Goal: Task Accomplishment & Management: Manage account settings

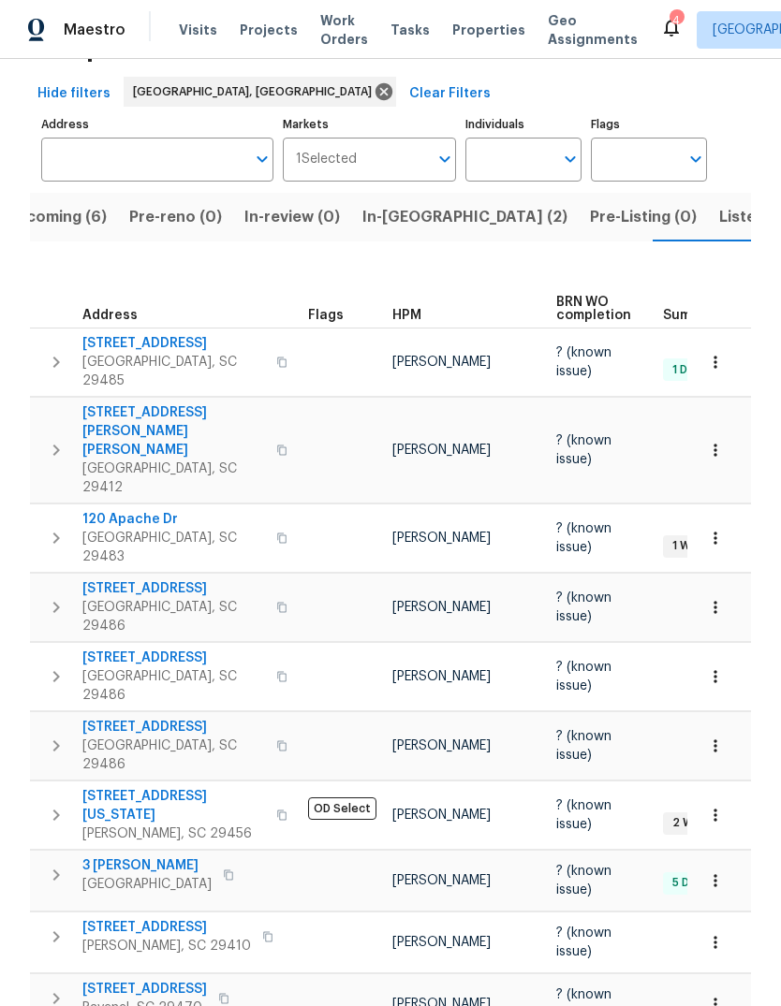
scroll to position [71, 0]
click at [182, 650] on span "253 Palmetto Walk Dr" at bounding box center [173, 659] width 183 height 19
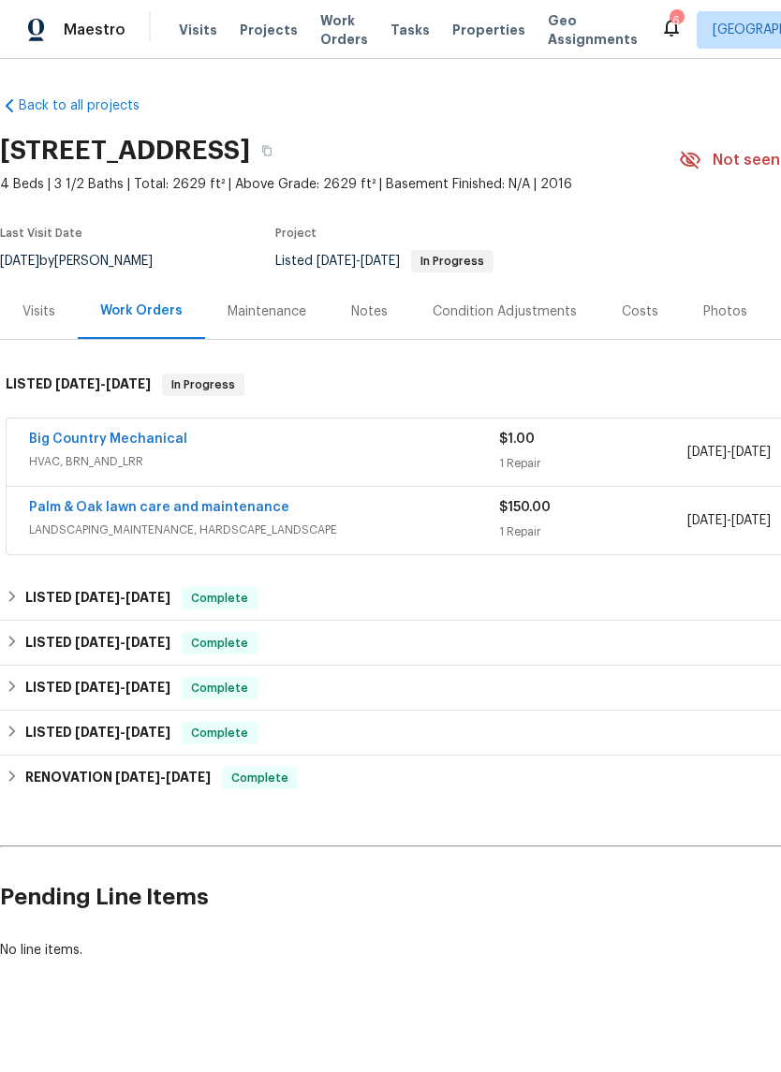
click at [147, 436] on link "Big Country Mechanical" at bounding box center [108, 439] width 158 height 13
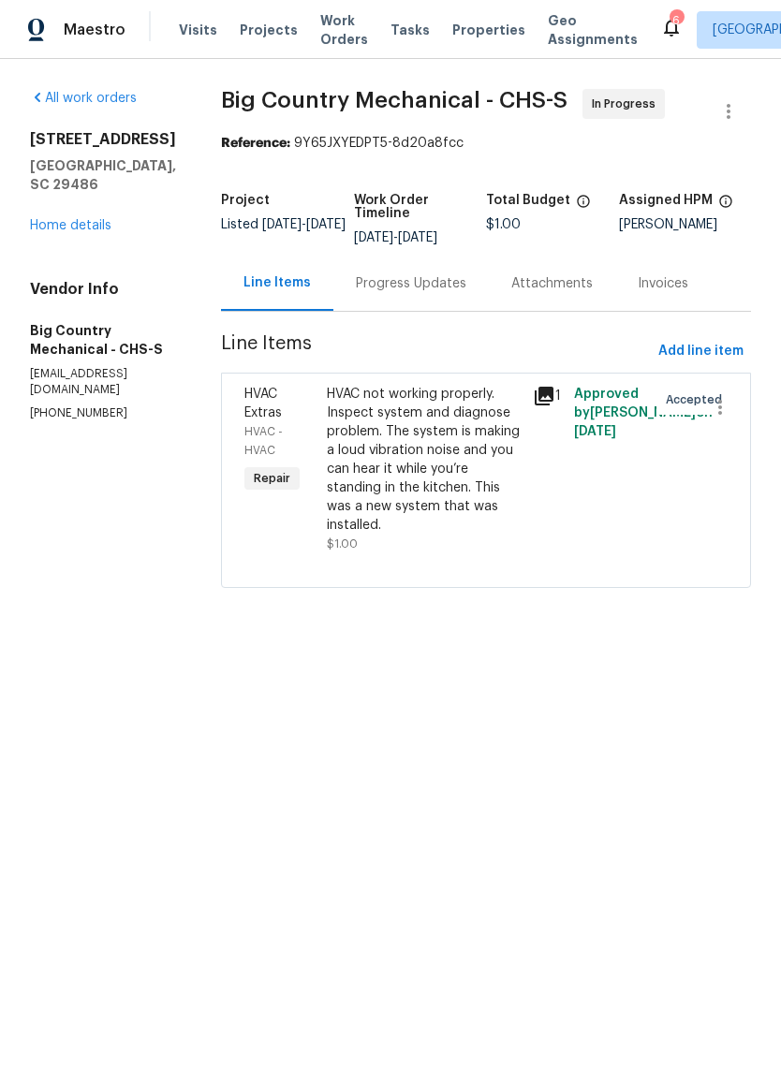
click at [410, 269] on div "Progress Updates" at bounding box center [410, 283] width 155 height 55
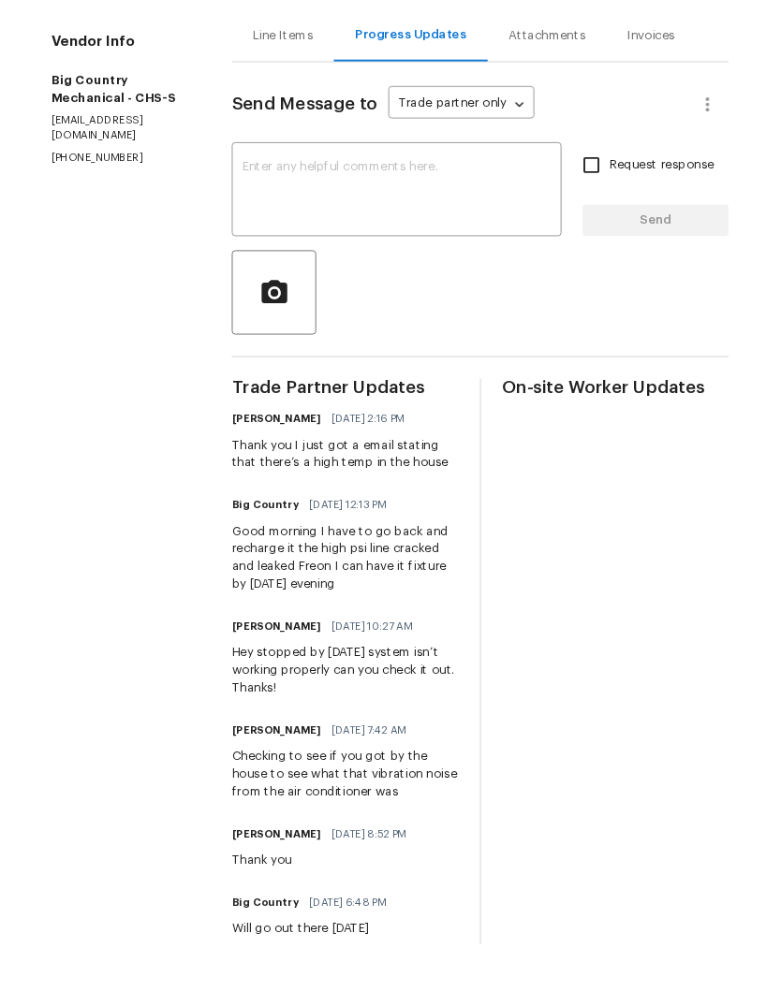
scroll to position [33, 0]
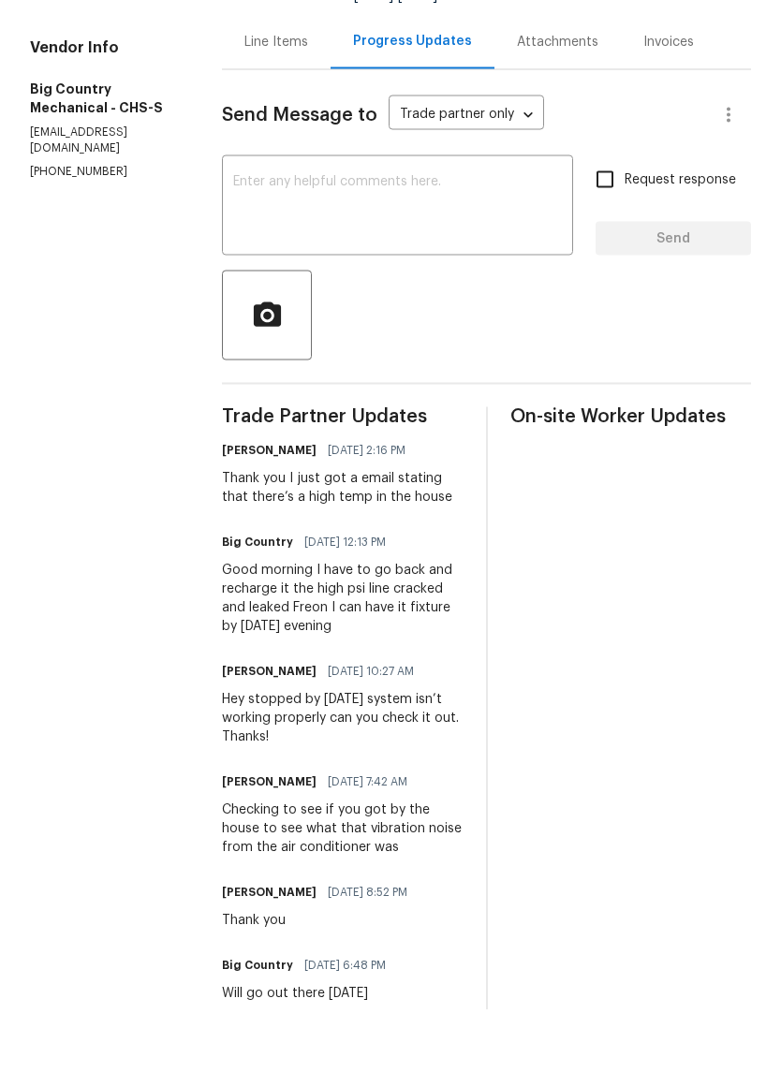
click at [448, 237] on textarea at bounding box center [397, 270] width 329 height 66
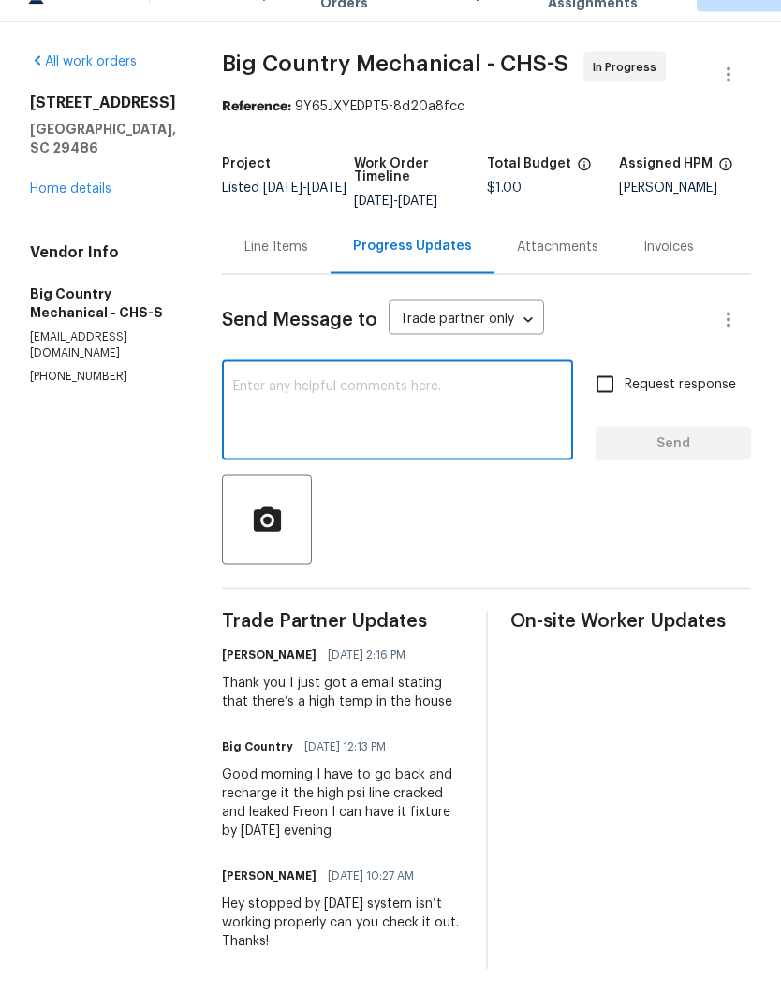
scroll to position [0, 0]
click at [57, 160] on div "253 Palmetto Walk Dr Summerville, SC 29486 Home details" at bounding box center [103, 182] width 147 height 105
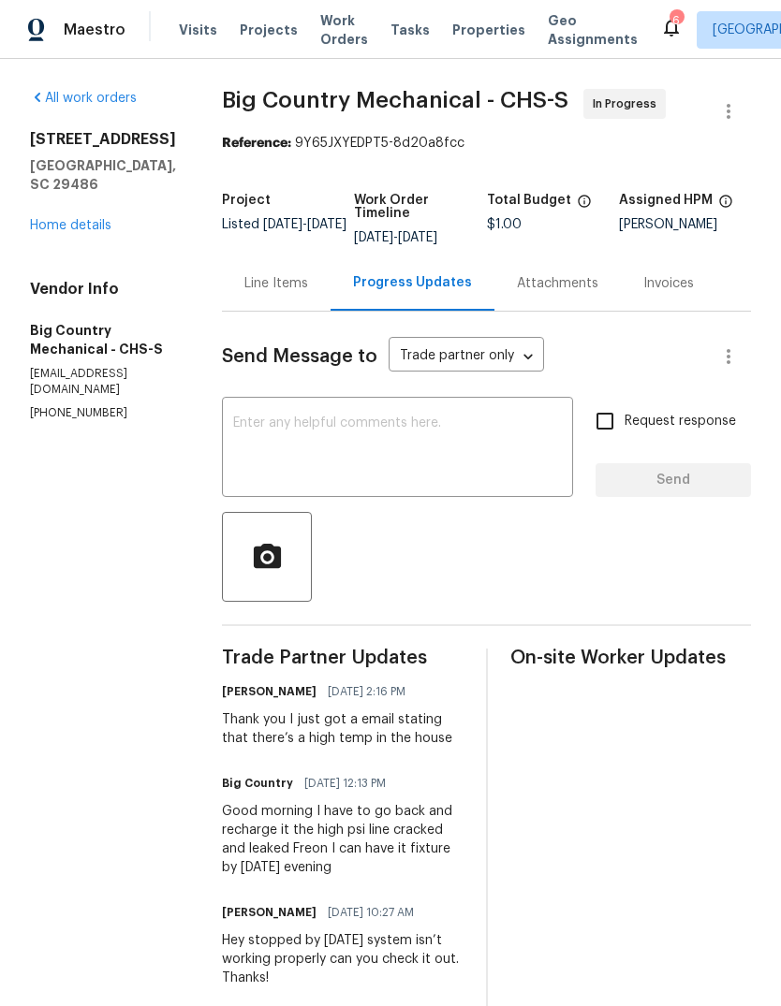
click at [56, 219] on link "Home details" at bounding box center [70, 225] width 81 height 13
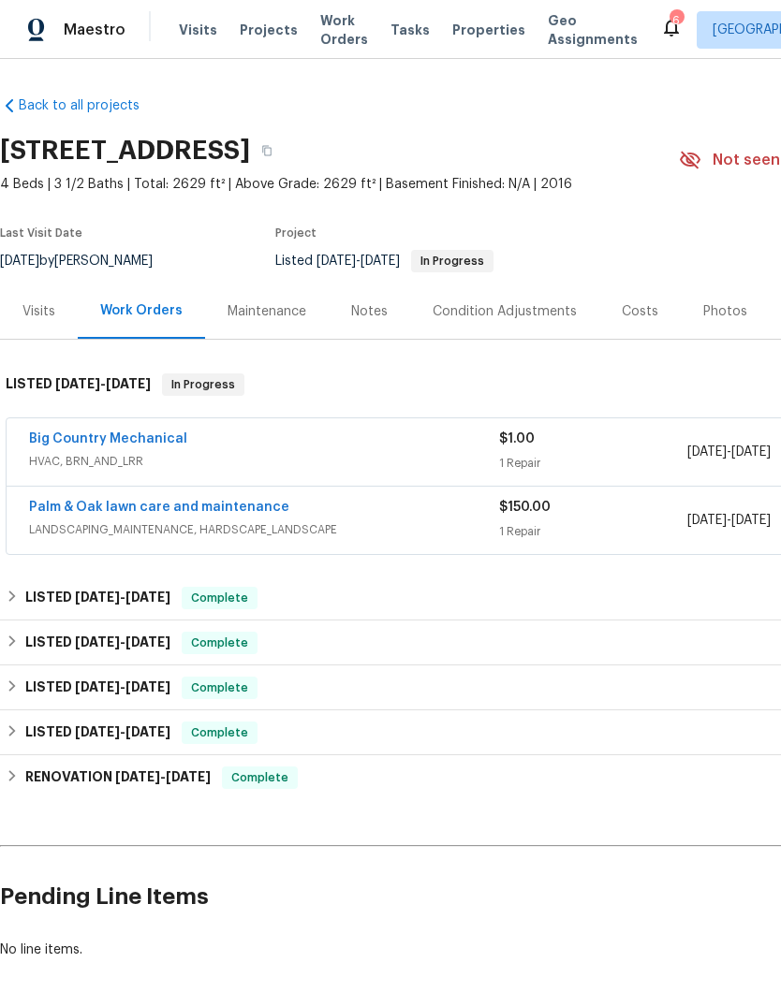
click at [467, 33] on span "Properties" at bounding box center [488, 30] width 73 height 19
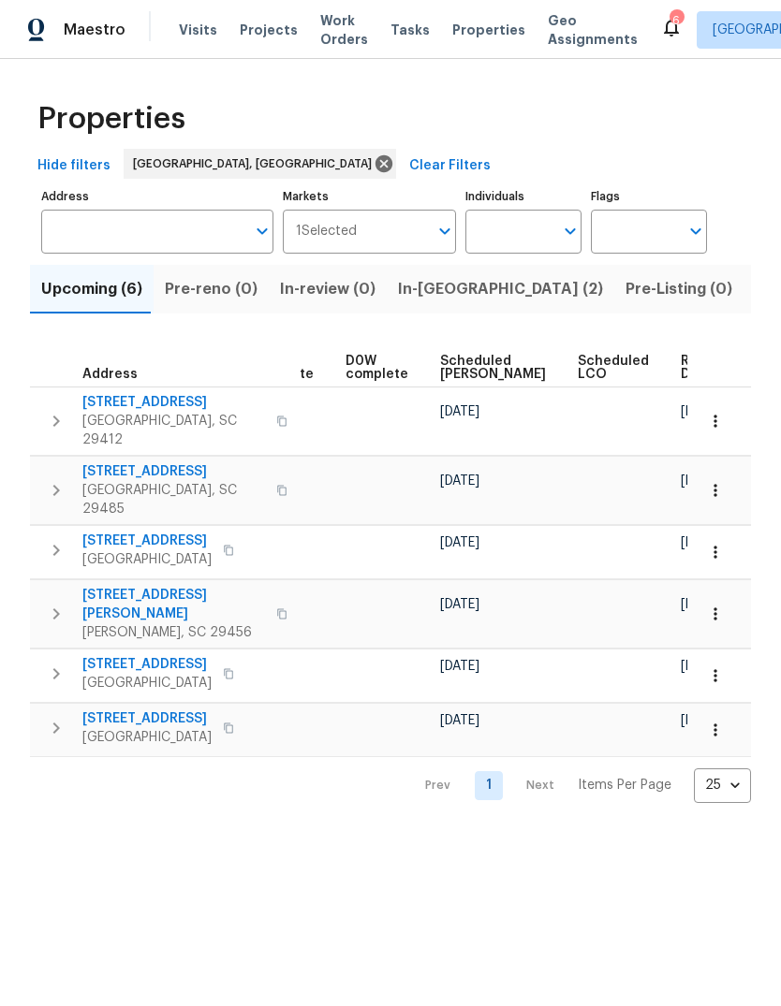
scroll to position [0, 489]
click at [432, 301] on span "In-[GEOGRAPHIC_DATA] (2)" at bounding box center [500, 289] width 205 height 26
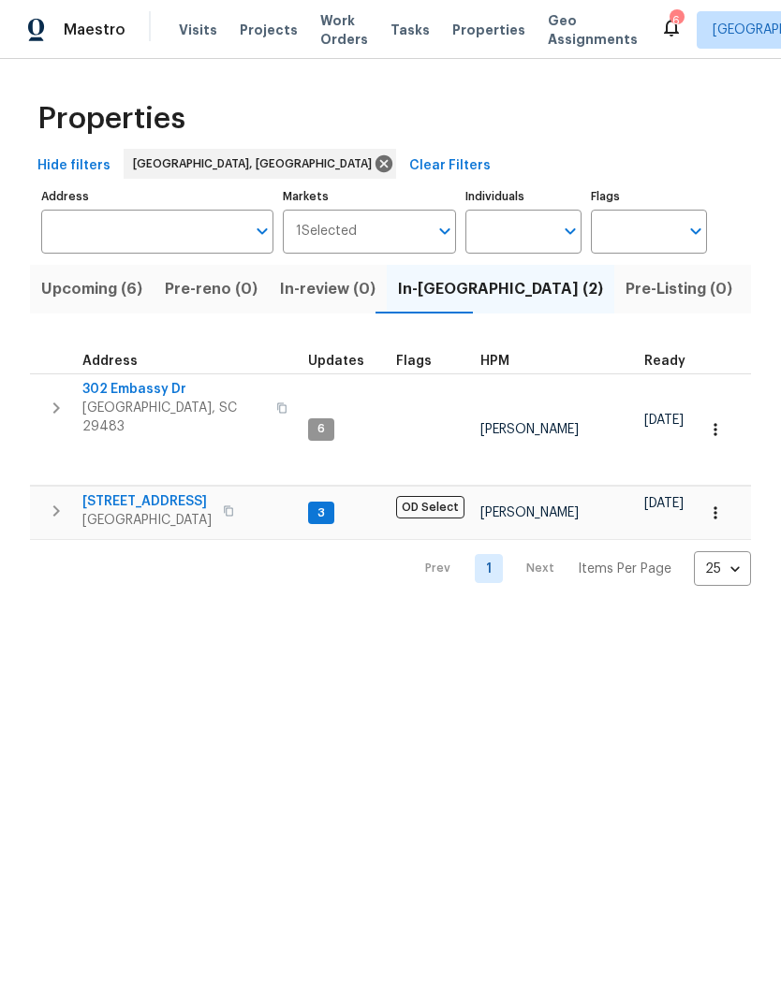
click at [123, 384] on span "302 Embassy Dr" at bounding box center [173, 389] width 183 height 19
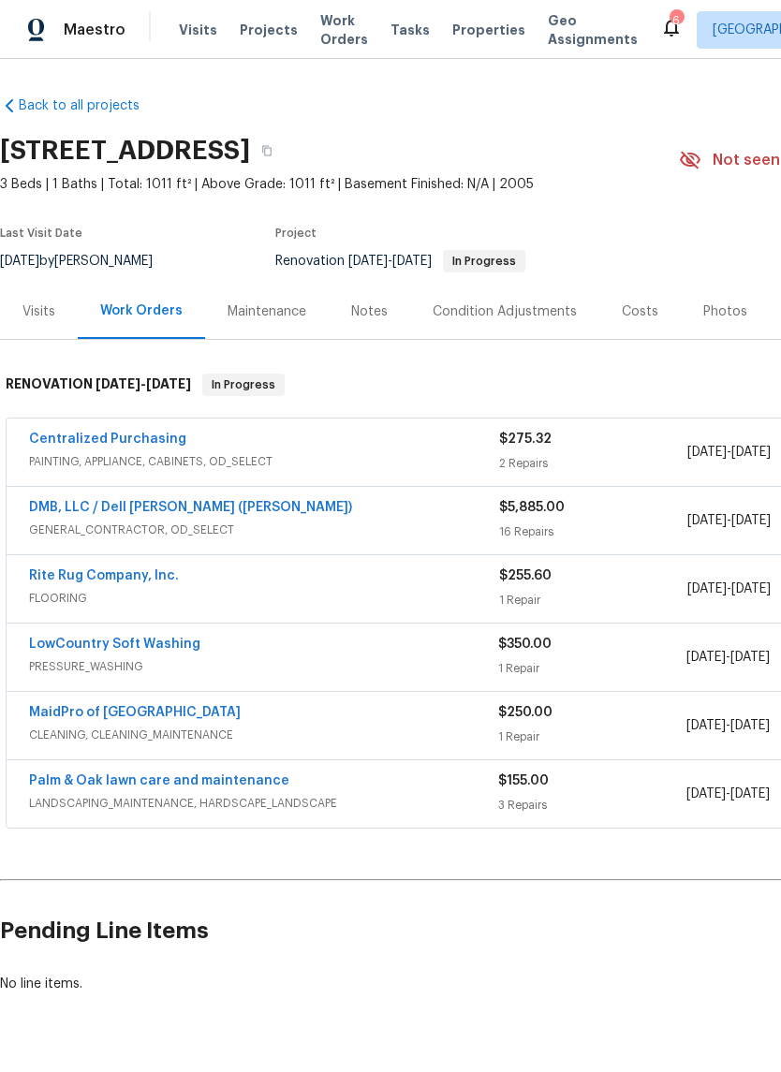
click at [85, 503] on link "DMB, LLC / Dell [PERSON_NAME] ([PERSON_NAME])" at bounding box center [190, 507] width 323 height 13
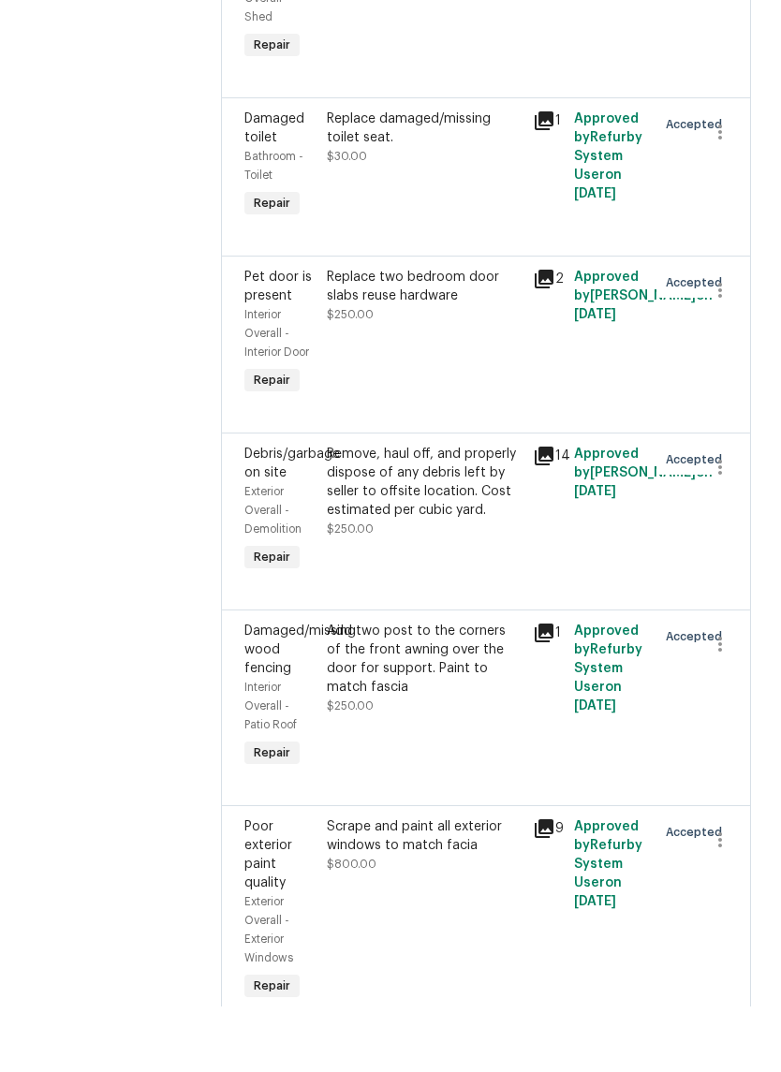
scroll to position [1075, 0]
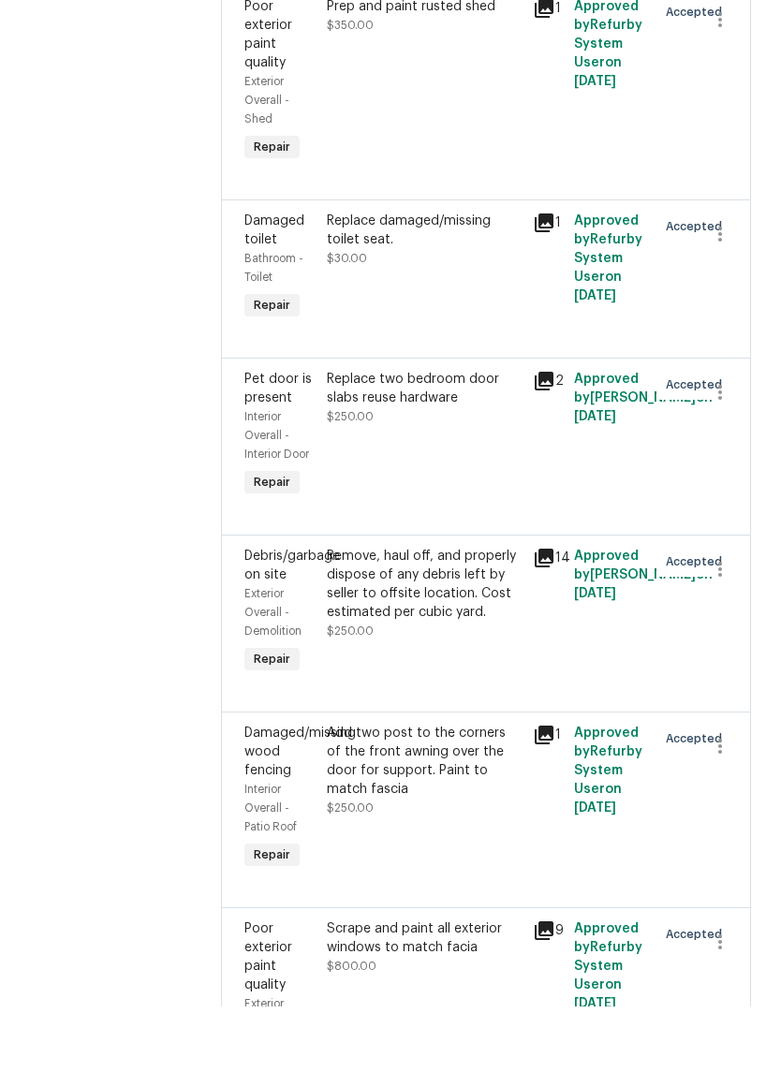
click at [533, 612] on icon at bounding box center [544, 623] width 22 height 22
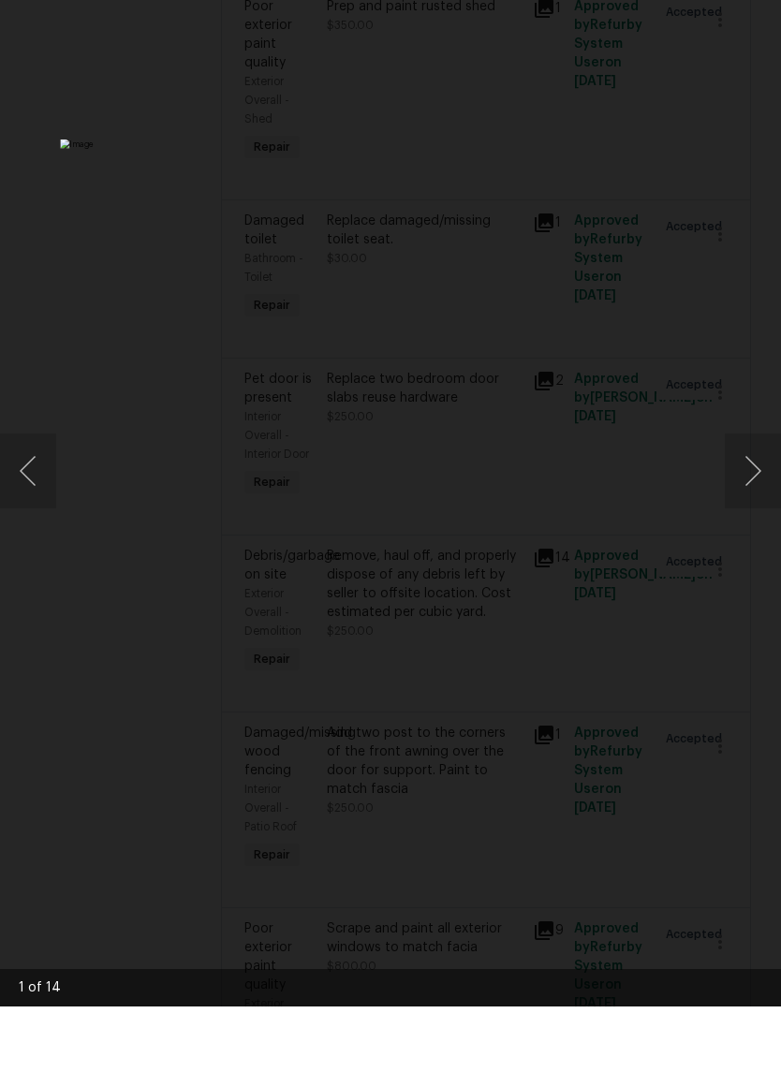
click at [770, 499] on button "Next image" at bounding box center [753, 536] width 56 height 75
click at [758, 499] on button "Next image" at bounding box center [753, 536] width 56 height 75
click at [757, 499] on button "Next image" at bounding box center [753, 536] width 56 height 75
click at [760, 499] on button "Next image" at bounding box center [753, 536] width 56 height 75
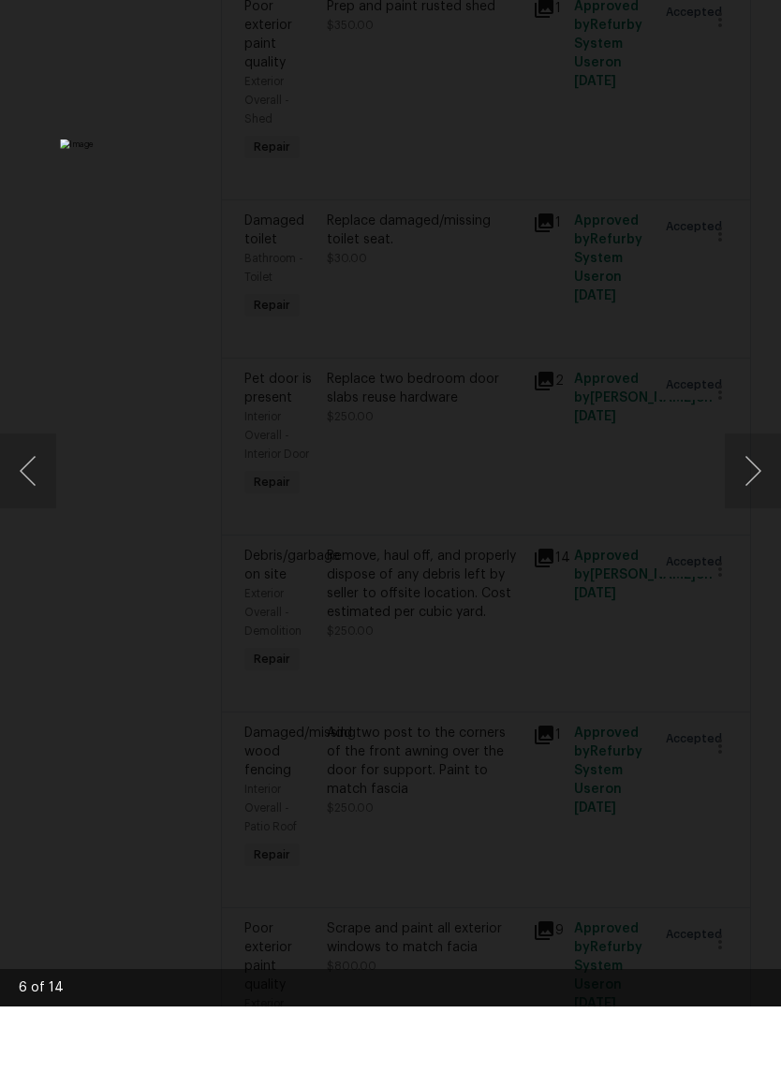
click at [760, 499] on button "Next image" at bounding box center [753, 536] width 56 height 75
click at [757, 499] on button "Next image" at bounding box center [753, 536] width 56 height 75
click at [758, 499] on button "Next image" at bounding box center [753, 536] width 56 height 75
click at [759, 499] on button "Next image" at bounding box center [753, 536] width 56 height 75
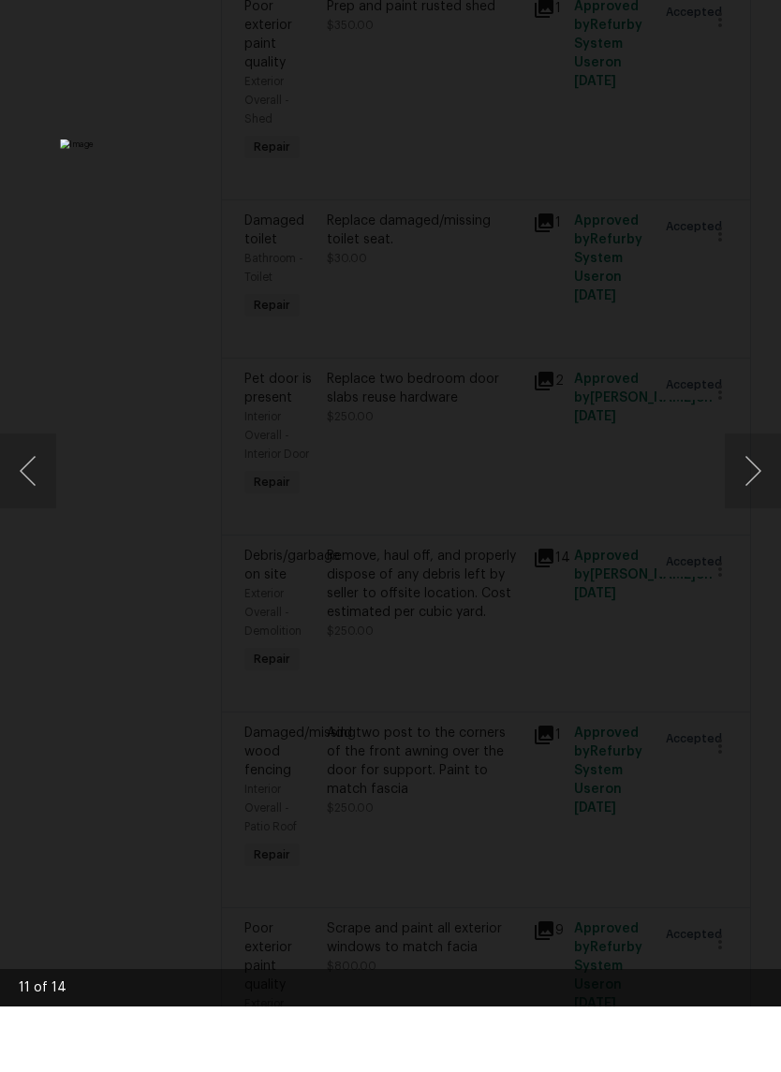
click at [756, 499] on button "Next image" at bounding box center [753, 536] width 56 height 75
click at [543, 538] on img "Lightbox" at bounding box center [301, 536] width 483 height 663
click at [770, 542] on div "Lightbox" at bounding box center [390, 536] width 781 height 1072
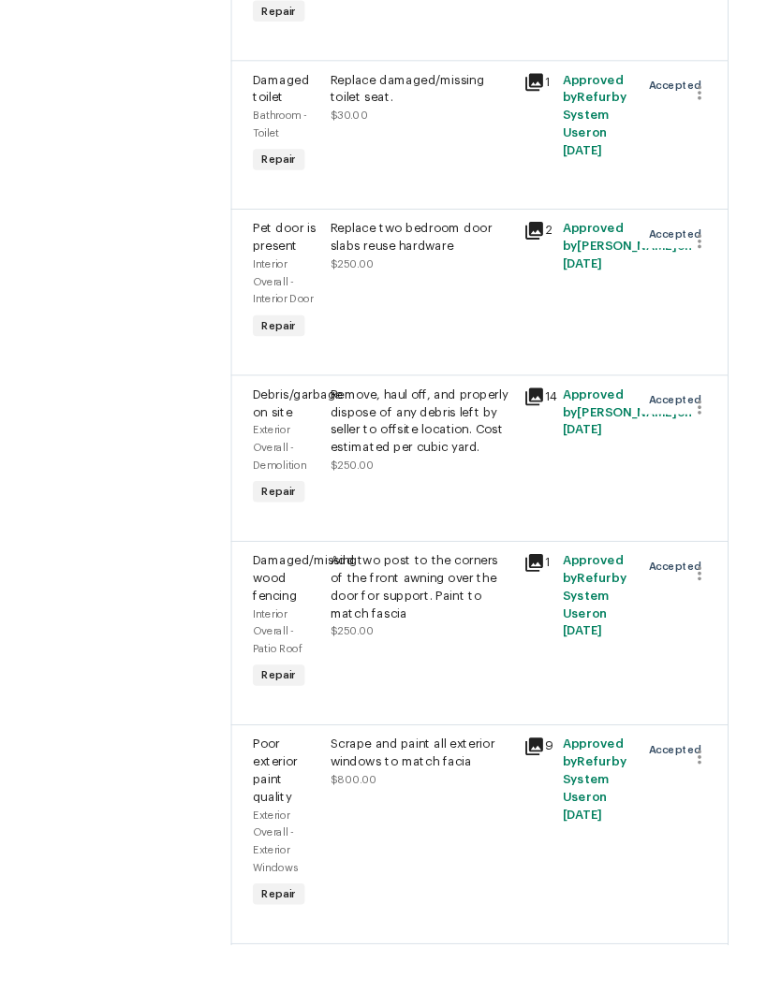
scroll to position [1208, 0]
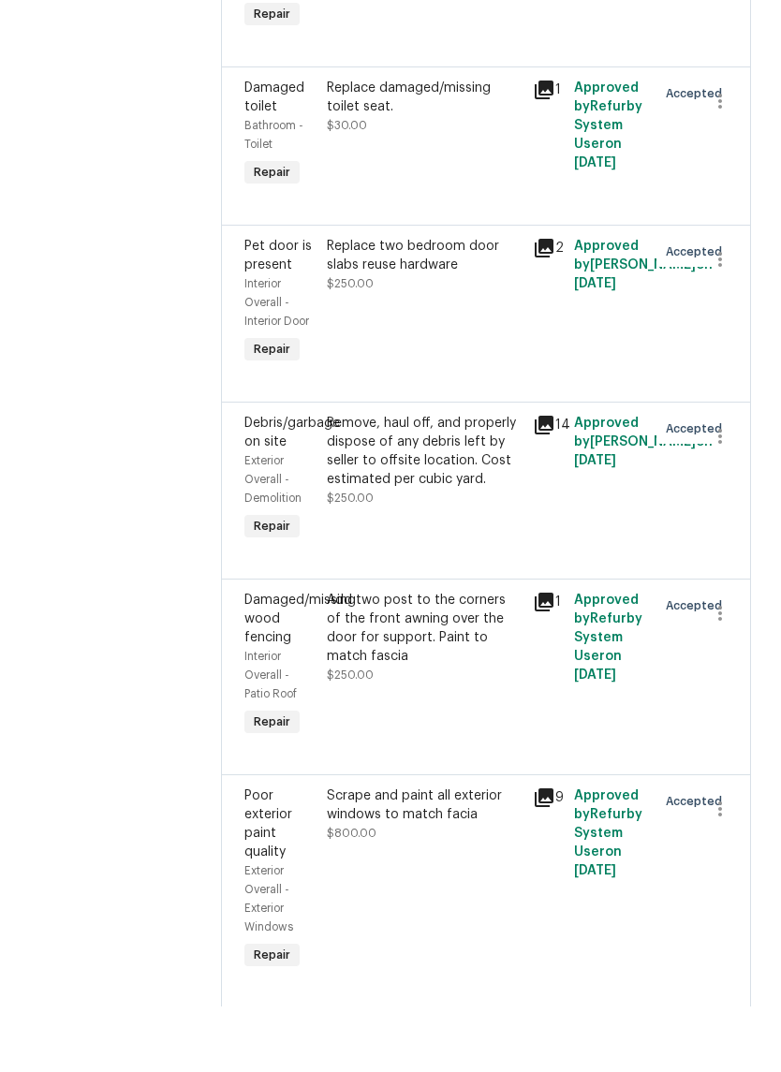
click at [545, 656] on icon at bounding box center [544, 667] width 22 height 22
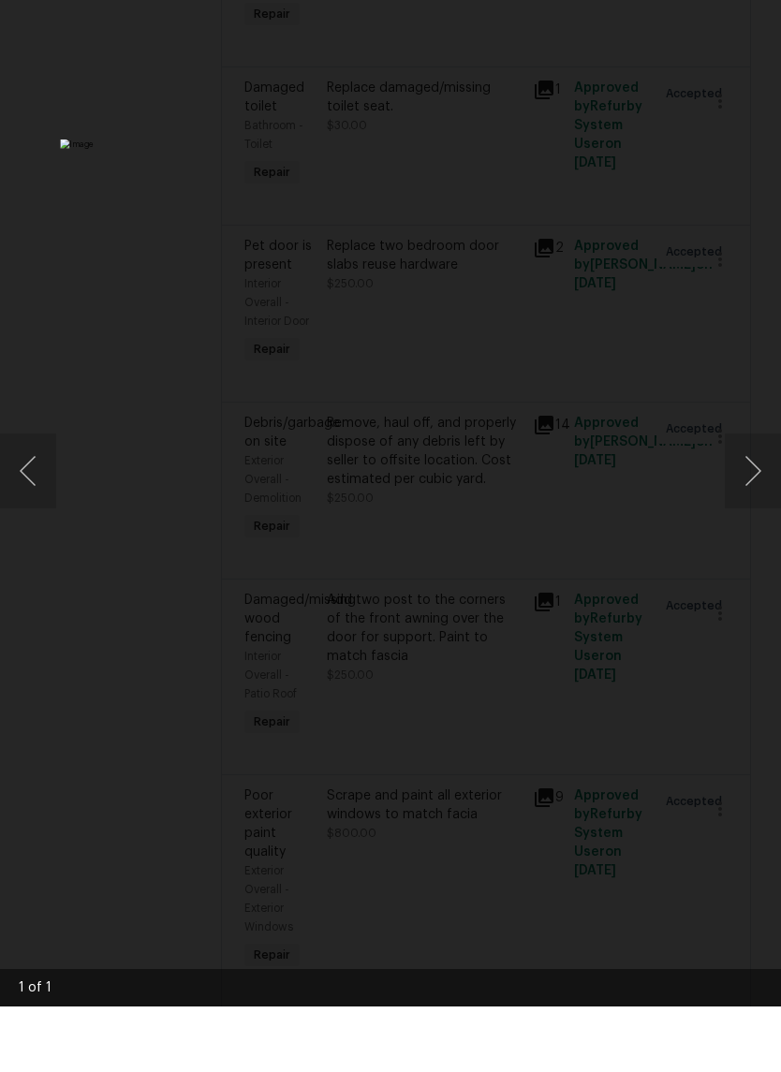
click at [58, 772] on div "Lightbox" at bounding box center [390, 536] width 781 height 1072
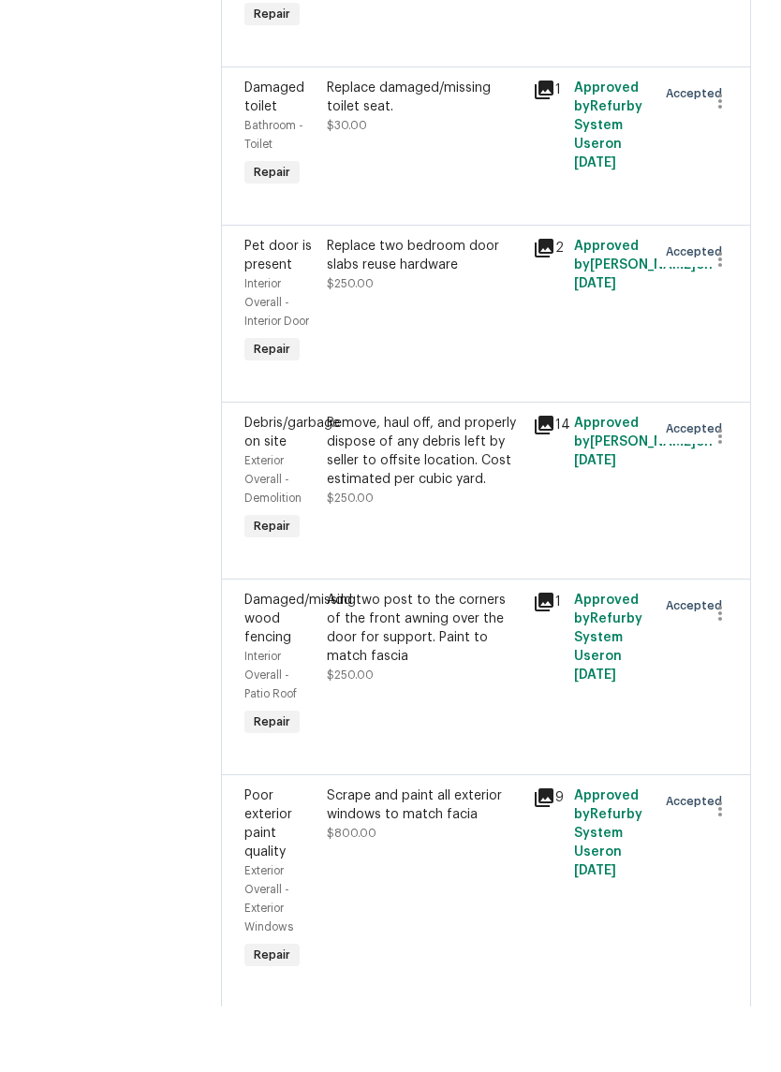
click at [407, 479] on div "Remove, haul off, and properly dispose of any debris left by seller to offsite …" at bounding box center [424, 516] width 195 height 75
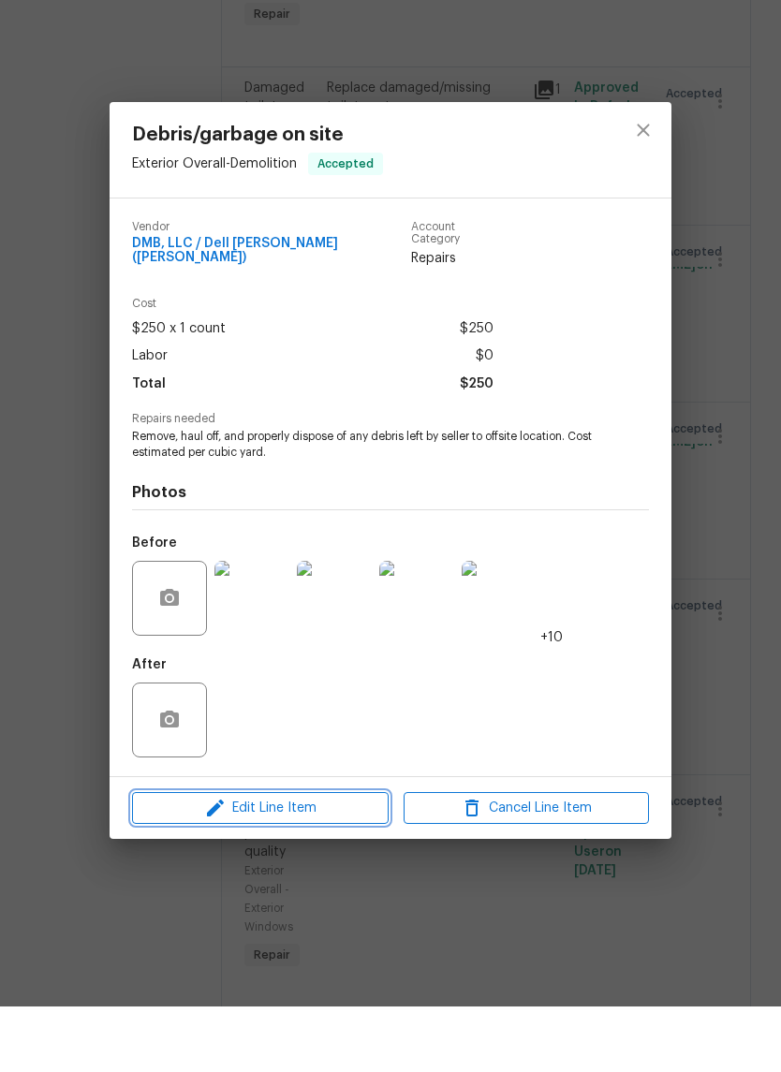
click at [346, 862] on span "Edit Line Item" at bounding box center [260, 873] width 245 height 23
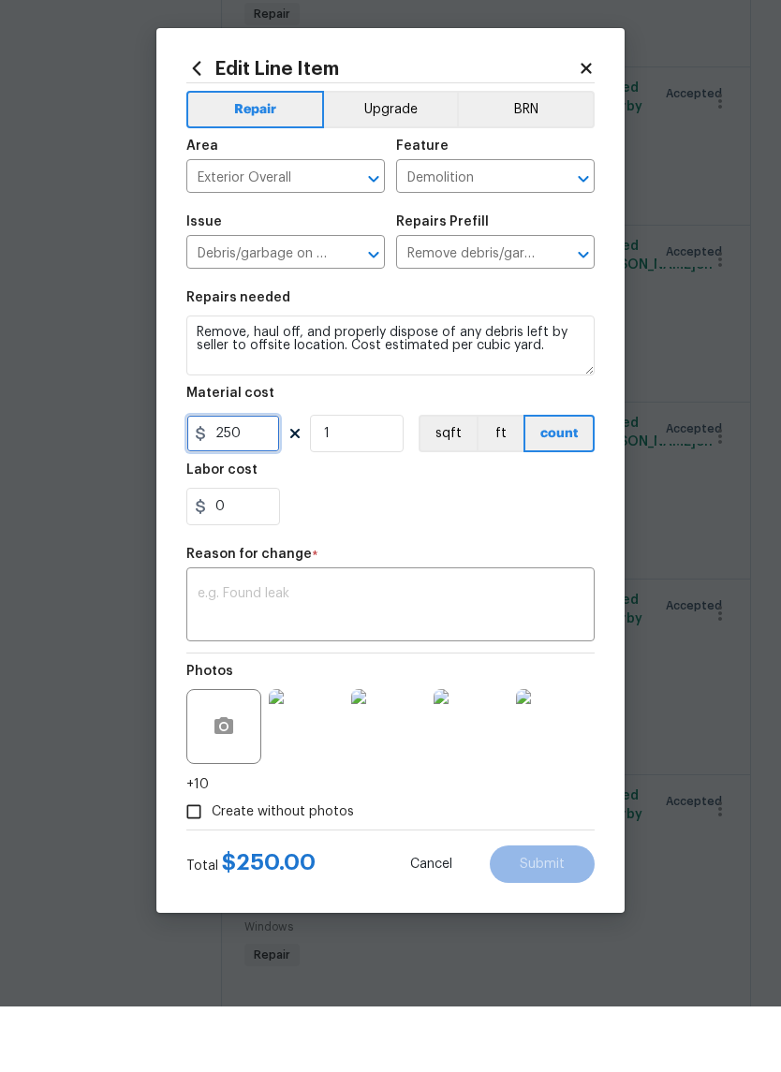
click at [261, 480] on input "250" at bounding box center [233, 498] width 94 height 37
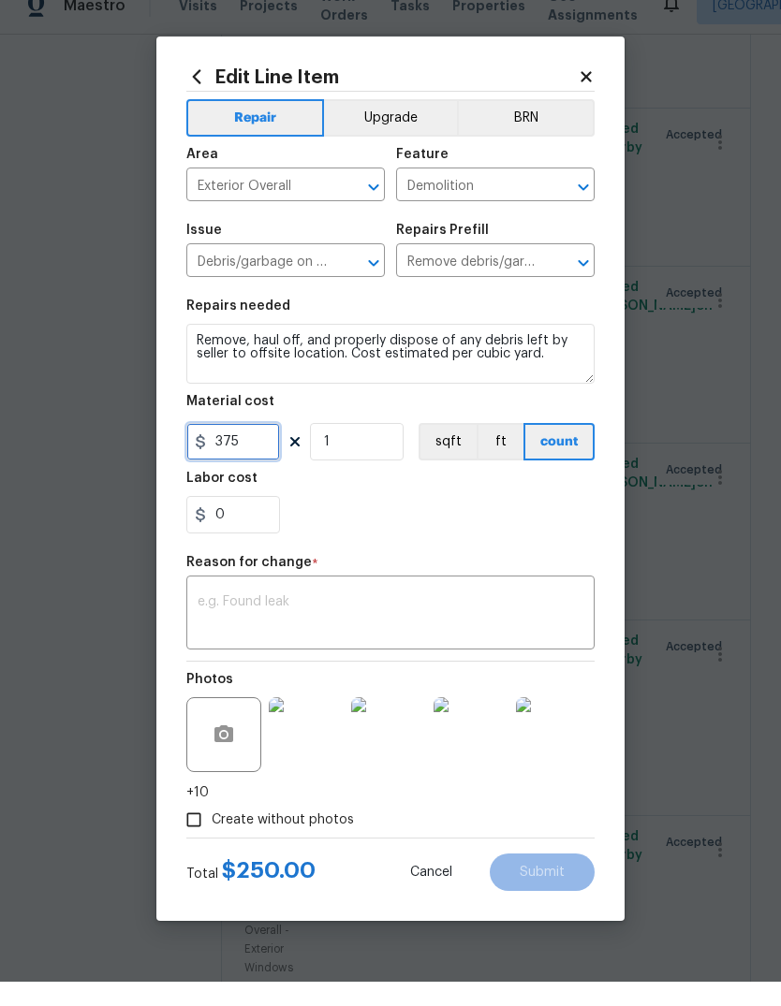
type input "375"
click at [460, 620] on textarea at bounding box center [391, 639] width 386 height 39
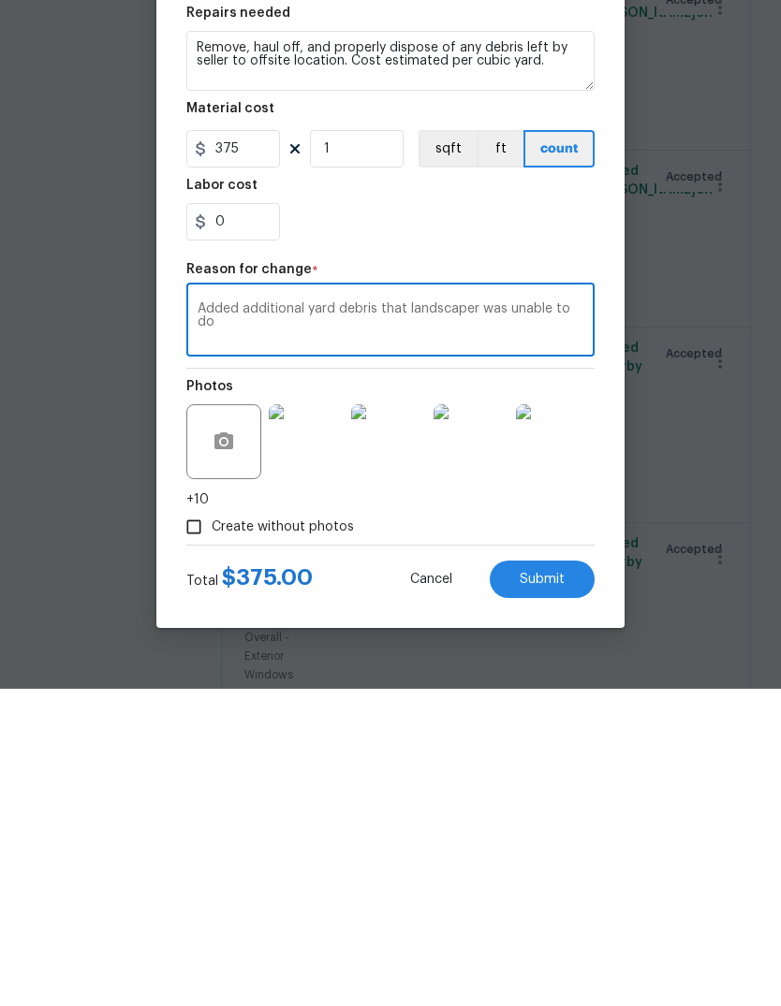
type textarea "Added additional yard debris that landscaper was unable to do"
click at [564, 890] on span "Submit" at bounding box center [542, 897] width 45 height 14
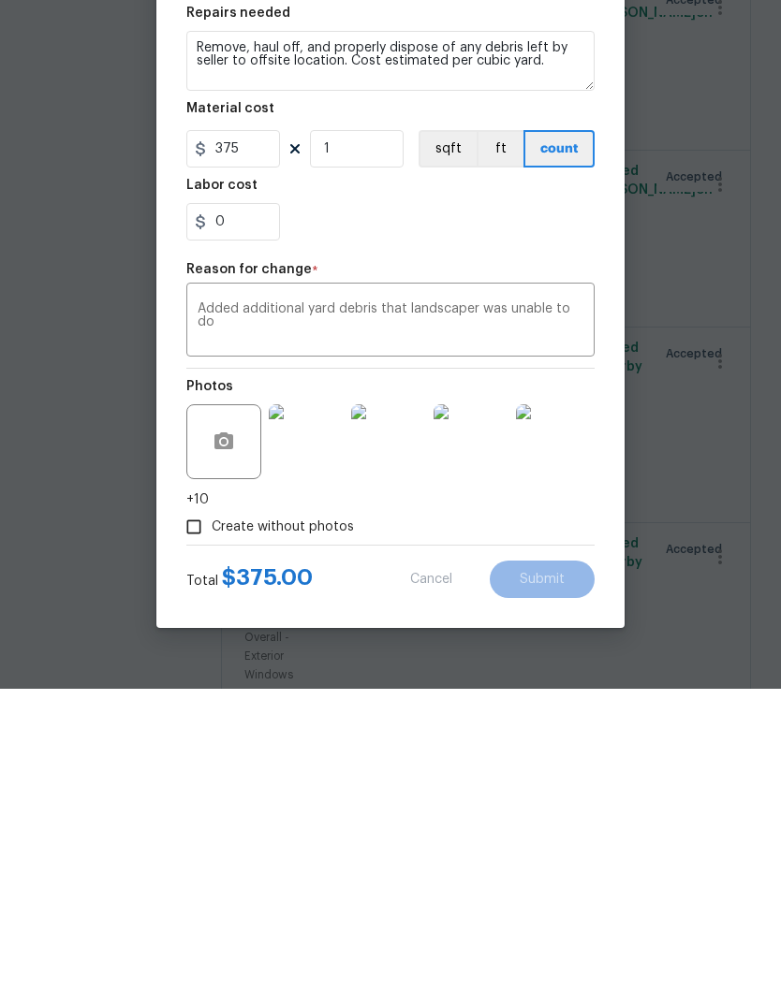
scroll to position [70, 0]
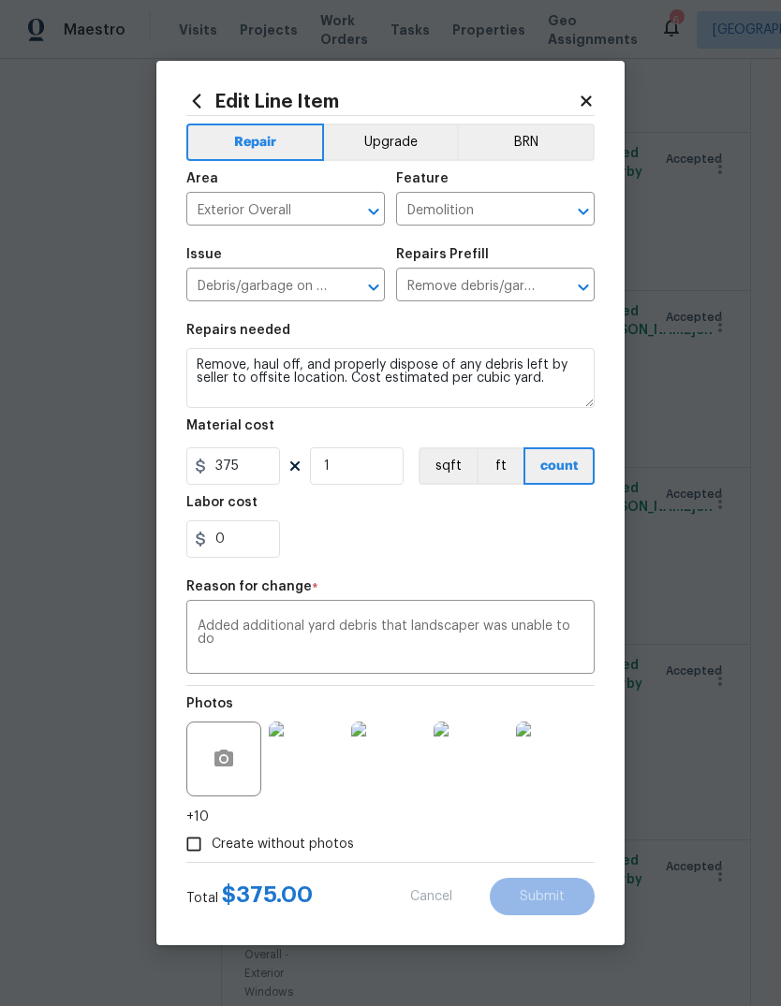
type input "250"
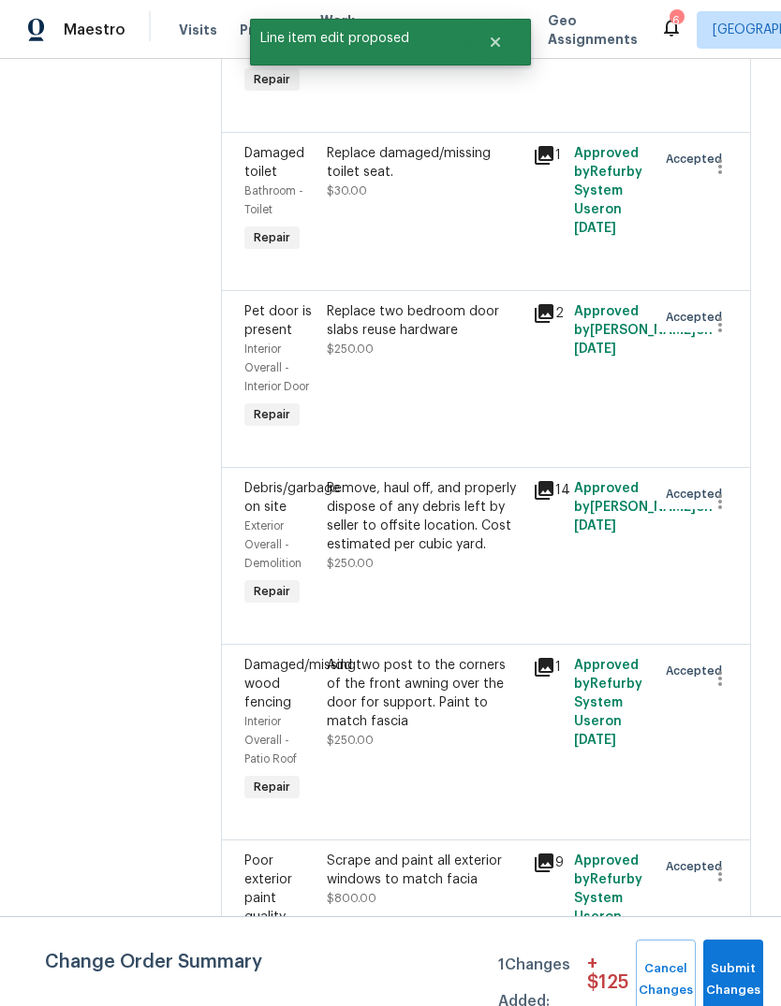
scroll to position [0, 0]
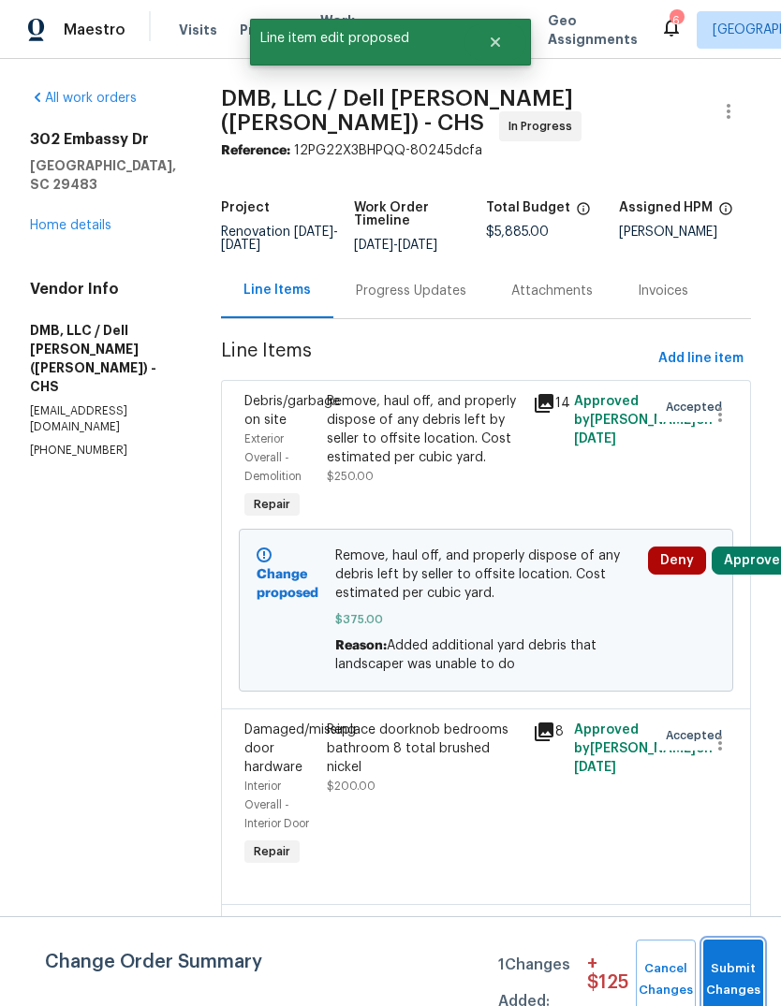
click at [751, 962] on span "Submit Changes" at bounding box center [733, 980] width 41 height 43
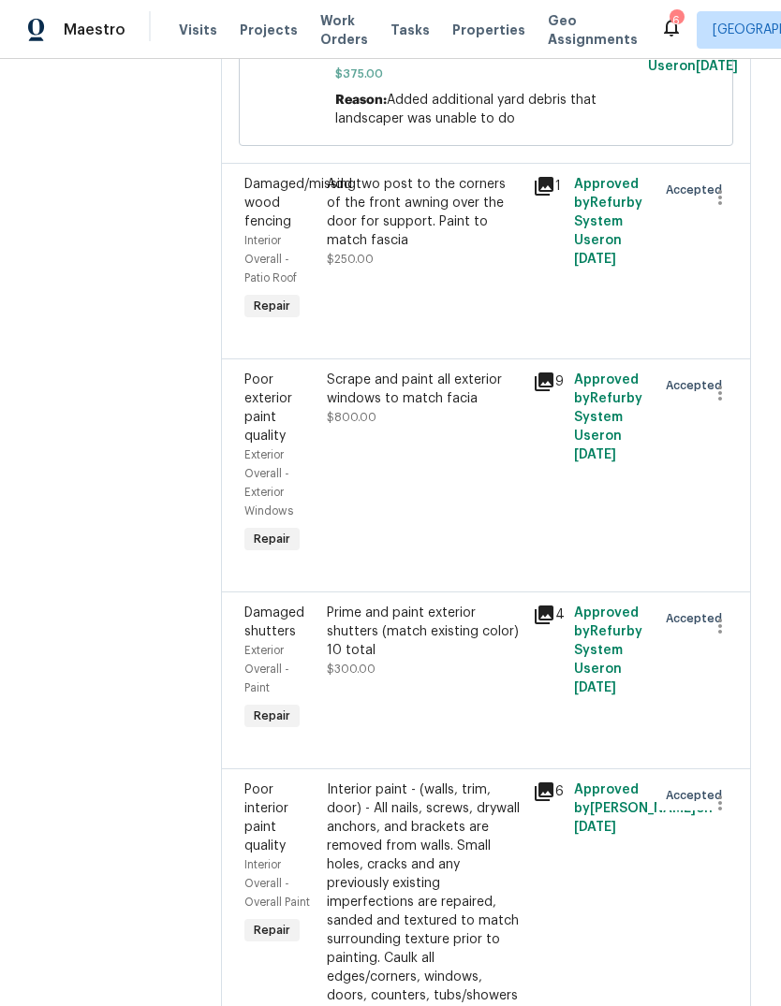
scroll to position [1842, 0]
click at [449, 206] on div "Add two post to the corners of the front awning over the door for support. Pain…" at bounding box center [424, 211] width 195 height 75
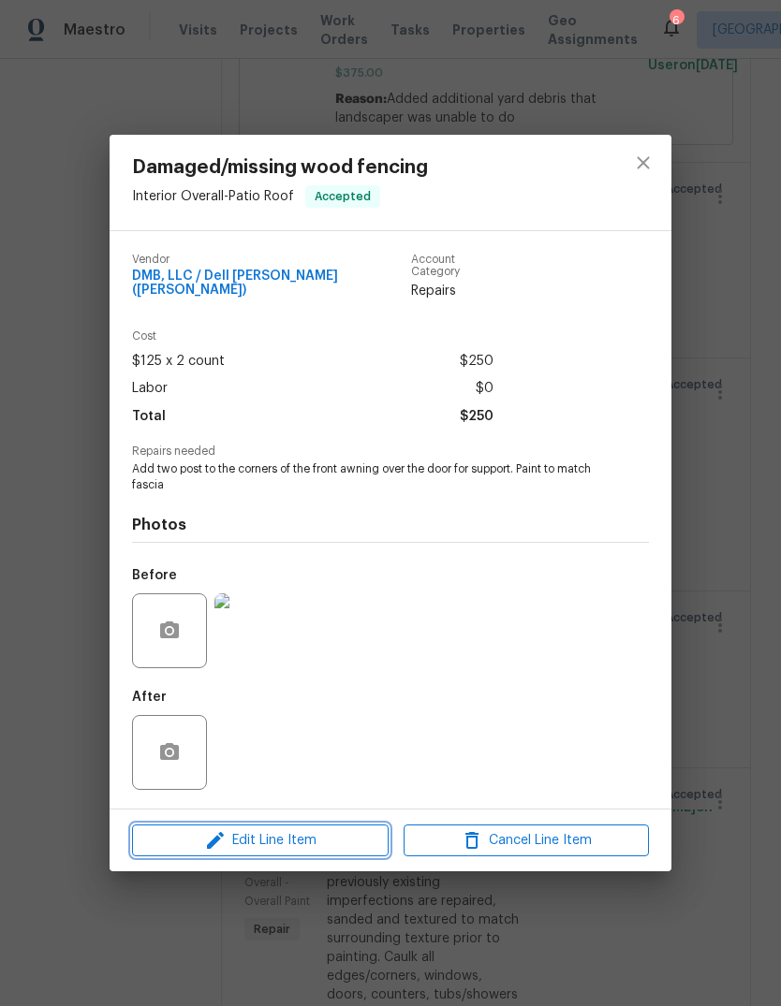
click at [322, 835] on span "Edit Line Item" at bounding box center [260, 841] width 245 height 23
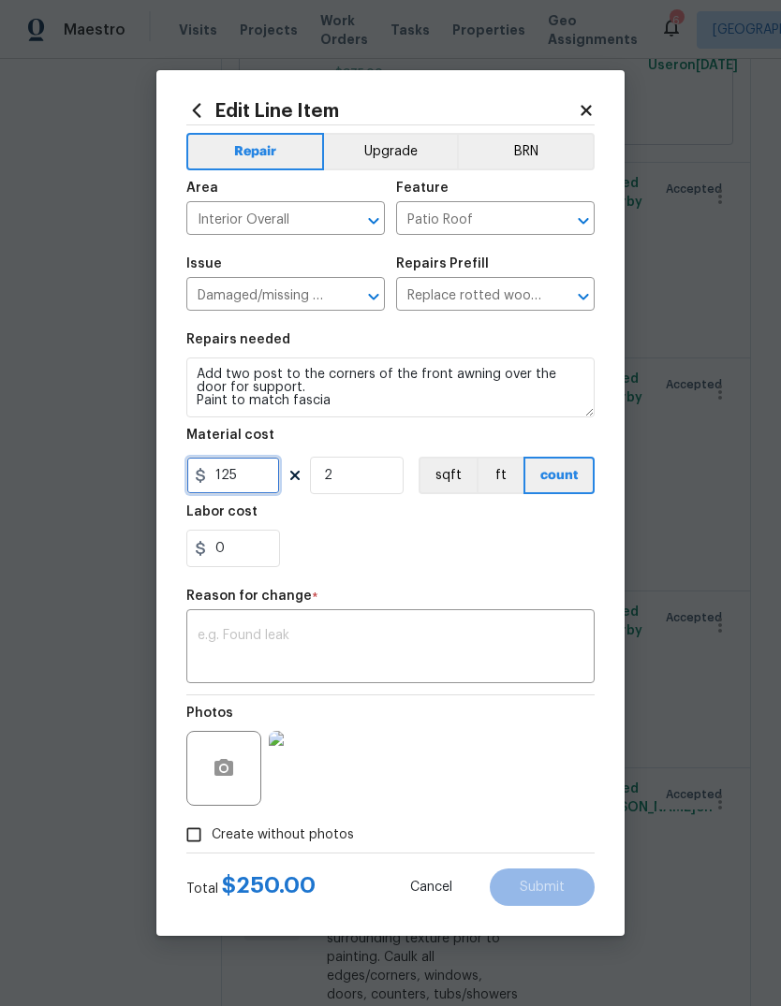
click at [271, 483] on input "125" at bounding box center [233, 475] width 94 height 37
click at [499, 618] on div "x ​" at bounding box center [390, 648] width 408 height 69
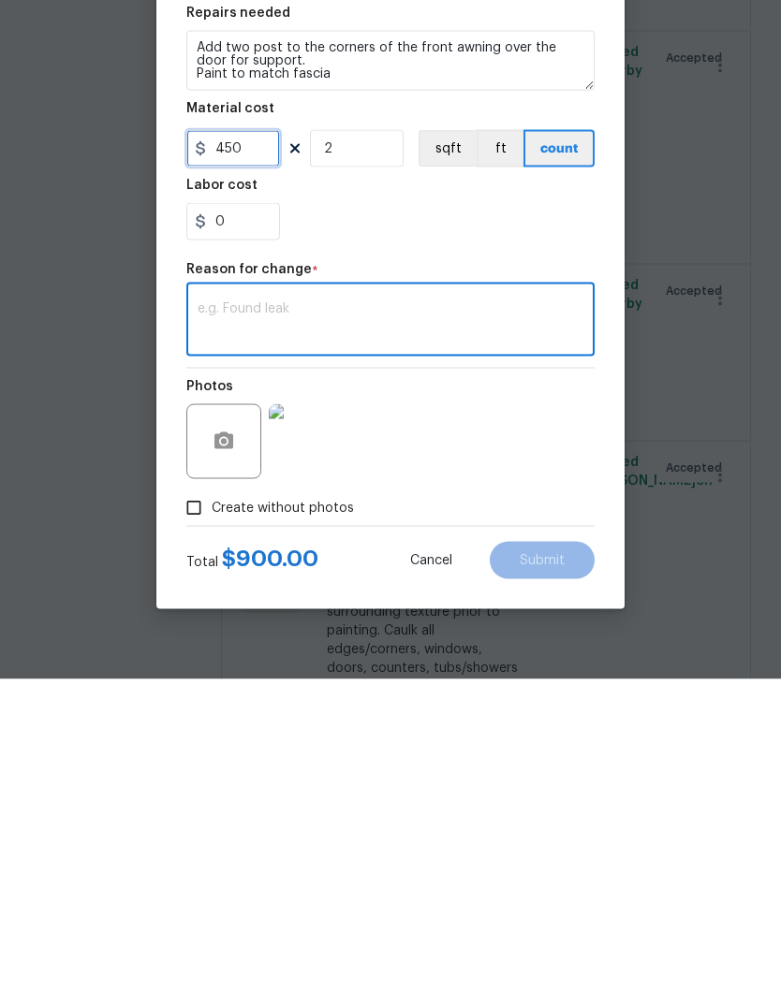
click at [266, 457] on input "450" at bounding box center [233, 475] width 94 height 37
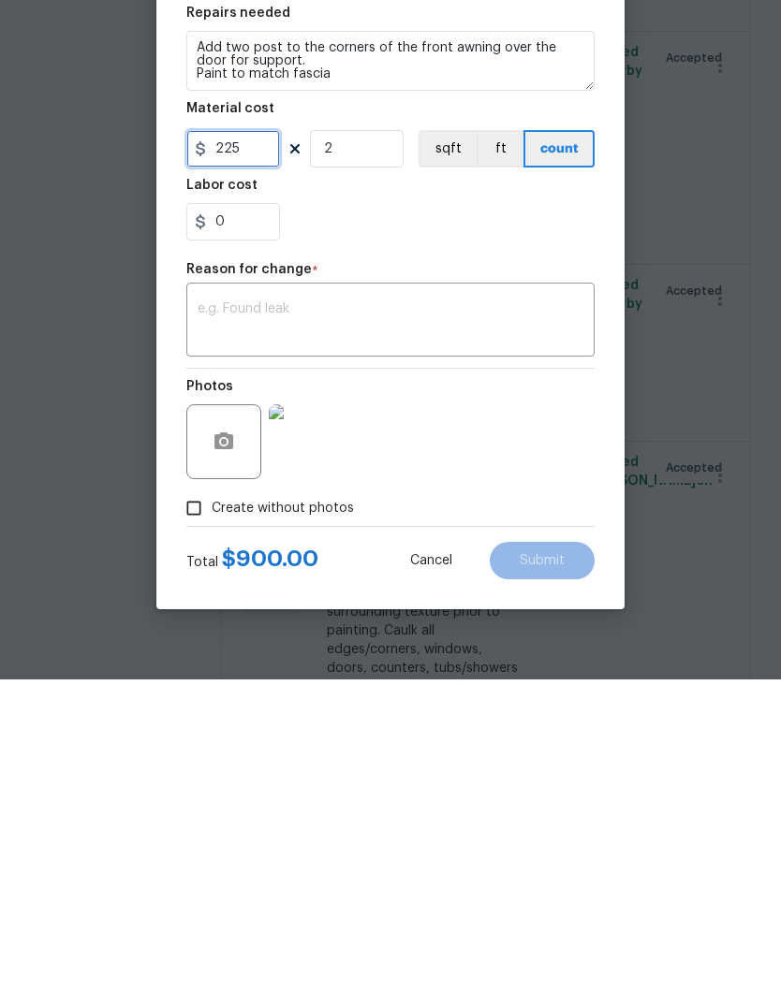
type input "225"
click at [489, 629] on textarea at bounding box center [391, 648] width 386 height 39
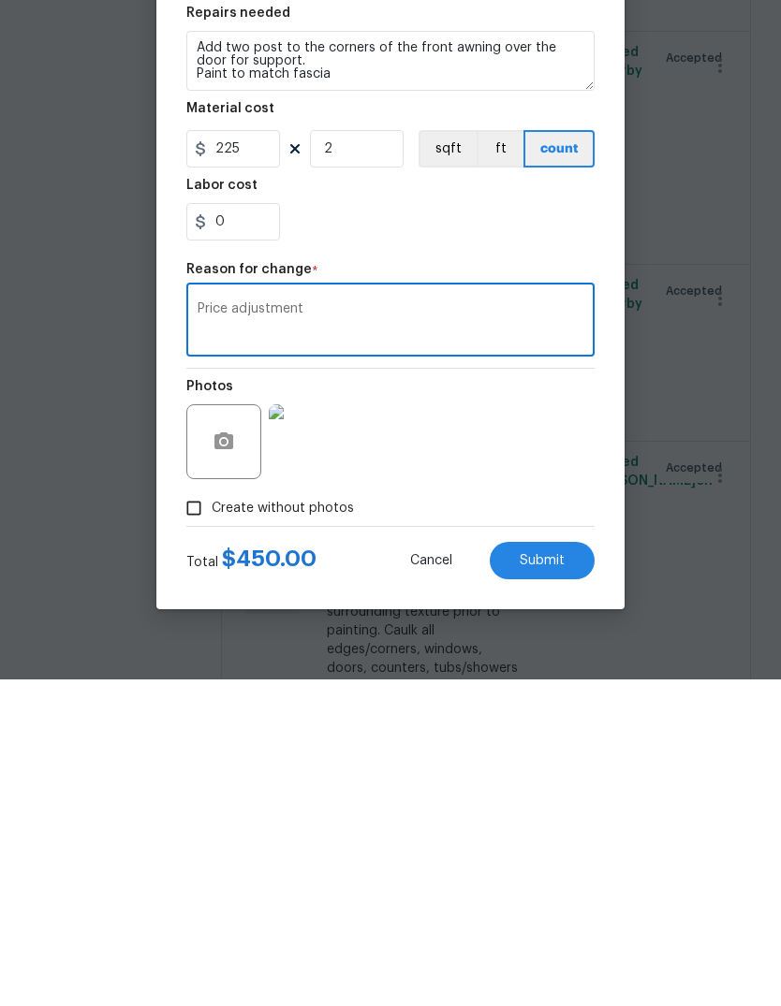
type textarea "Price adjustment"
click at [563, 881] on span "Submit" at bounding box center [542, 888] width 45 height 14
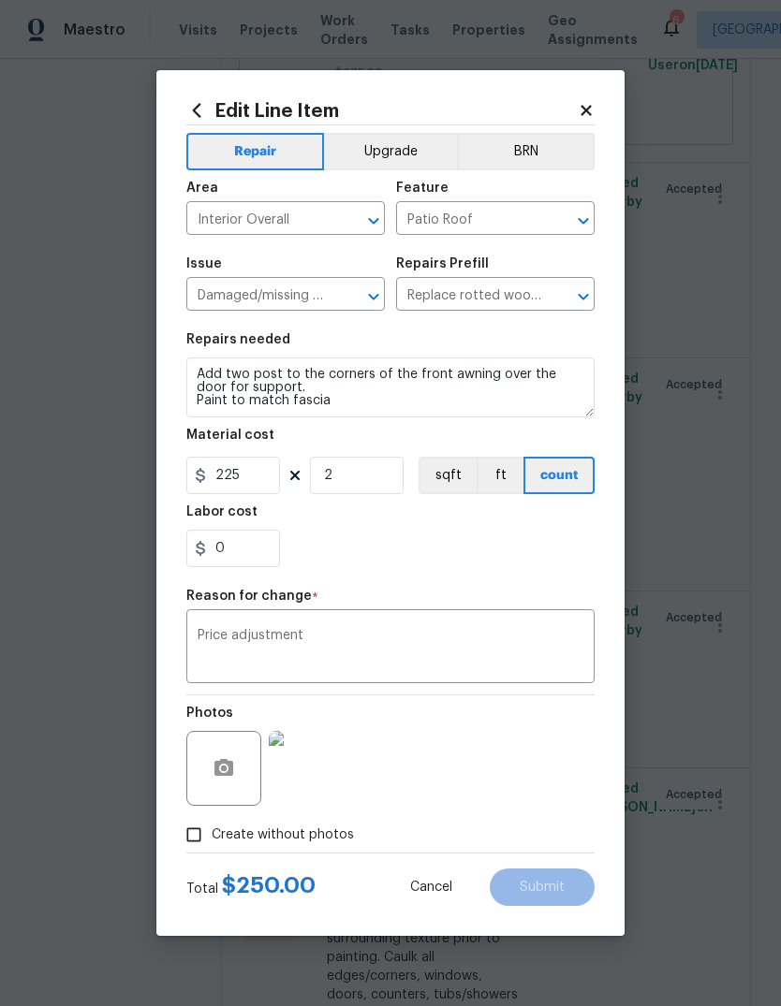
type input "125"
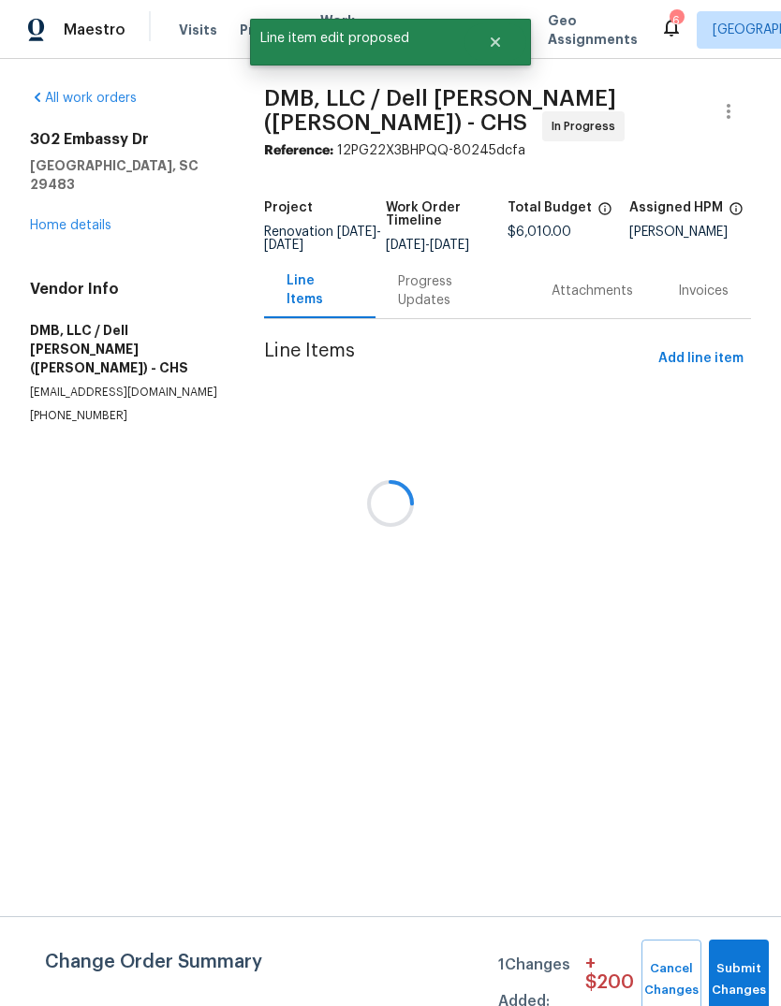
scroll to position [0, 0]
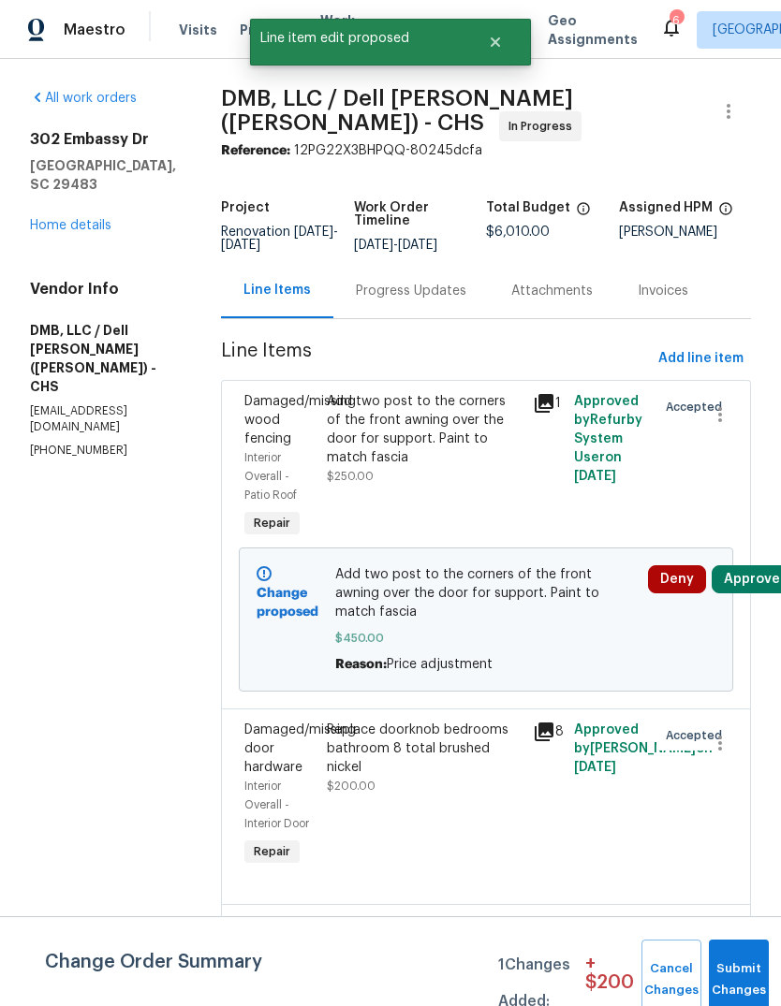
click at [747, 972] on button "Submit Changes" at bounding box center [739, 980] width 60 height 81
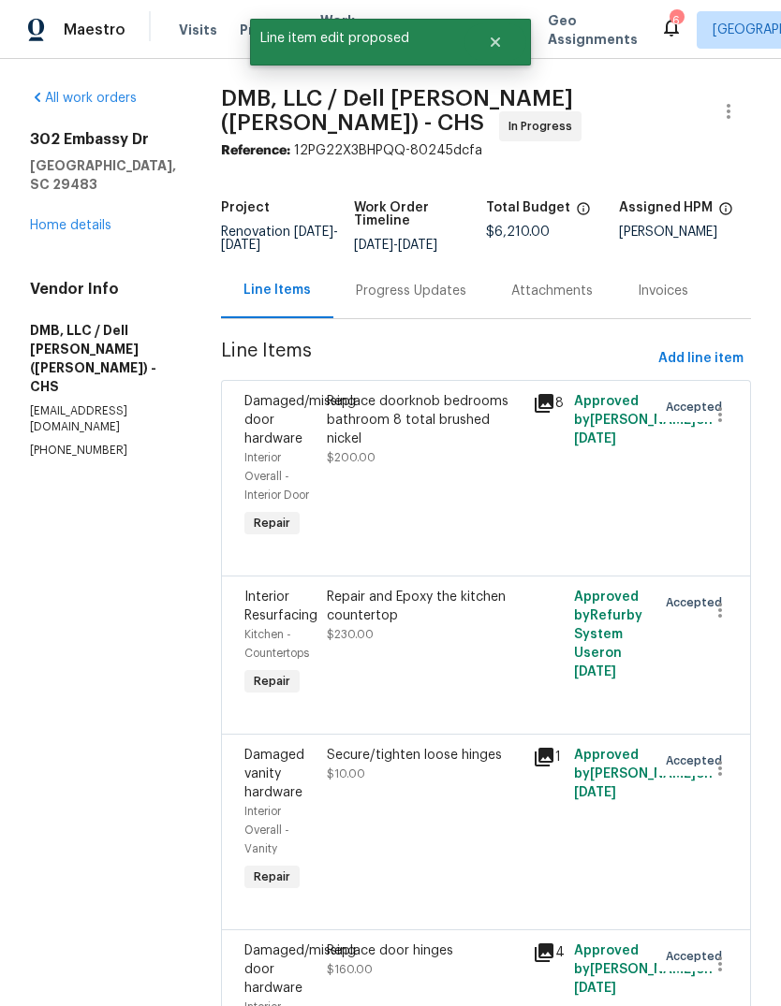
click at [51, 229] on link "Home details" at bounding box center [70, 225] width 81 height 13
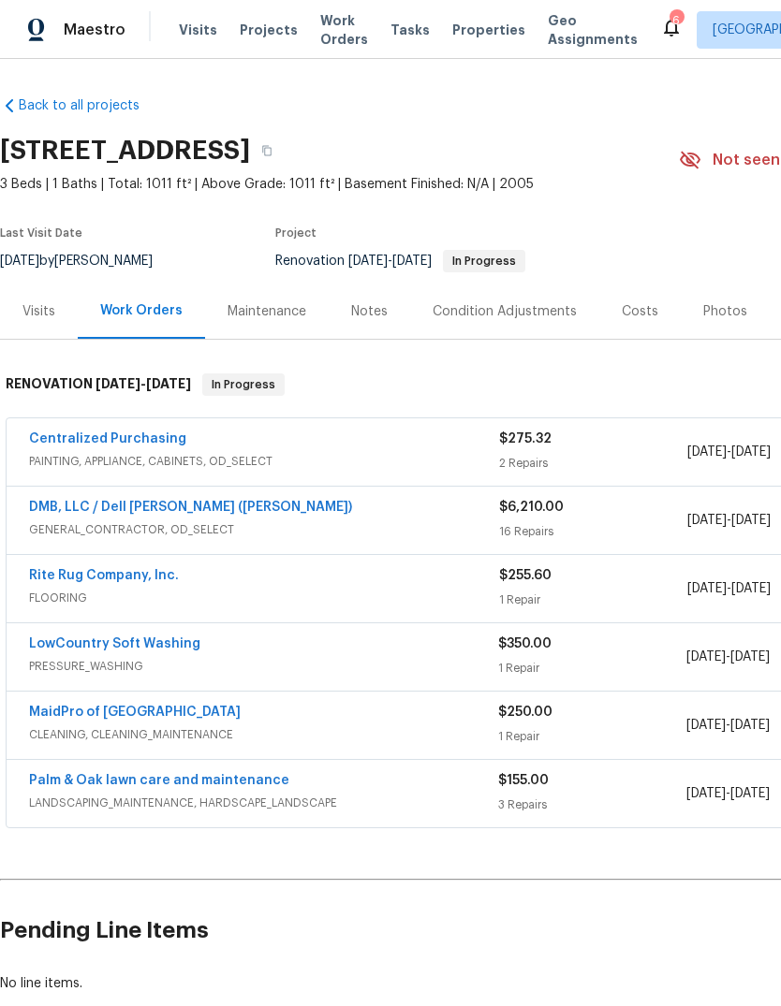
click at [643, 306] on div "Costs" at bounding box center [640, 311] width 37 height 19
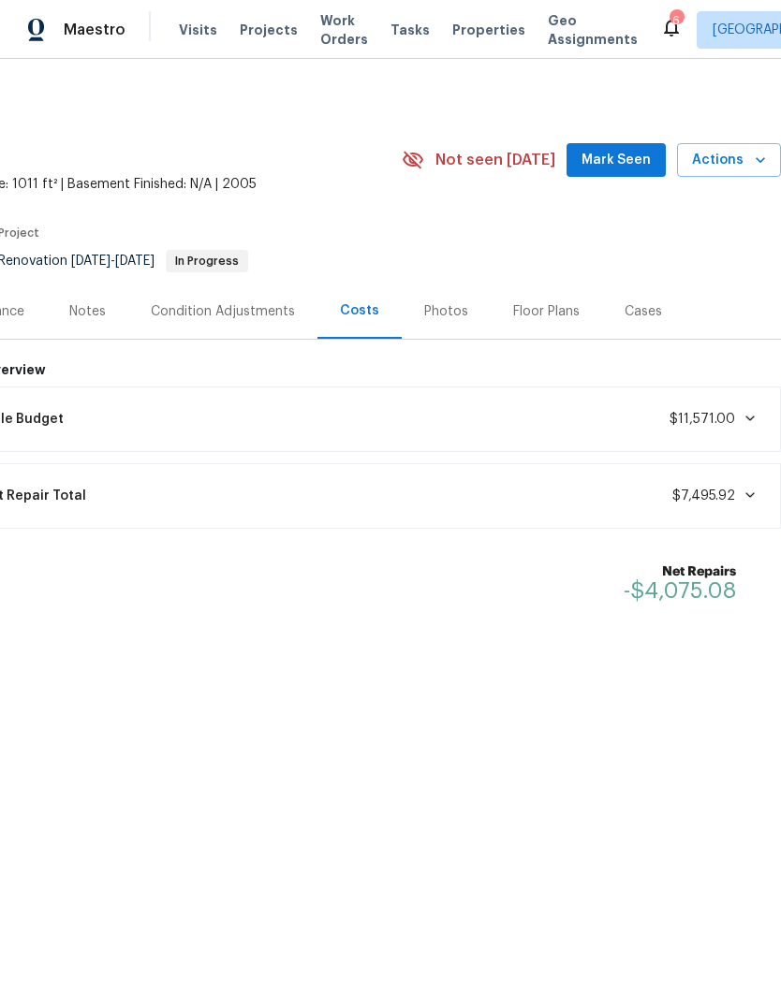
scroll to position [0, 277]
click at [641, 169] on span "Mark Seen" at bounding box center [615, 160] width 69 height 23
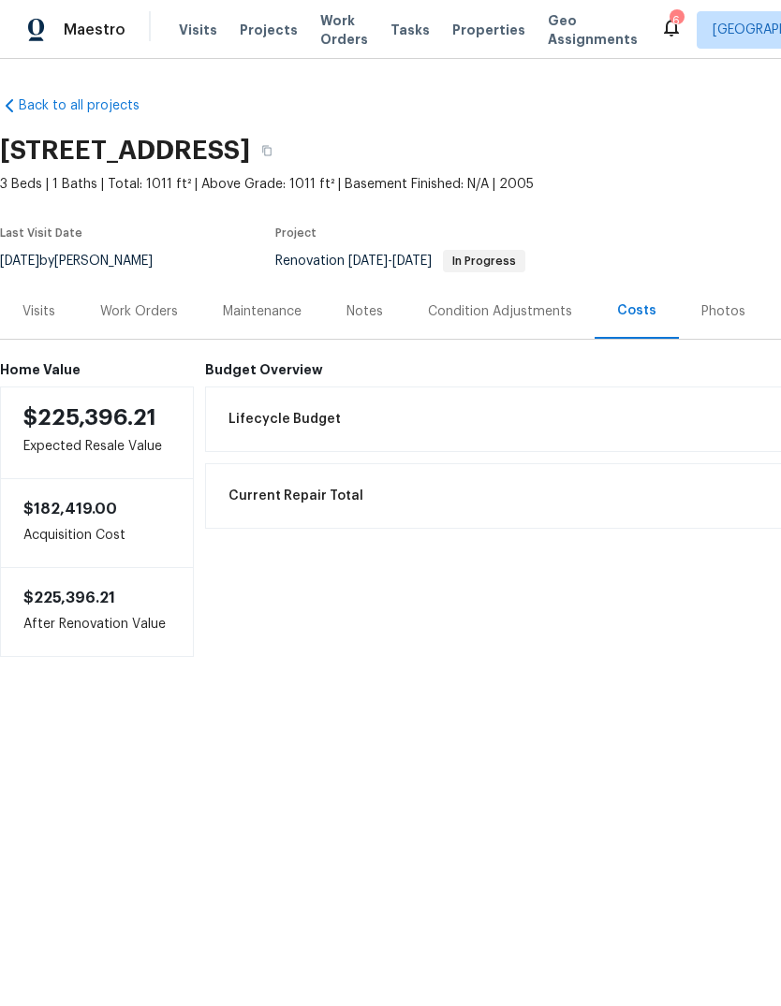
scroll to position [0, 0]
click at [119, 330] on div "Work Orders" at bounding box center [139, 311] width 123 height 55
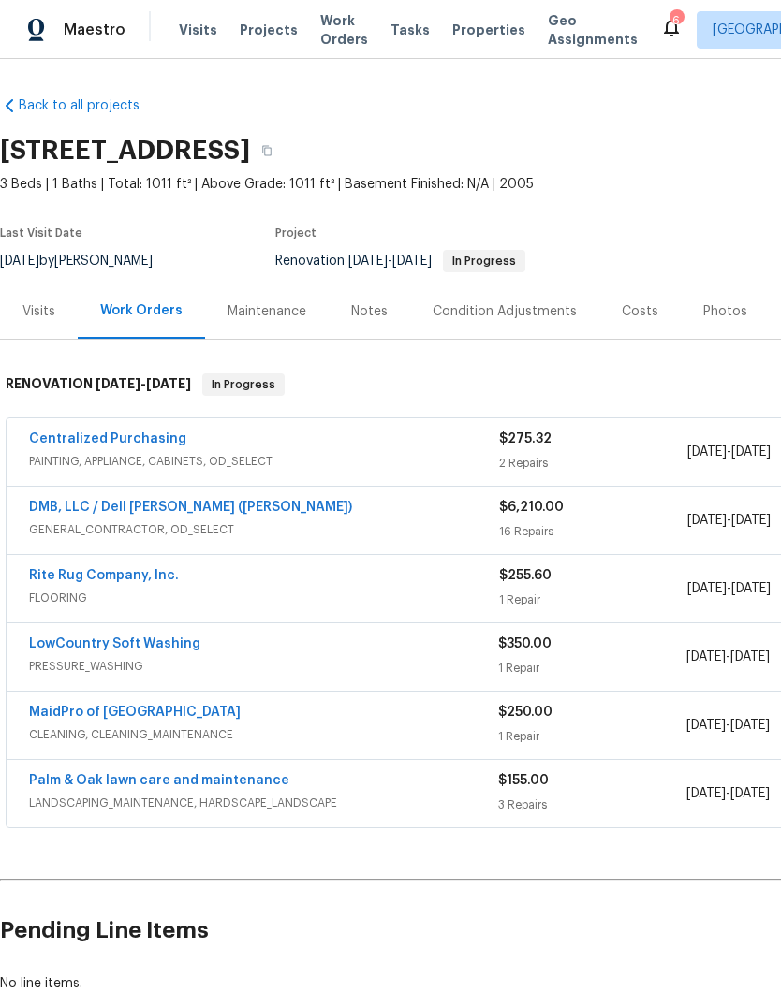
click at [139, 577] on link "Rite Rug Company, Inc." at bounding box center [104, 575] width 150 height 13
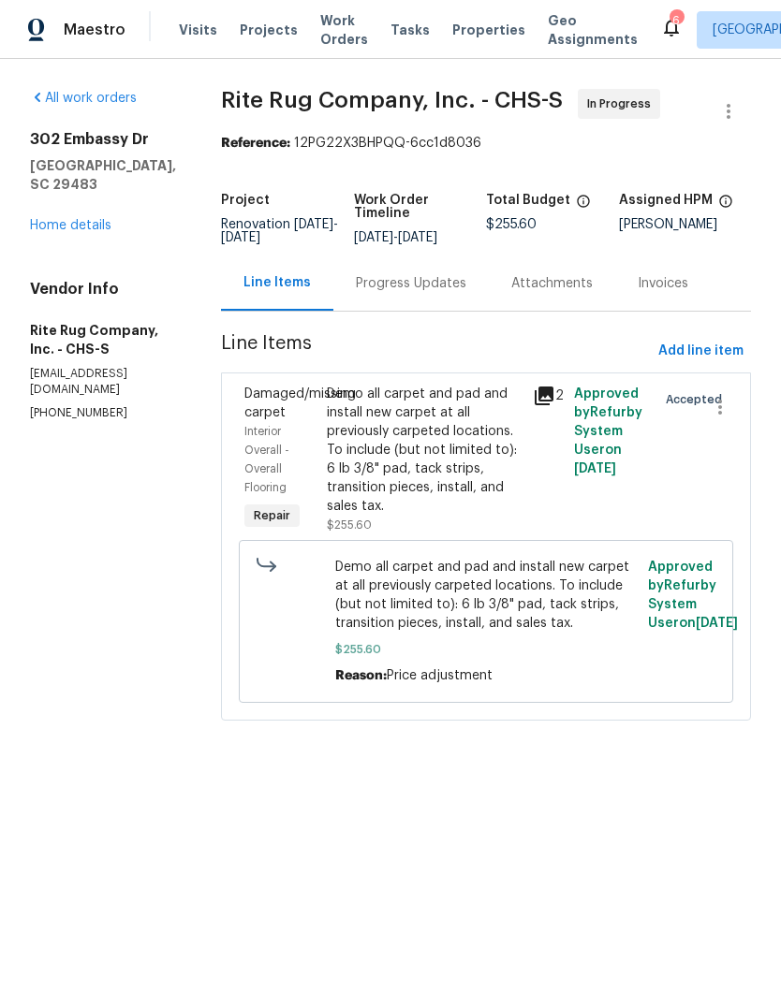
click at [450, 290] on div "Progress Updates" at bounding box center [411, 283] width 110 height 19
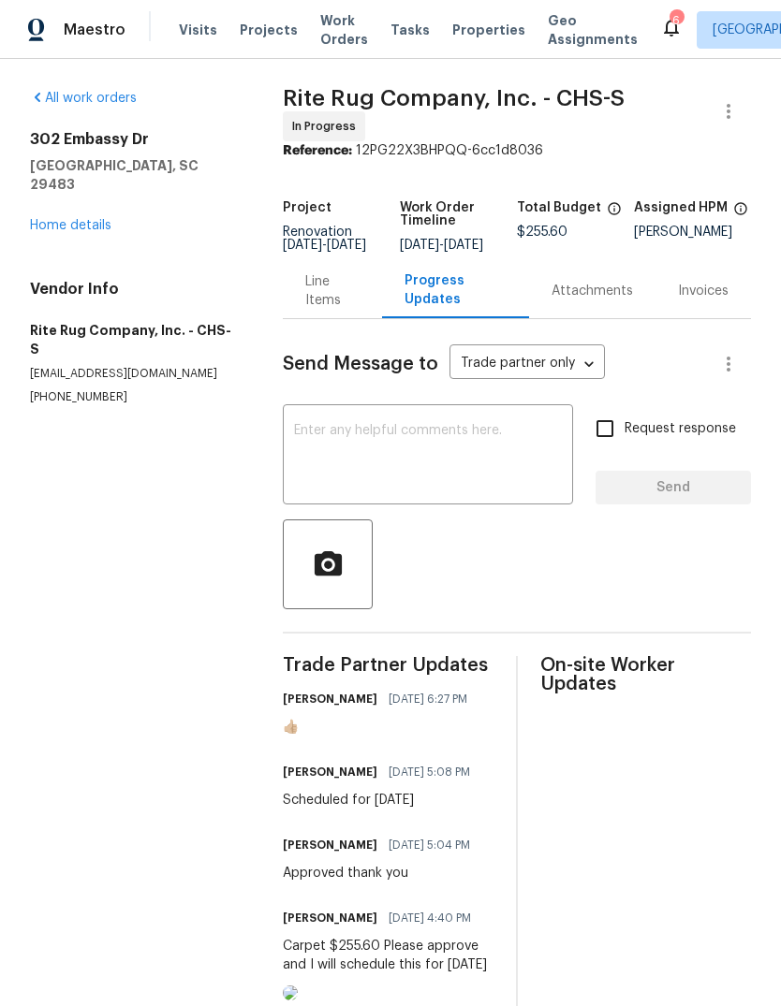
click at [325, 310] on div "Line Items" at bounding box center [332, 290] width 54 height 37
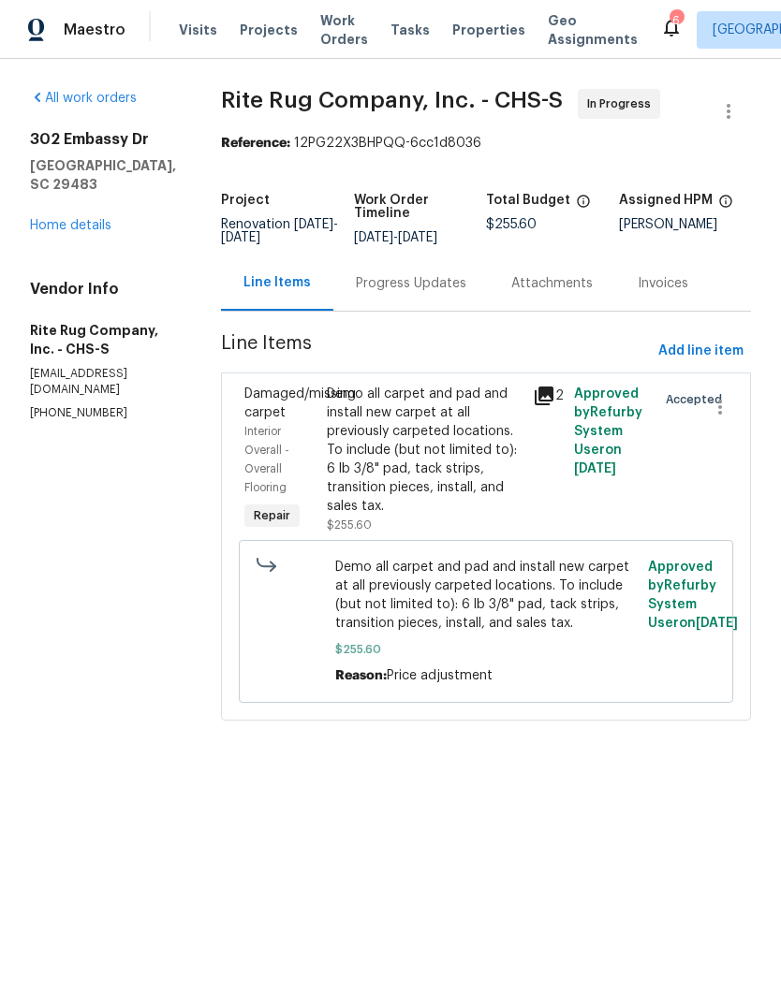
click at [87, 226] on div "All work orders 302 Embassy Dr Summerville, SC 29483 Home details Vendor Info R…" at bounding box center [103, 255] width 146 height 332
click at [69, 219] on link "Home details" at bounding box center [70, 225] width 81 height 13
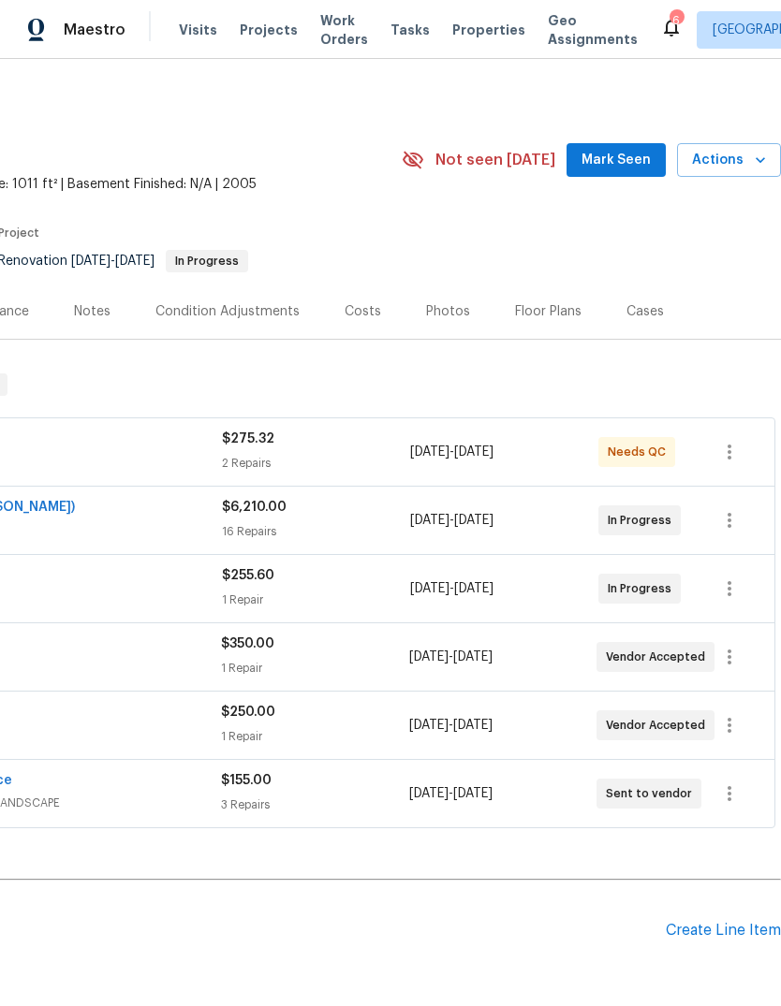
scroll to position [0, 277]
click at [618, 163] on span "Mark Seen" at bounding box center [615, 160] width 69 height 23
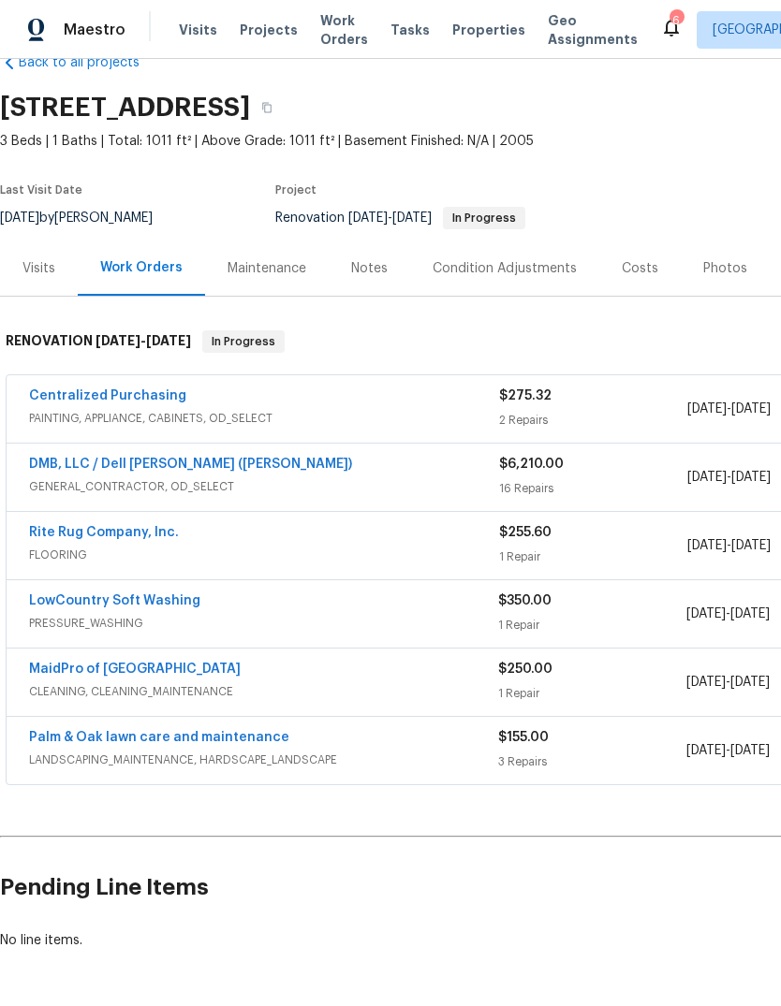
scroll to position [43, 0]
click at [256, 734] on link "Palm & Oak lawn care and maintenance" at bounding box center [159, 737] width 260 height 13
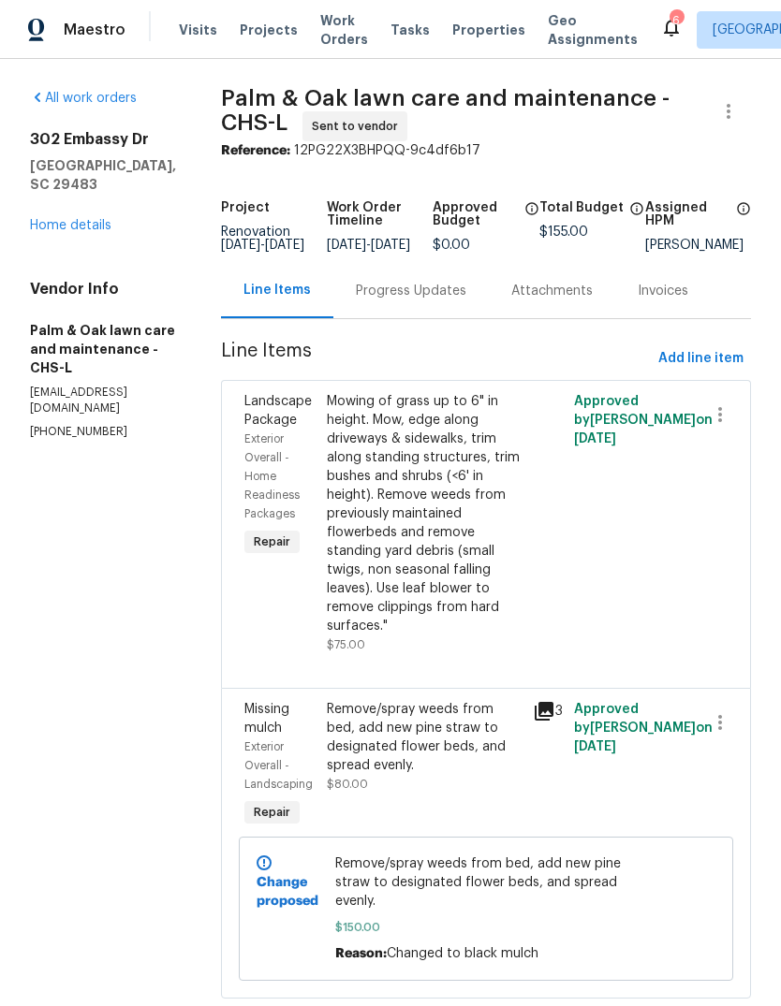
scroll to position [62, 0]
click at [75, 219] on link "Home details" at bounding box center [70, 225] width 81 height 13
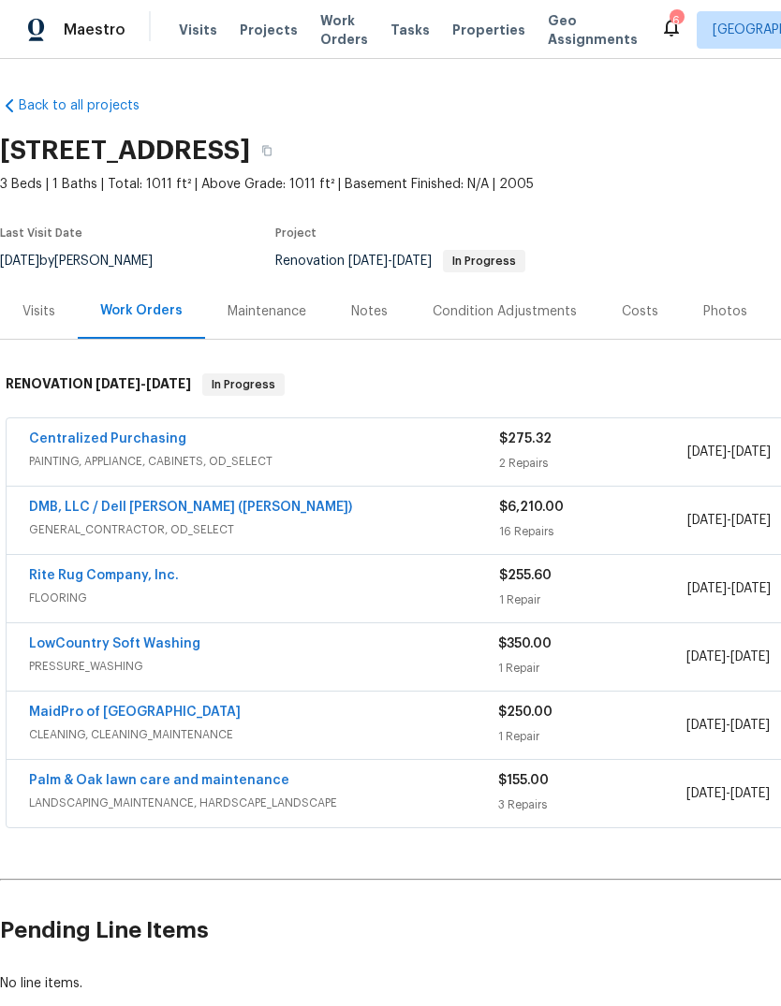
click at [242, 774] on link "Palm & Oak lawn care and maintenance" at bounding box center [159, 780] width 260 height 13
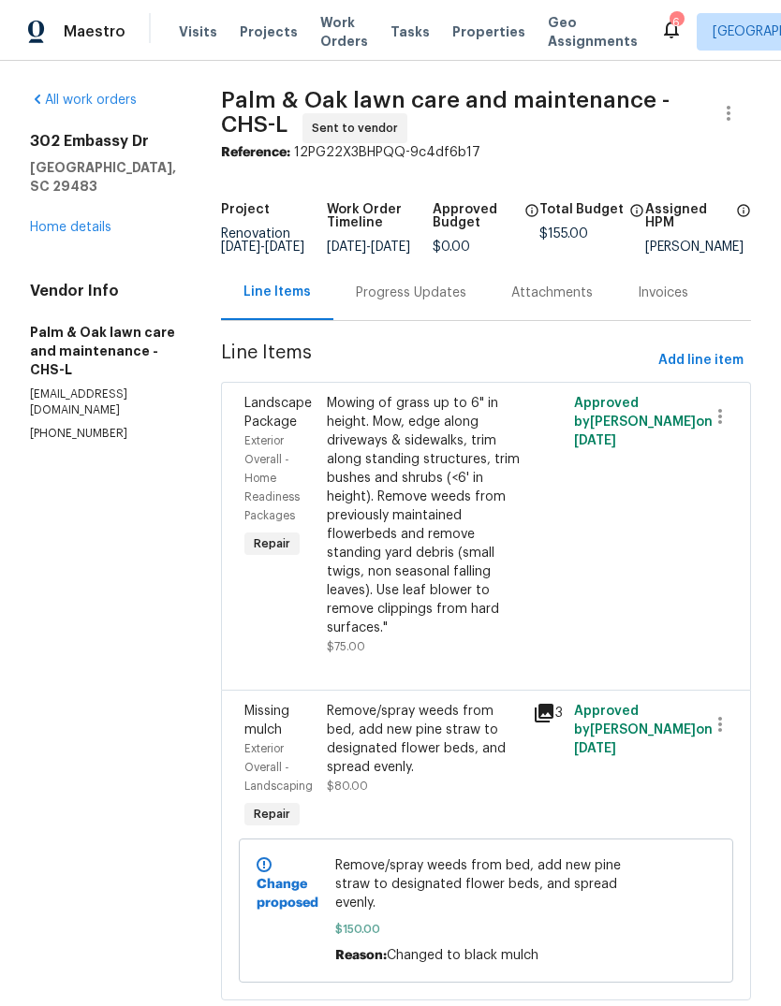
scroll to position [62, 0]
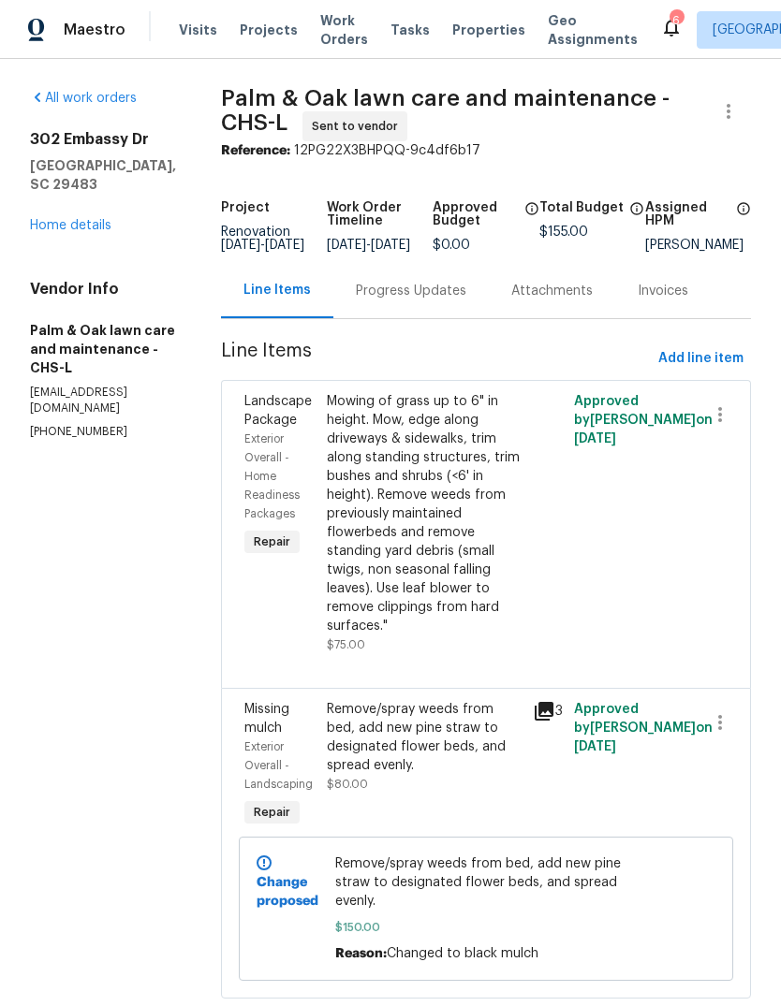
click at [527, 572] on div "Mowing of grass up to 6" in height. Mow, edge along driveways & sidewalks, trim…" at bounding box center [424, 523] width 206 height 273
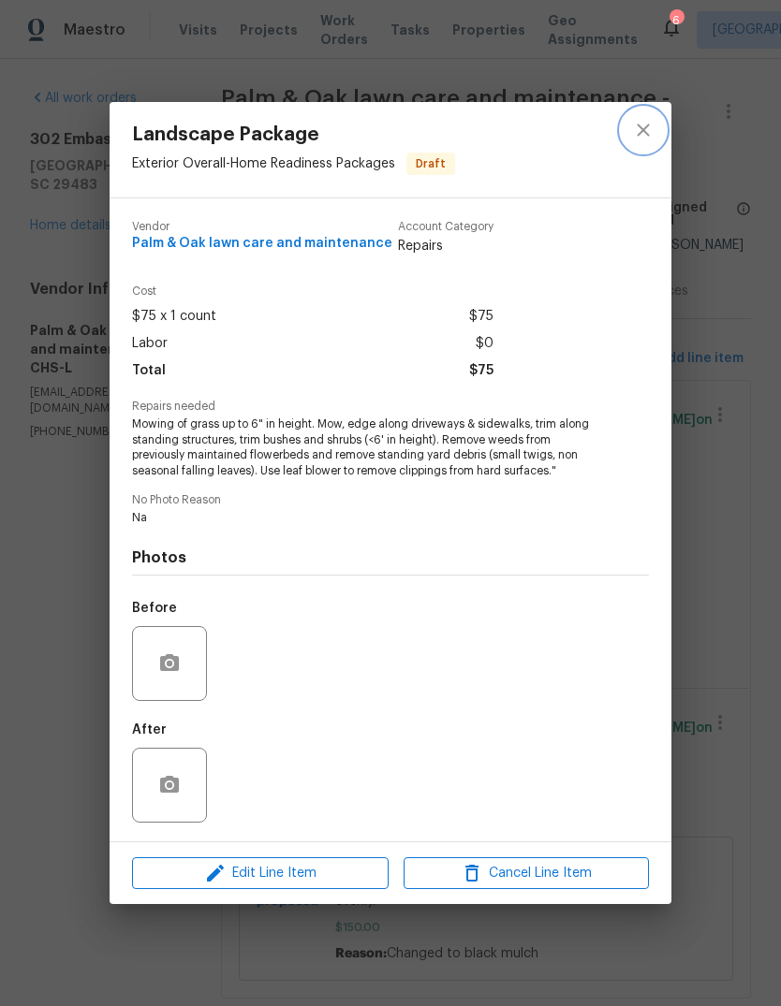
click at [648, 126] on icon "close" at bounding box center [643, 130] width 22 height 22
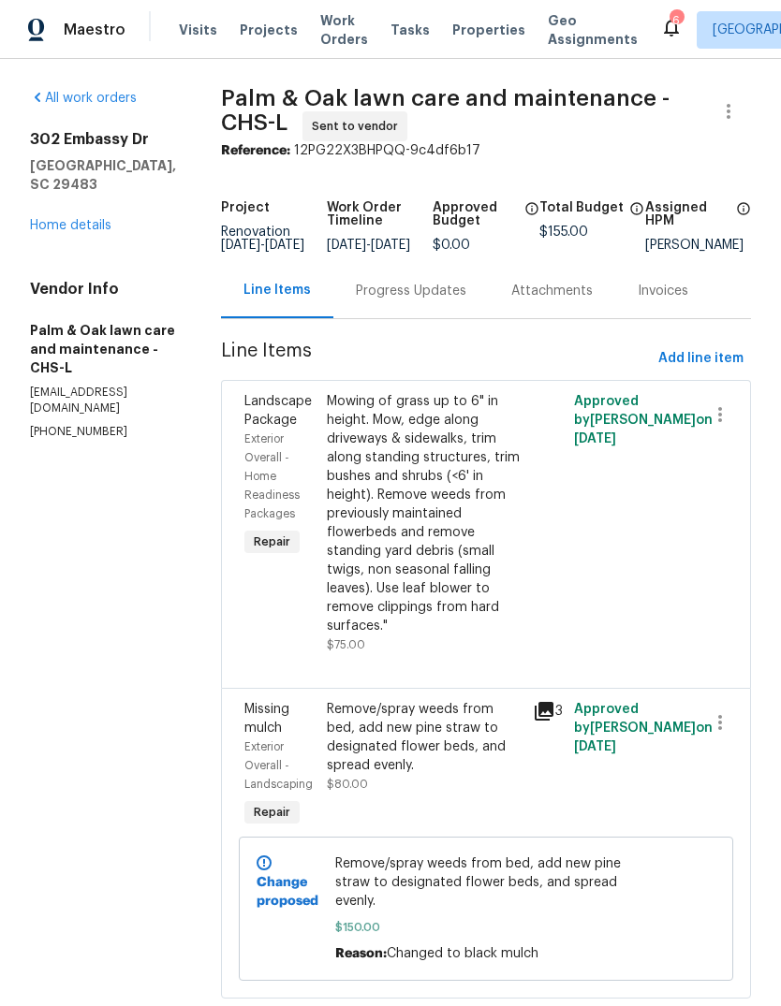
scroll to position [0, 0]
click at [89, 219] on link "Home details" at bounding box center [70, 225] width 81 height 13
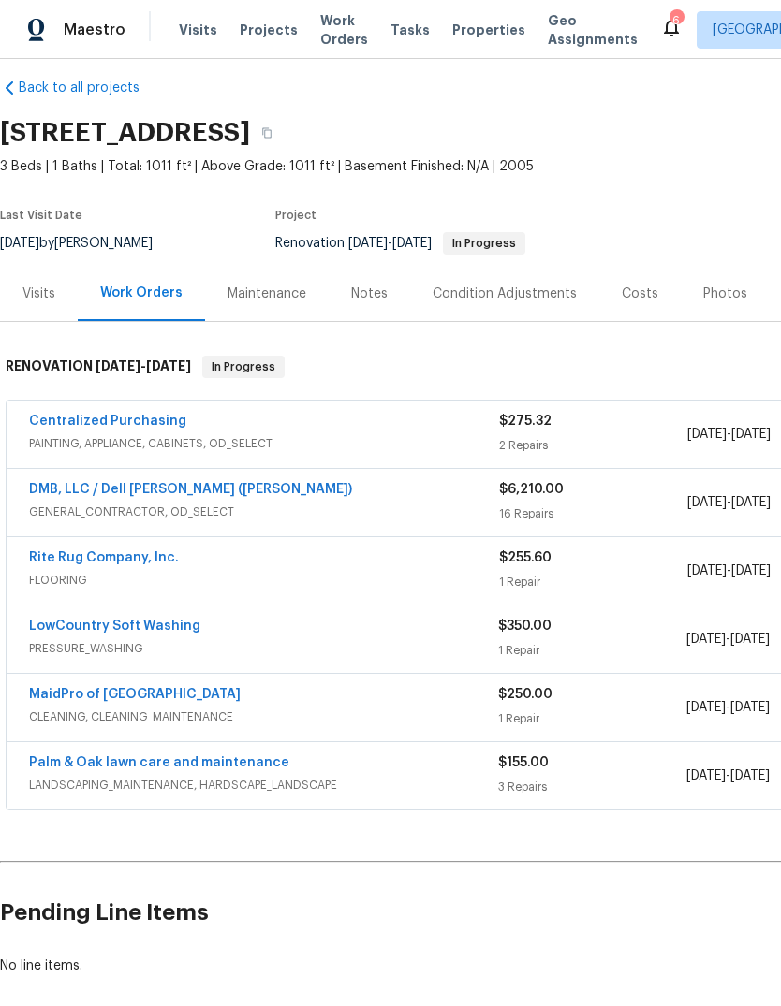
scroll to position [18, 0]
click at [250, 761] on link "Palm & Oak lawn care and maintenance" at bounding box center [159, 763] width 260 height 13
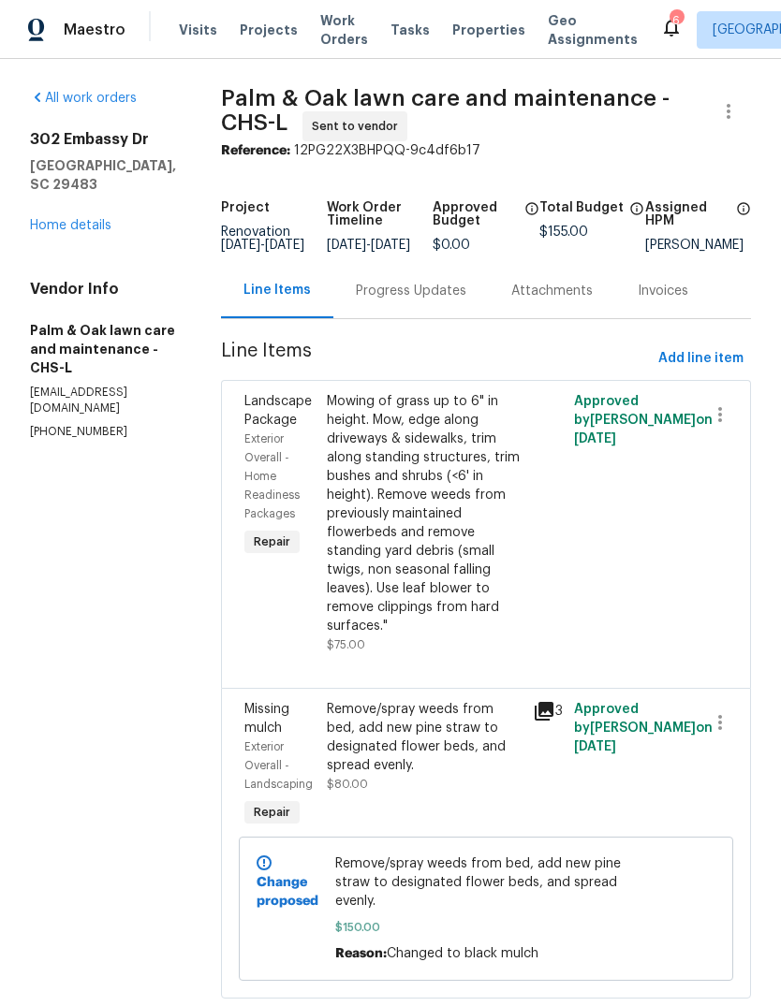
scroll to position [53, 0]
click at [447, 519] on div "Mowing of grass up to 6" in height. Mow, edge along driveways & sidewalks, trim…" at bounding box center [424, 513] width 195 height 243
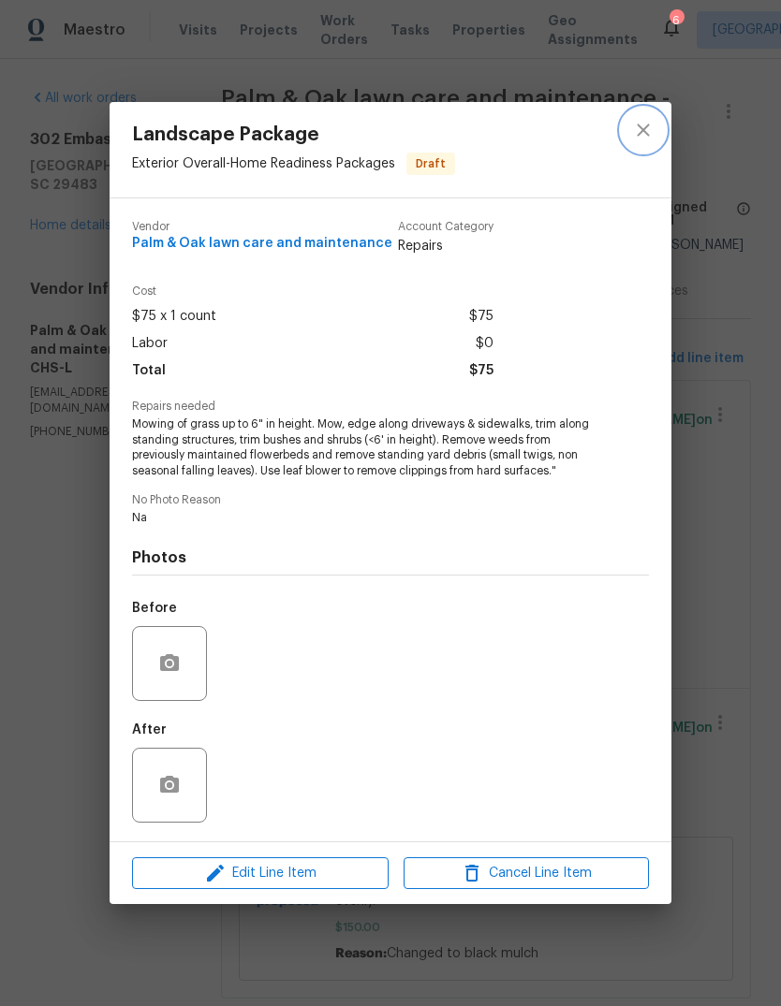
click at [651, 132] on icon "close" at bounding box center [643, 130] width 22 height 22
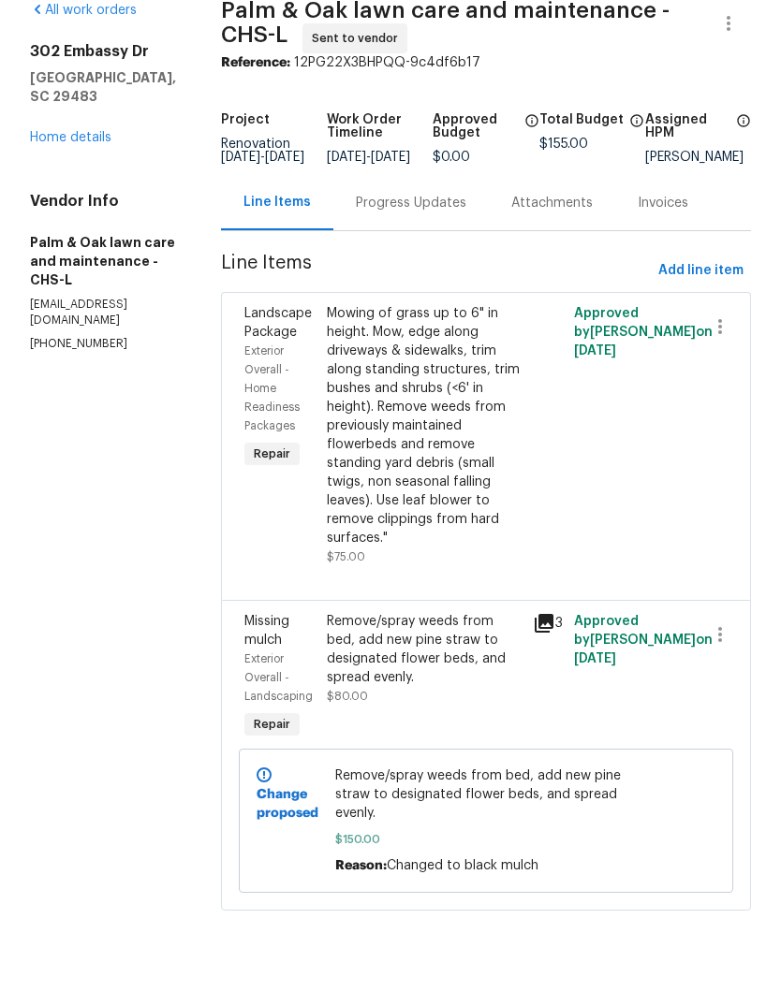
scroll to position [0, 0]
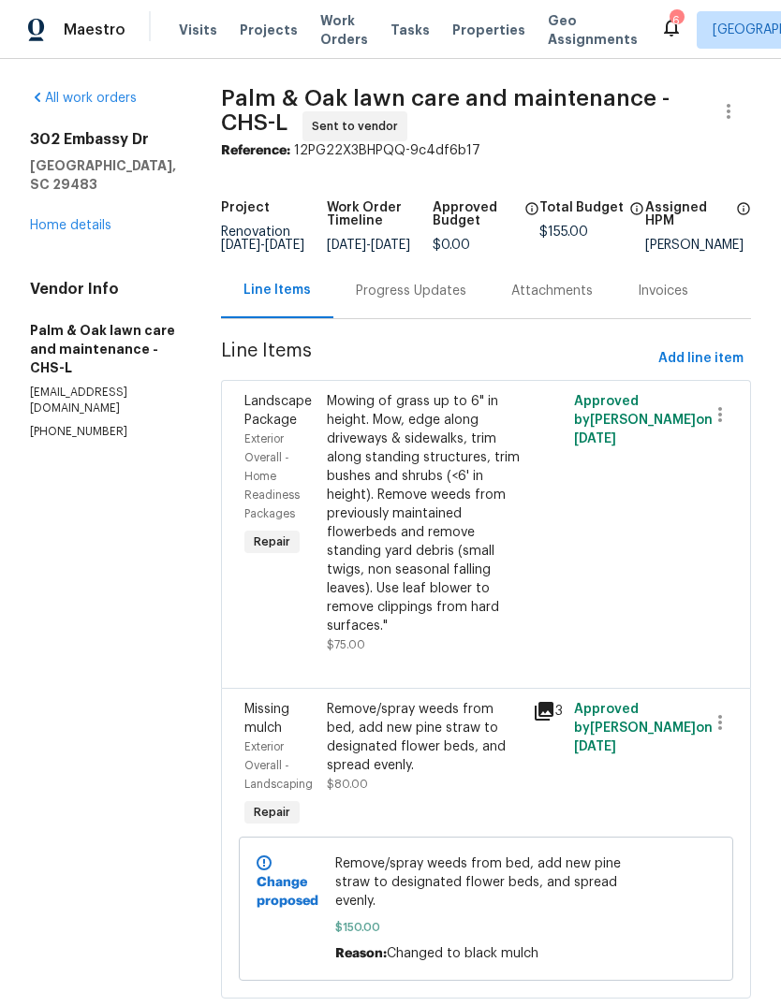
click at [520, 636] on div "Mowing of grass up to 6" in height. Mow, edge along driveways & sidewalks, trim…" at bounding box center [424, 513] width 195 height 243
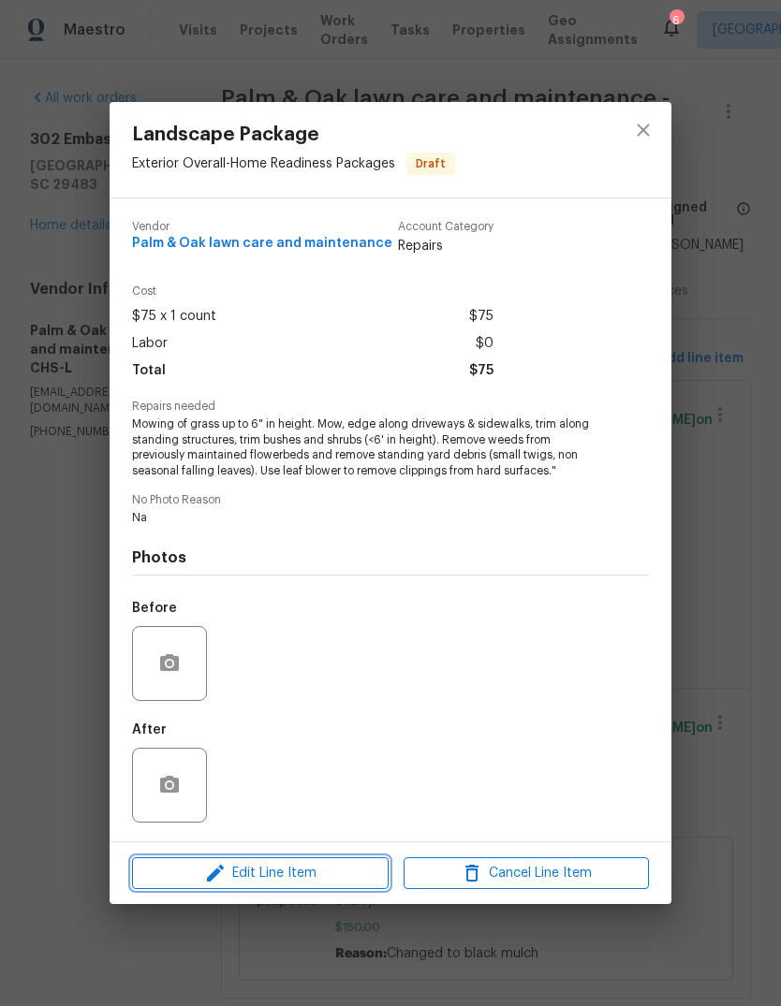
click at [339, 872] on span "Edit Line Item" at bounding box center [260, 873] width 245 height 23
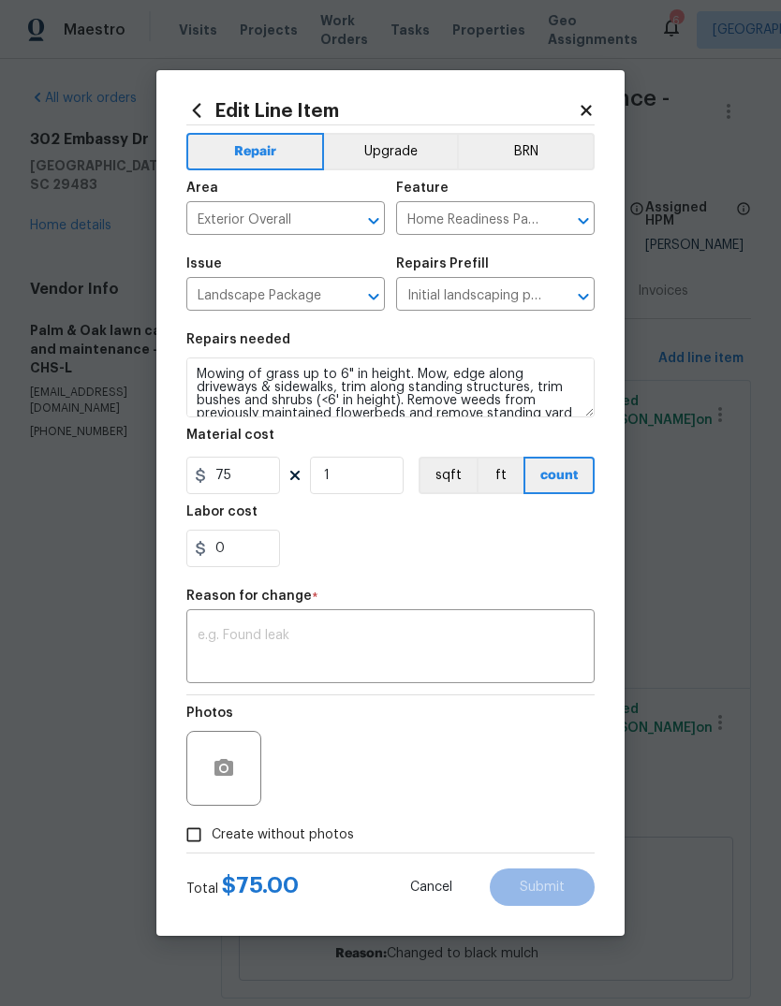
click at [341, 829] on span "Create without photos" at bounding box center [283, 836] width 142 height 20
click at [212, 829] on input "Create without photos" at bounding box center [194, 835] width 36 height 36
checkbox input "true"
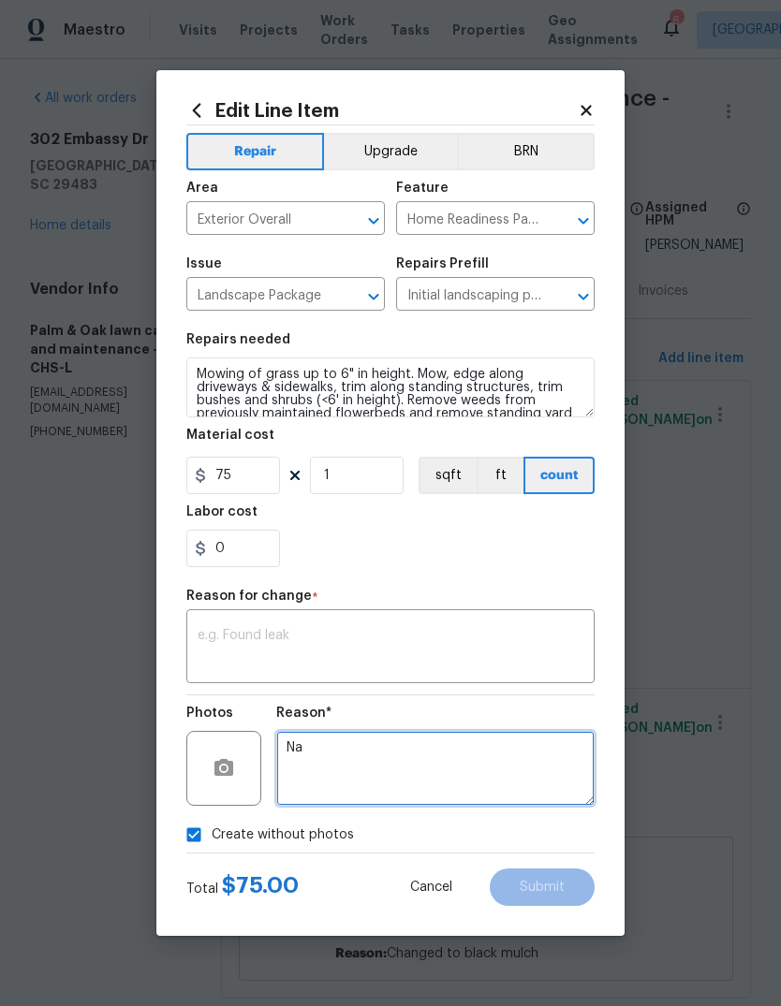
click at [396, 757] on textarea "Na" at bounding box center [435, 768] width 318 height 75
click at [589, 105] on icon at bounding box center [585, 110] width 10 height 10
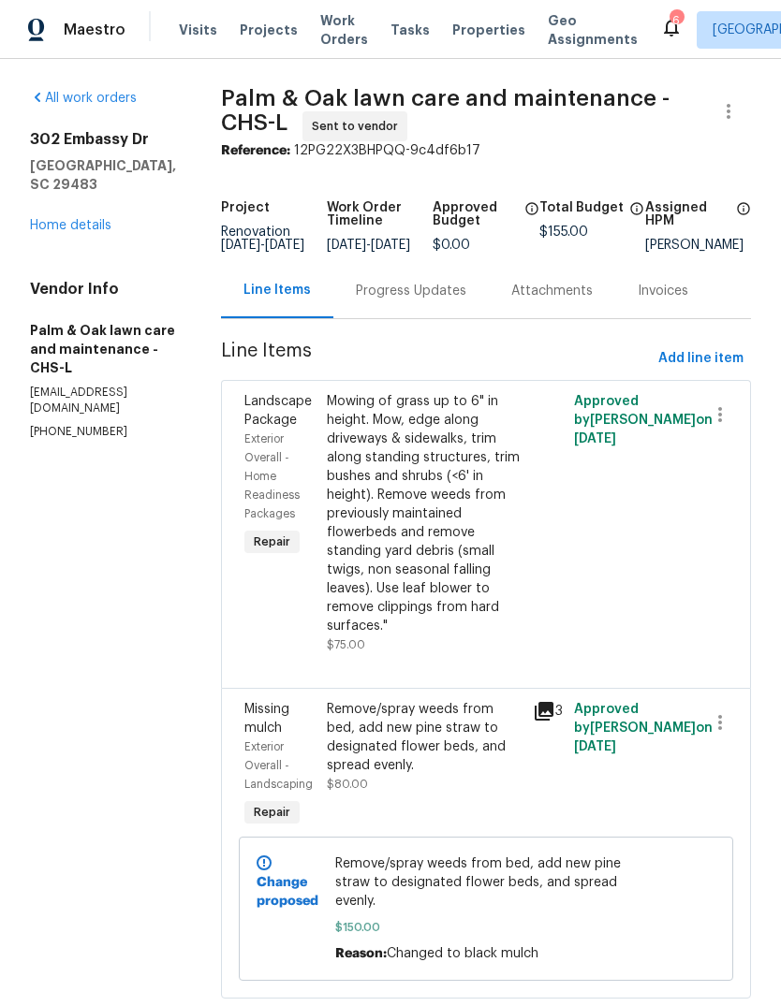
click at [95, 219] on link "Home details" at bounding box center [70, 225] width 81 height 13
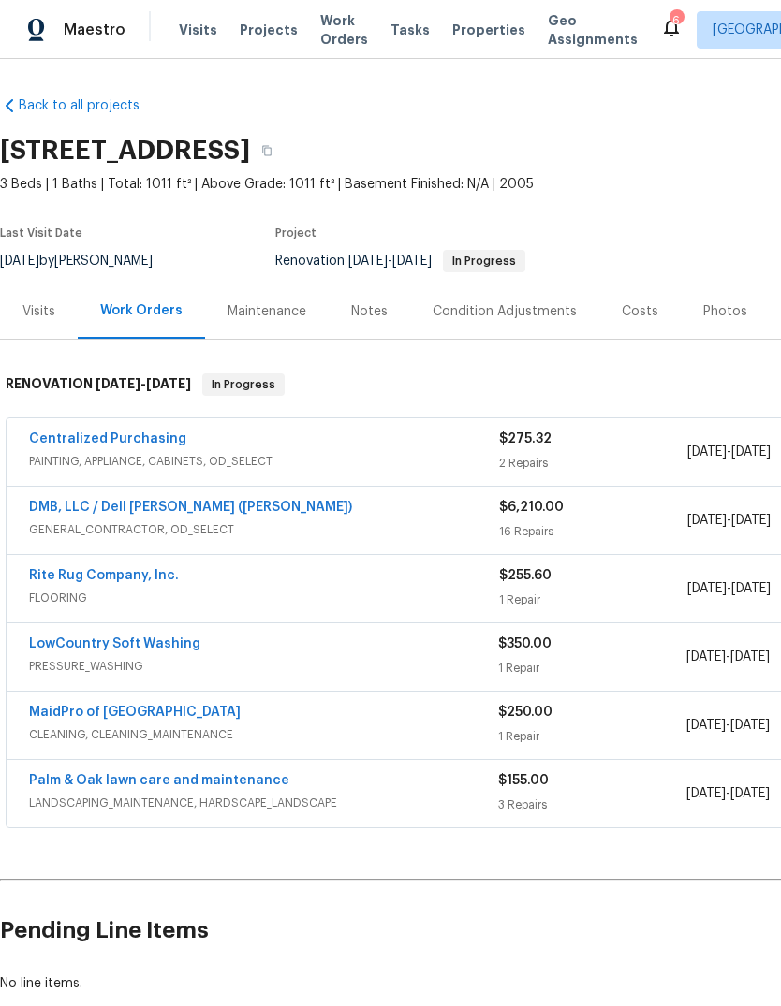
click at [251, 774] on link "Palm & Oak lawn care and maintenance" at bounding box center [159, 780] width 260 height 13
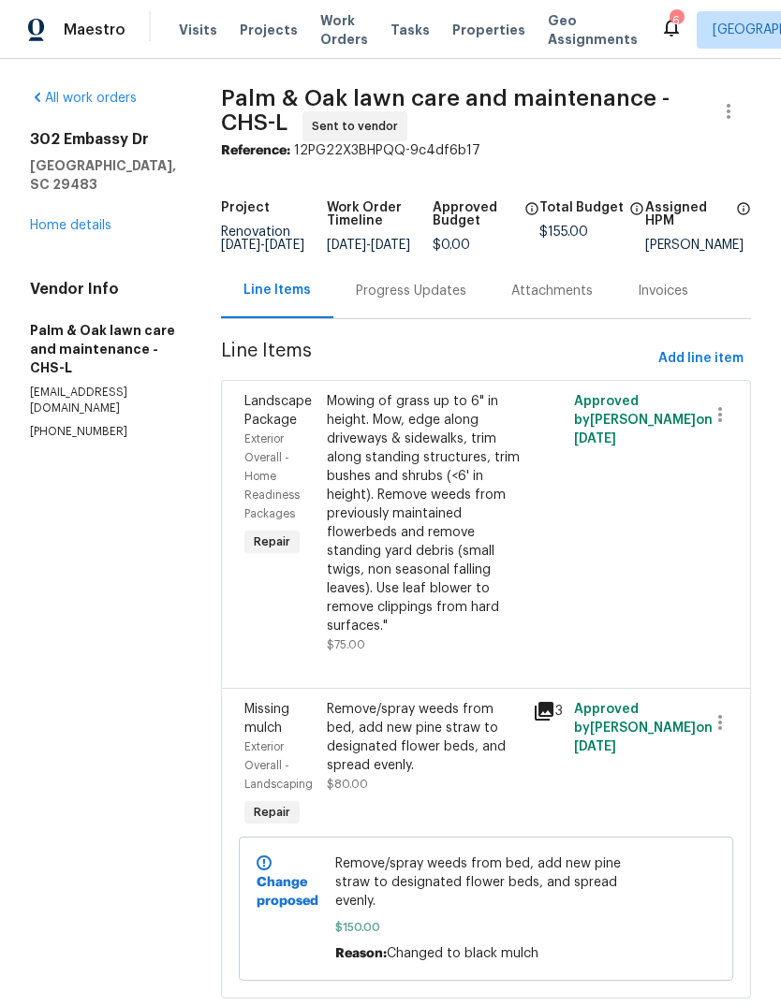
scroll to position [62, 0]
click at [727, 404] on icon "button" at bounding box center [720, 415] width 22 height 22
click at [749, 372] on li "Cancel" at bounding box center [729, 365] width 72 height 31
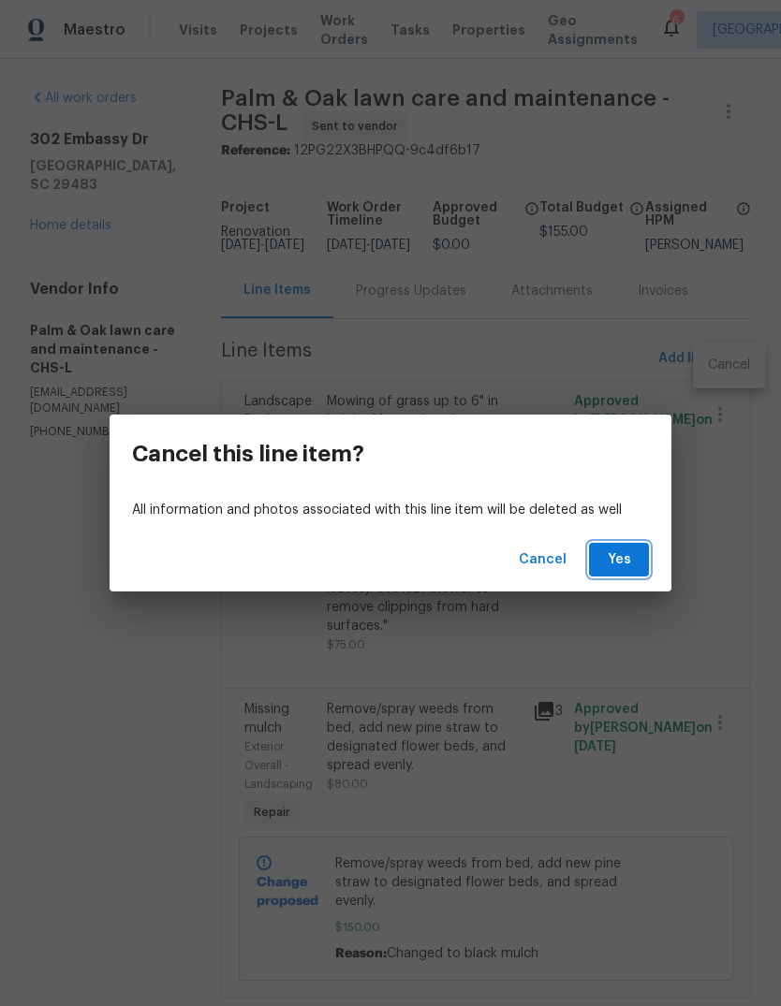
click at [612, 562] on span "Yes" at bounding box center [619, 560] width 30 height 23
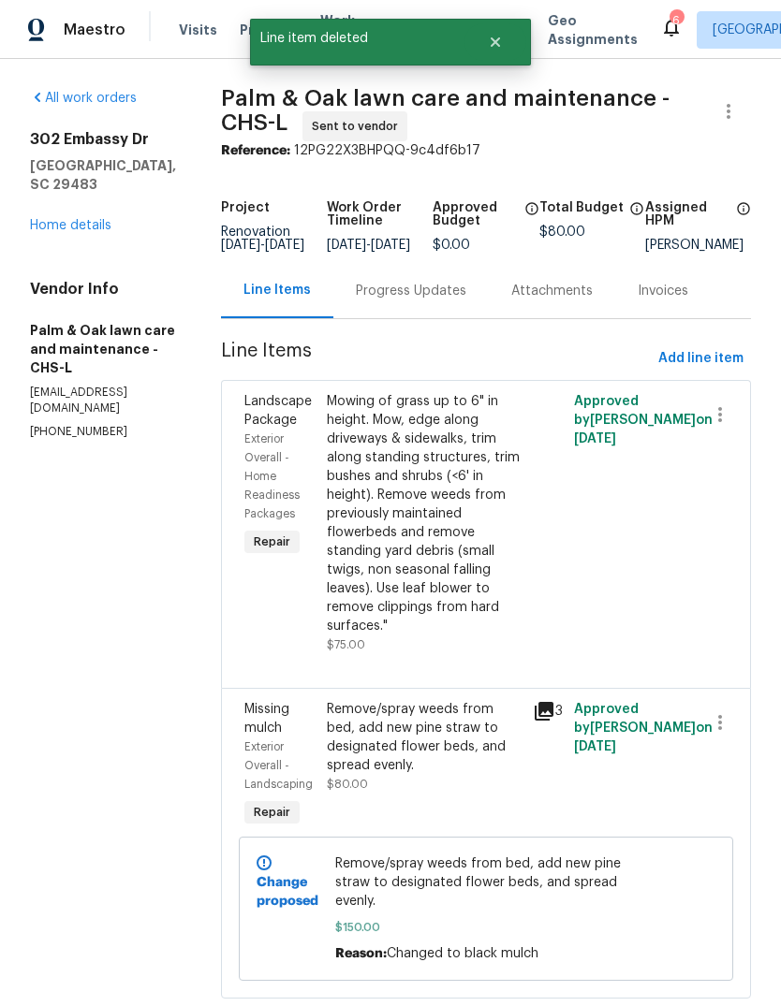
scroll to position [0, 0]
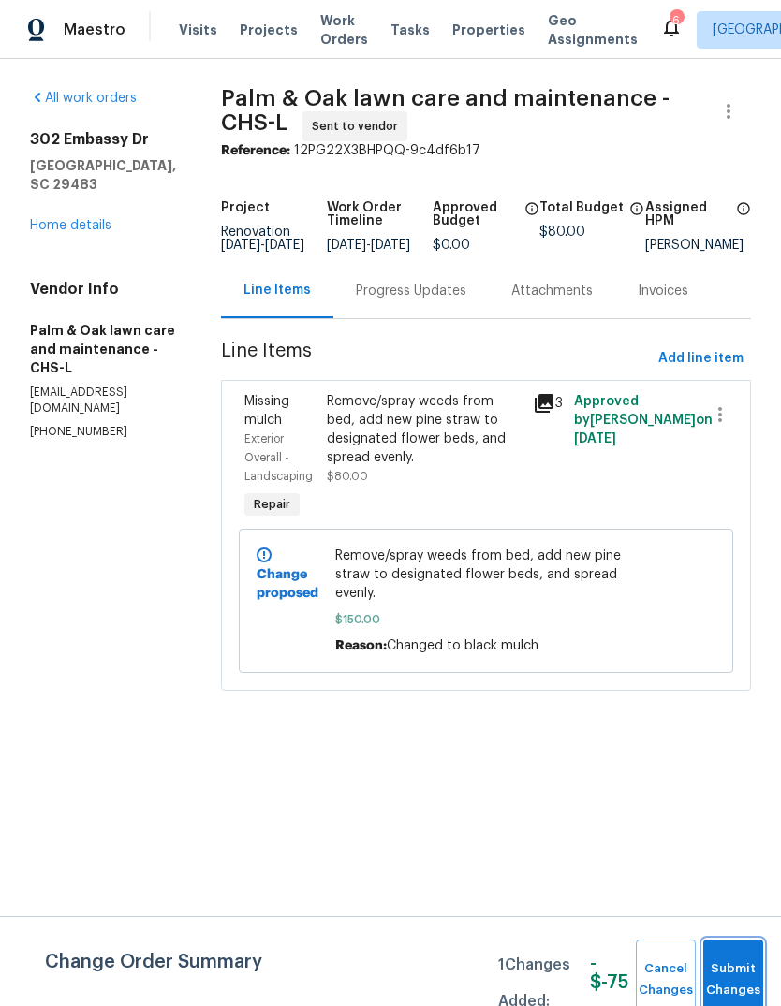
click at [738, 964] on span "Submit Changes" at bounding box center [733, 980] width 41 height 43
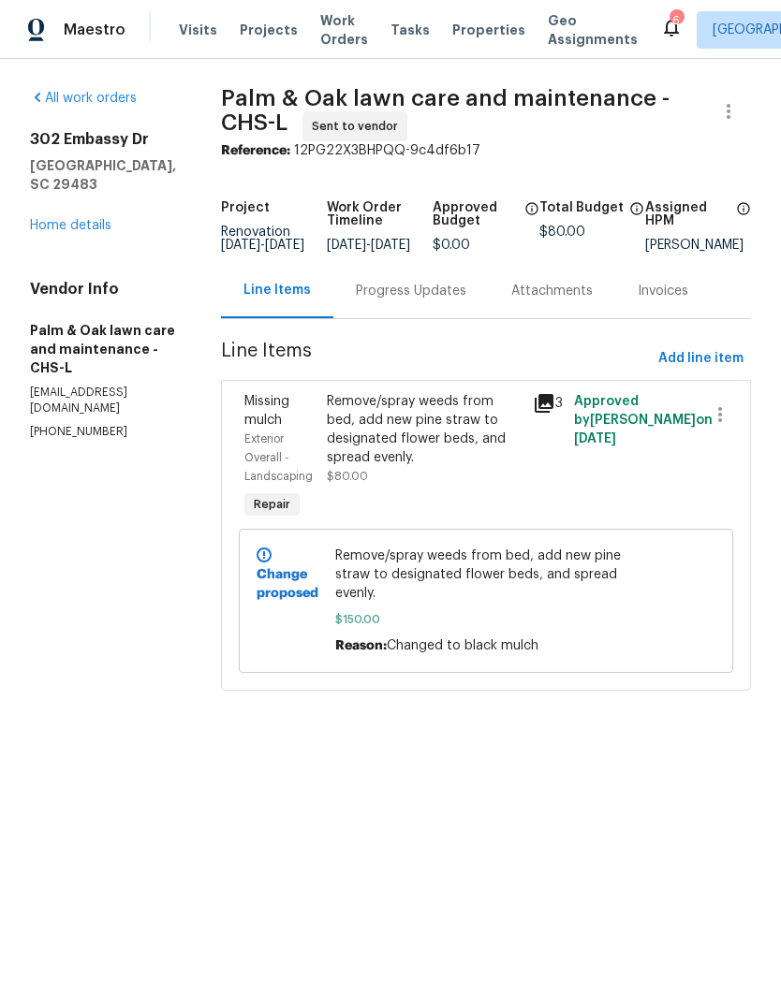
click at [303, 586] on b "Change proposed" at bounding box center [288, 584] width 62 height 32
click at [303, 568] on div "Change proposed" at bounding box center [290, 601] width 79 height 120
click at [301, 584] on b "Change proposed" at bounding box center [288, 584] width 62 height 32
click at [476, 590] on span "Remove/spray weeds from bed, add new pine straw to designated flower beds, and …" at bounding box center [486, 575] width 302 height 56
click at [481, 456] on div "Remove/spray weeds from bed, add new pine straw to designated flower beds, and …" at bounding box center [424, 429] width 195 height 75
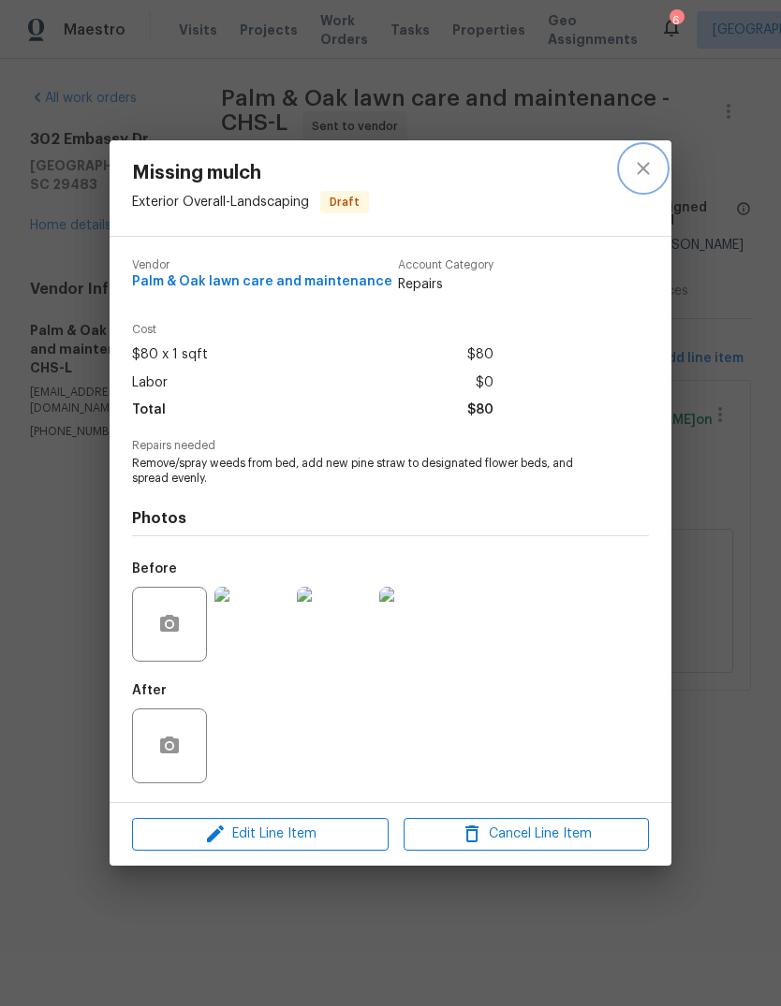
click at [656, 163] on button "close" at bounding box center [643, 168] width 45 height 45
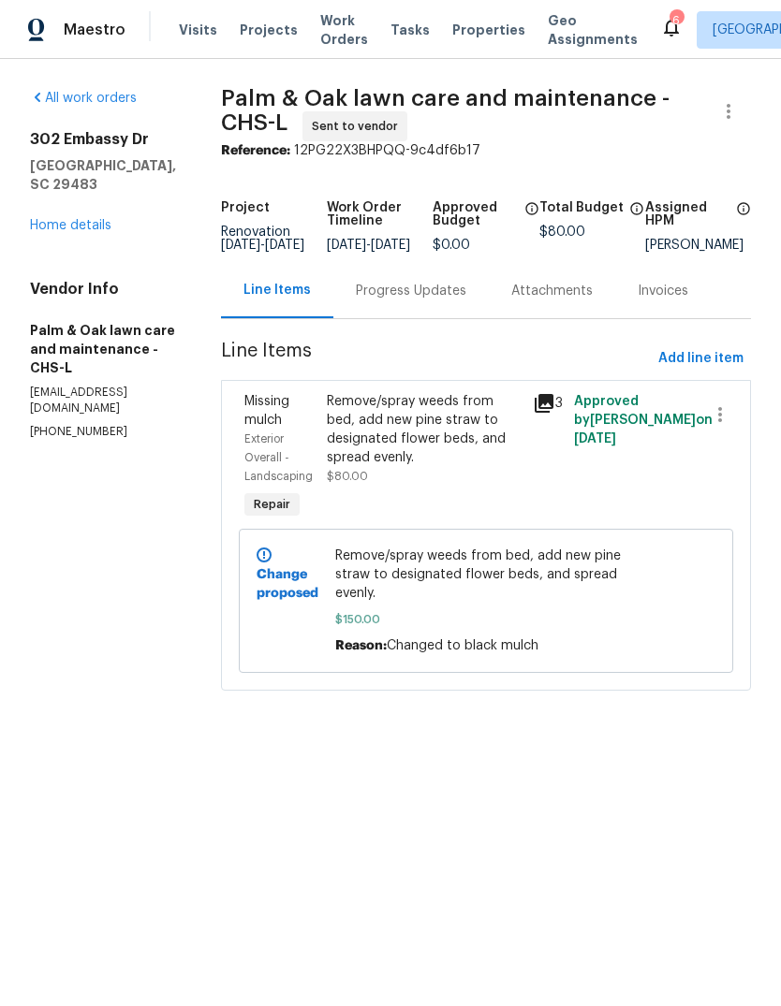
click at [550, 573] on span "Remove/spray weeds from bed, add new pine straw to designated flower beds, and …" at bounding box center [486, 575] width 302 height 56
click at [559, 581] on span "Remove/spray weeds from bed, add new pine straw to designated flower beds, and …" at bounding box center [486, 575] width 302 height 56
click at [506, 481] on div "Remove/spray weeds from bed, add new pine straw to designated flower beds, and …" at bounding box center [424, 439] width 195 height 94
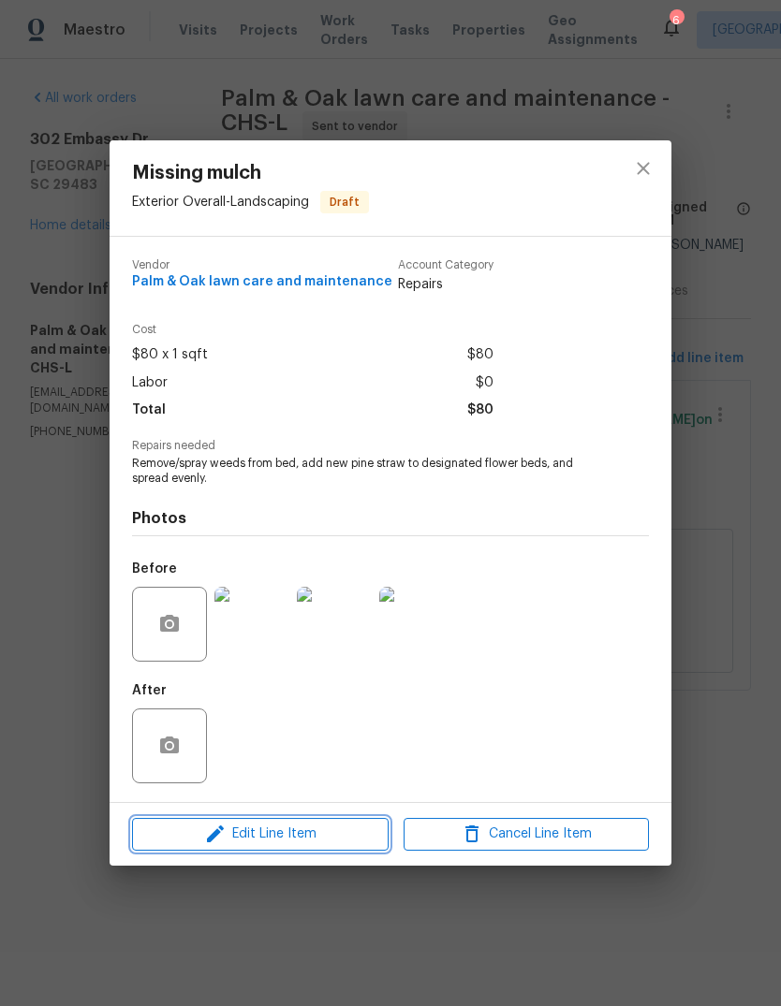
click at [336, 830] on span "Edit Line Item" at bounding box center [260, 834] width 245 height 23
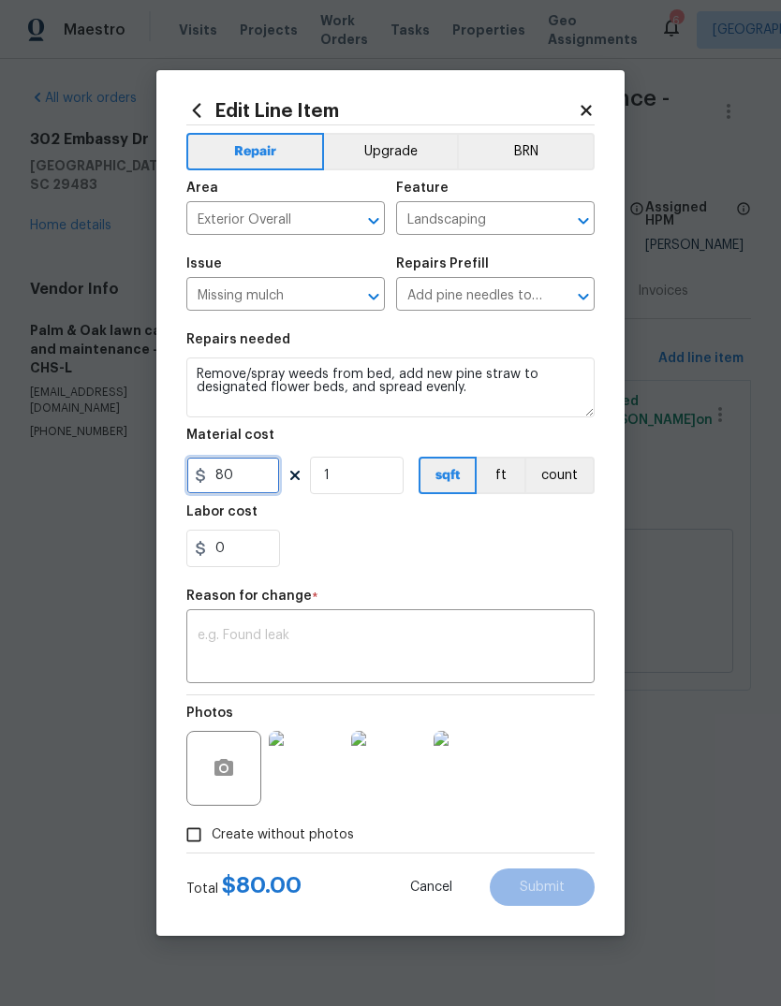
click at [259, 479] on input "80" at bounding box center [233, 475] width 94 height 37
type input "150"
click at [501, 616] on div "x ​" at bounding box center [390, 648] width 408 height 69
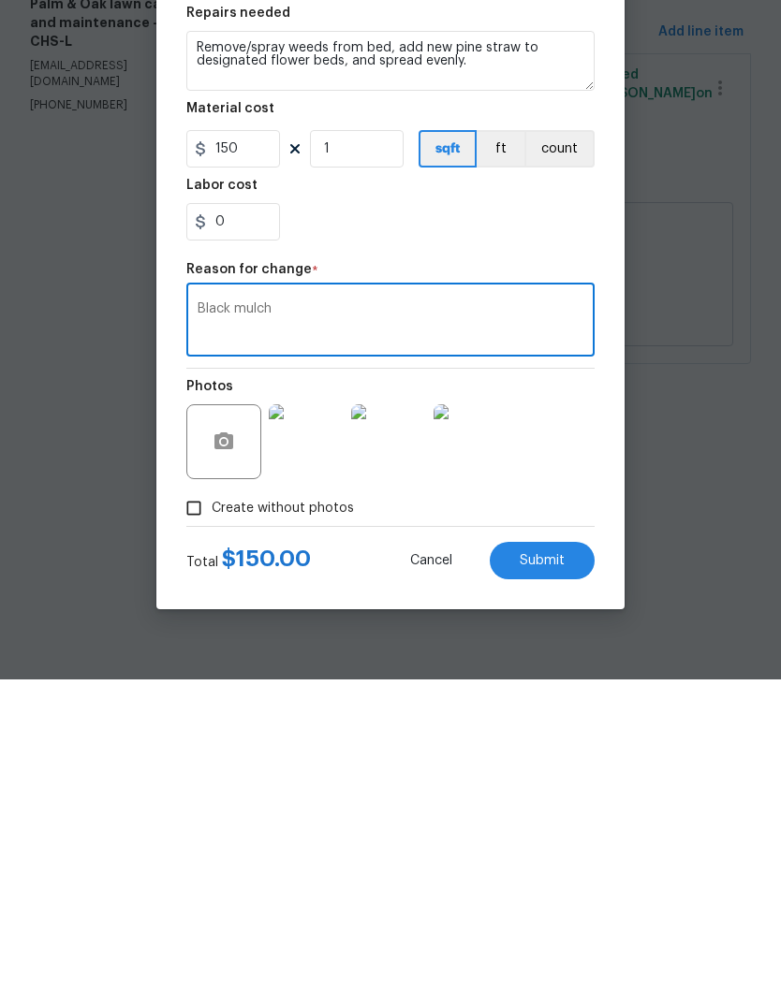
type textarea "Black mulch"
click at [565, 869] on button "Submit" at bounding box center [542, 887] width 105 height 37
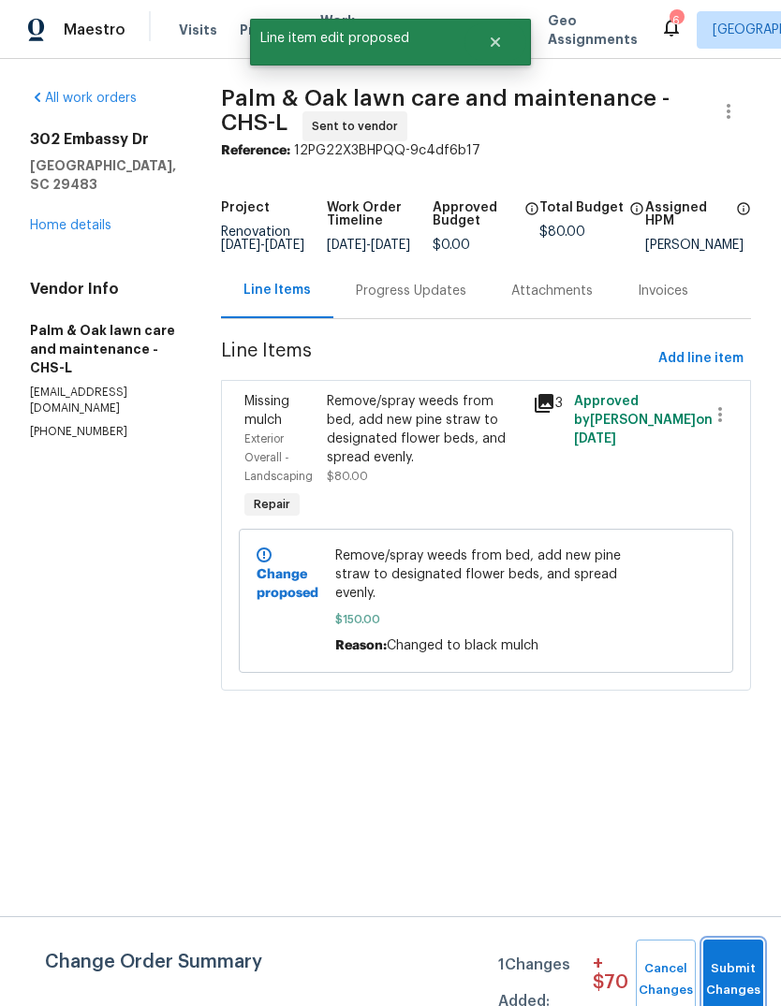
click at [749, 945] on button "Submit Changes" at bounding box center [733, 980] width 60 height 81
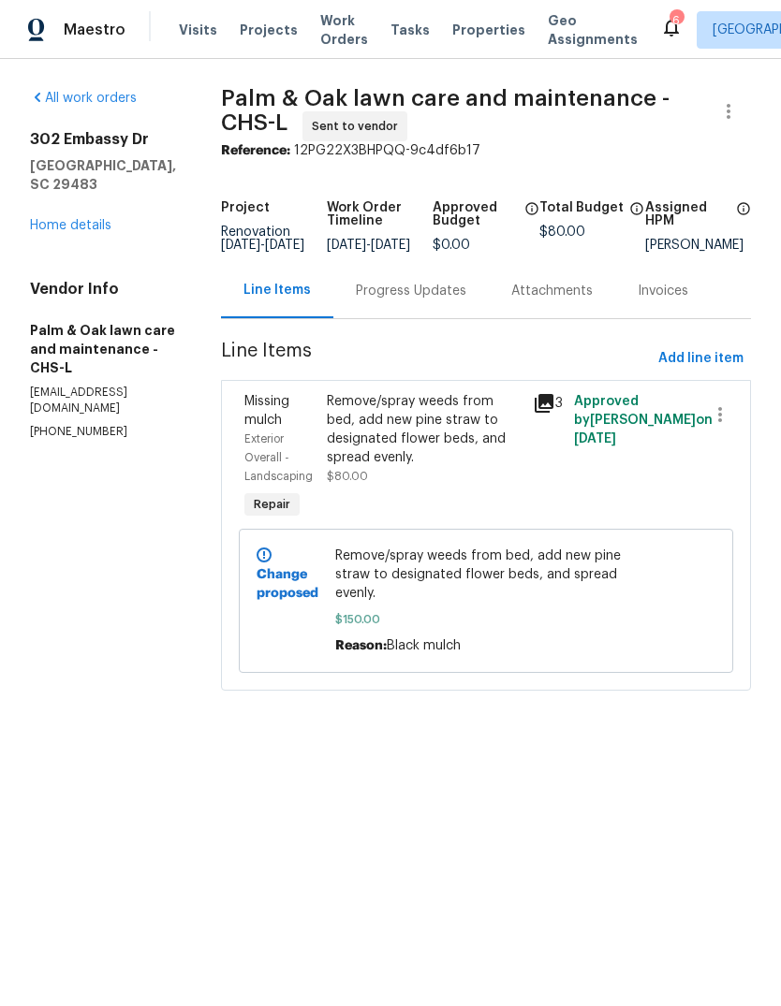
click at [57, 219] on link "Home details" at bounding box center [70, 225] width 81 height 13
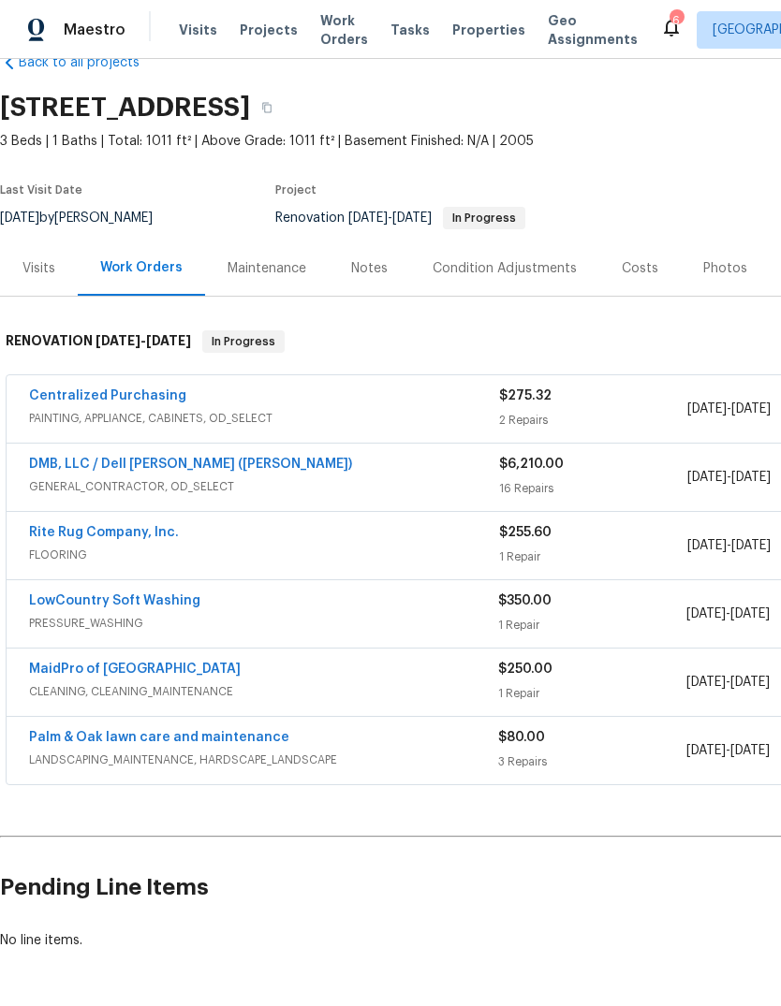
scroll to position [43, 0]
click at [113, 731] on link "Palm & Oak lawn care and maintenance" at bounding box center [159, 737] width 260 height 13
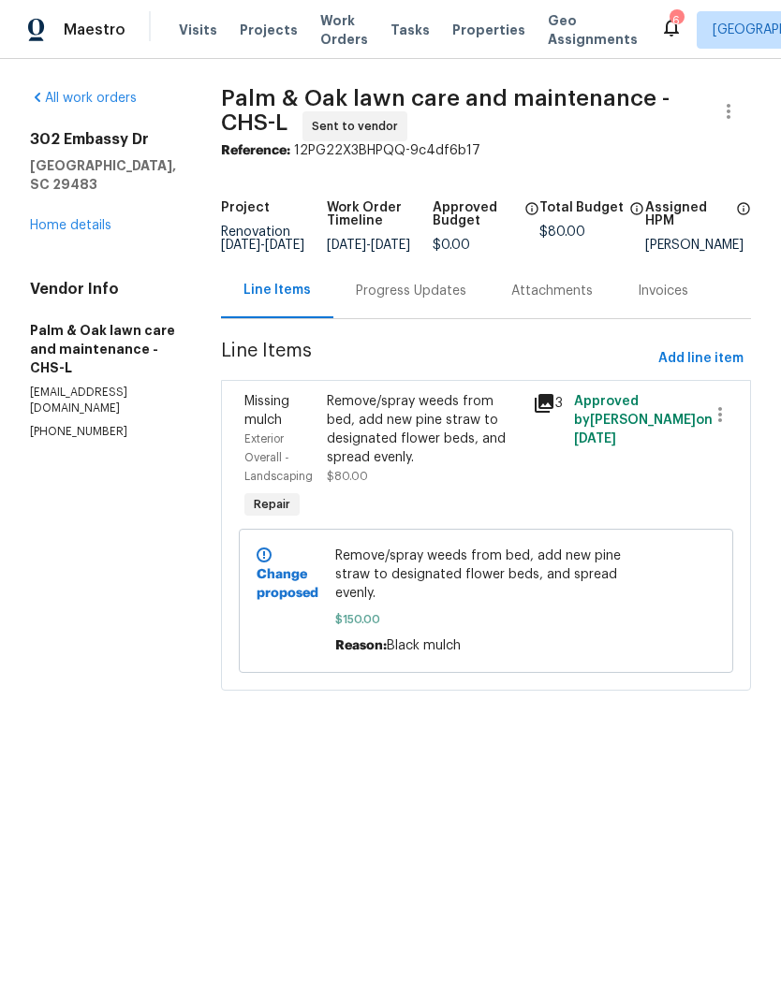
click at [293, 586] on b "Change proposed" at bounding box center [288, 584] width 62 height 32
click at [293, 585] on b "Change proposed" at bounding box center [288, 584] width 62 height 32
click at [272, 563] on icon at bounding box center [264, 555] width 15 height 15
click at [654, 573] on div at bounding box center [681, 601] width 79 height 120
click at [607, 592] on span "Remove/spray weeds from bed, add new pine straw to designated flower beds, and …" at bounding box center [486, 575] width 302 height 56
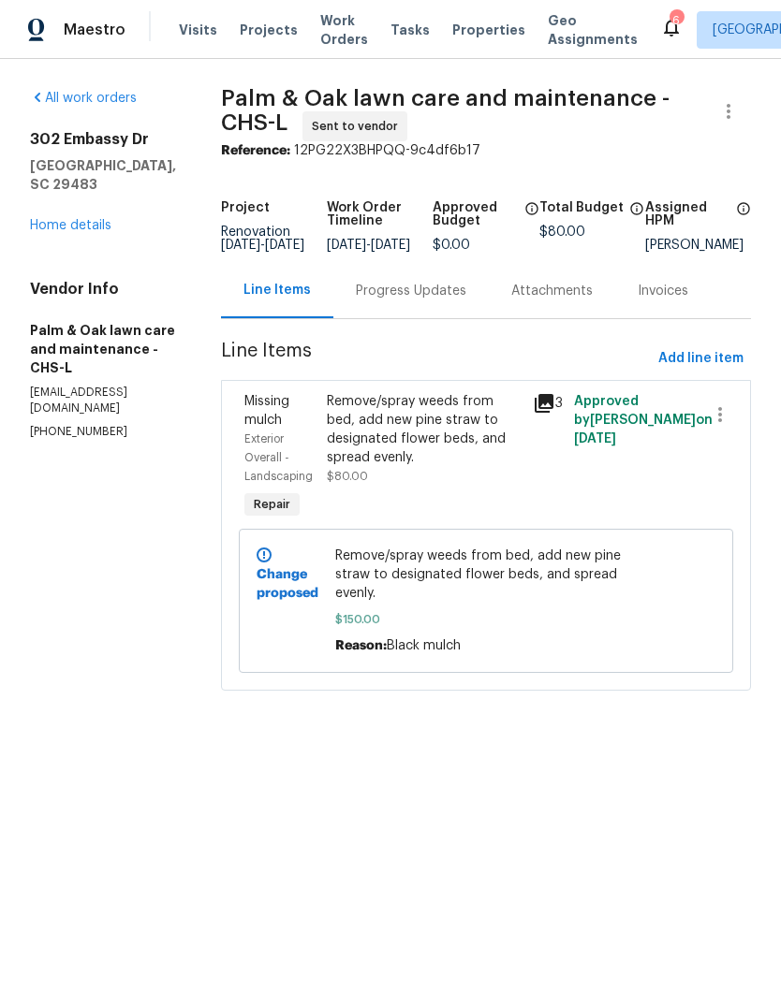
click at [683, 612] on div at bounding box center [681, 601] width 79 height 120
click at [708, 604] on div at bounding box center [681, 601] width 79 height 120
click at [287, 589] on b "Change proposed" at bounding box center [288, 584] width 62 height 32
click at [274, 574] on div "Change proposed Remove/spray weeds from bed, add new pine straw to designated f…" at bounding box center [486, 601] width 494 height 144
click at [284, 587] on div "Change proposed" at bounding box center [290, 601] width 79 height 120
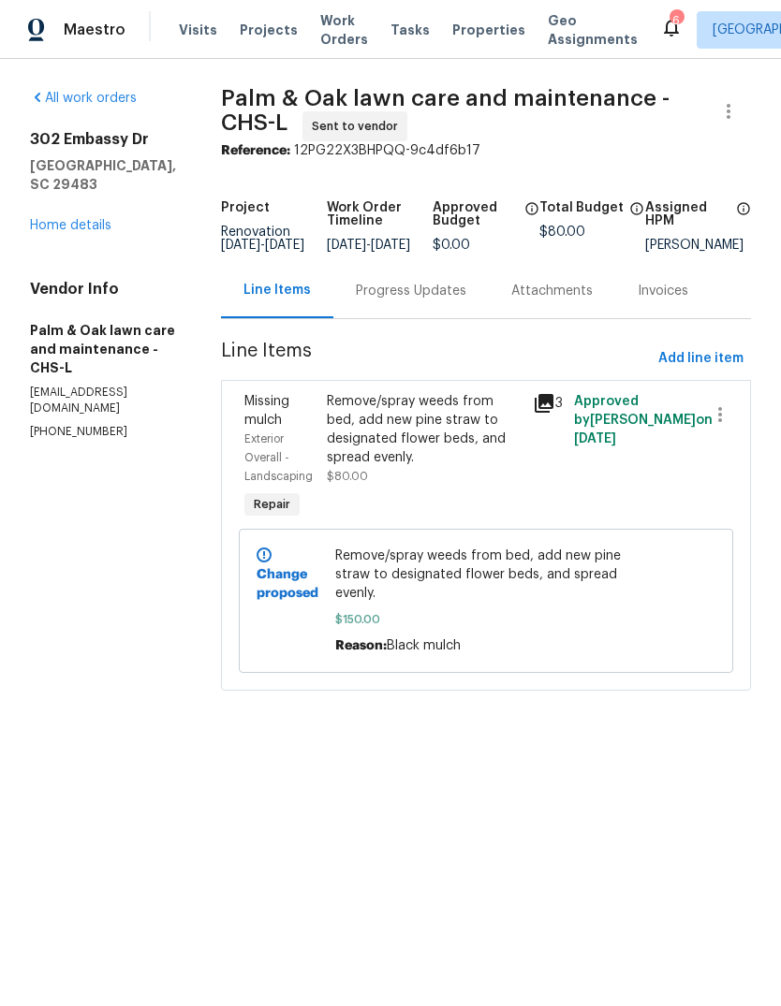
click at [280, 581] on div "Change proposed Remove/spray weeds from bed, add new pine straw to designated f…" at bounding box center [486, 601] width 494 height 144
click at [698, 370] on span "Add line item" at bounding box center [700, 358] width 85 height 23
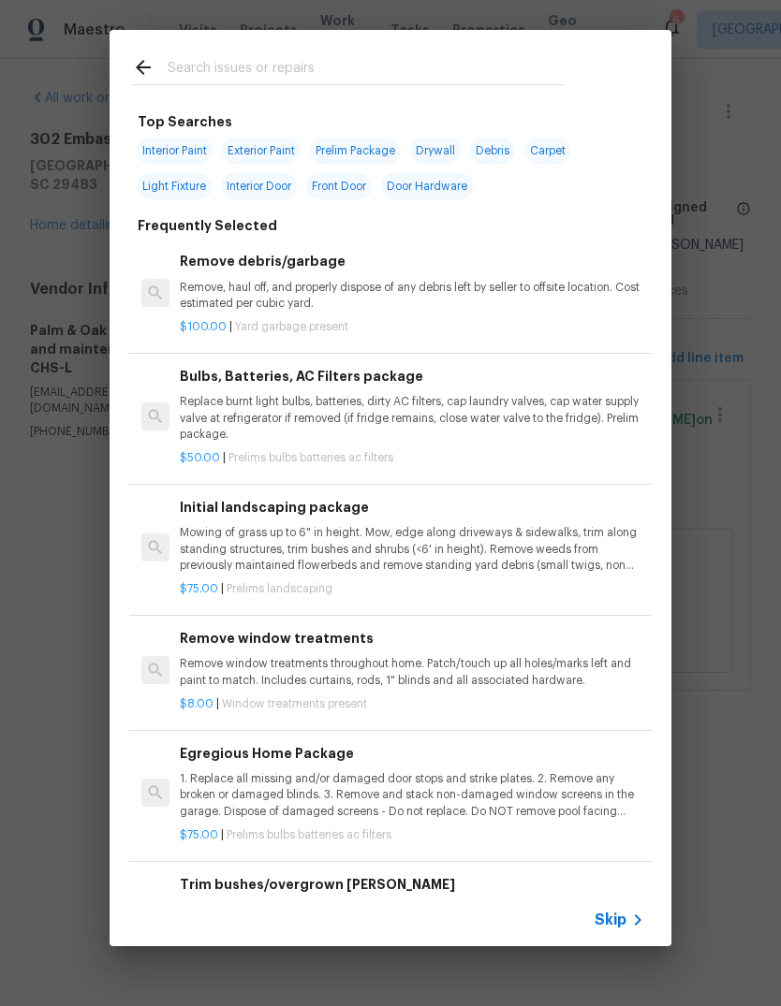
click at [450, 557] on p "Mowing of grass up to 6" in height. Mow, edge along driveways & sidewalks, trim…" at bounding box center [412, 549] width 464 height 48
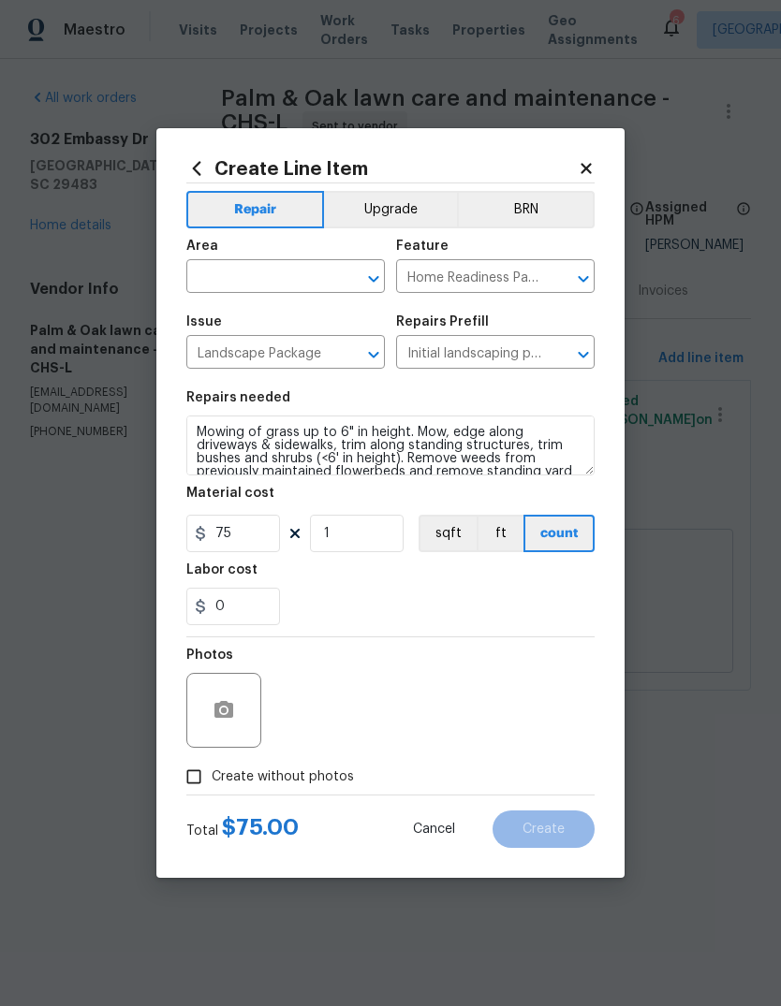
click at [285, 766] on label "Create without photos" at bounding box center [265, 777] width 178 height 36
click at [212, 766] on input "Create without photos" at bounding box center [194, 777] width 36 height 36
checkbox input "true"
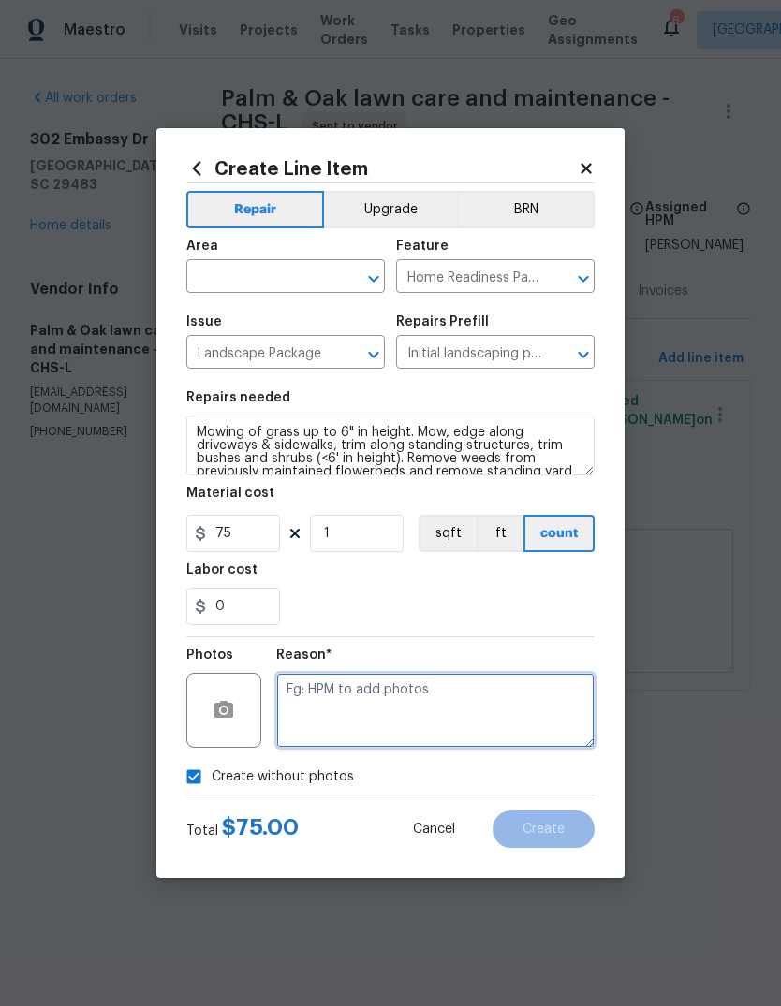
click at [513, 709] on textarea at bounding box center [435, 710] width 318 height 75
type textarea "Na"
click at [282, 272] on input "text" at bounding box center [259, 278] width 146 height 29
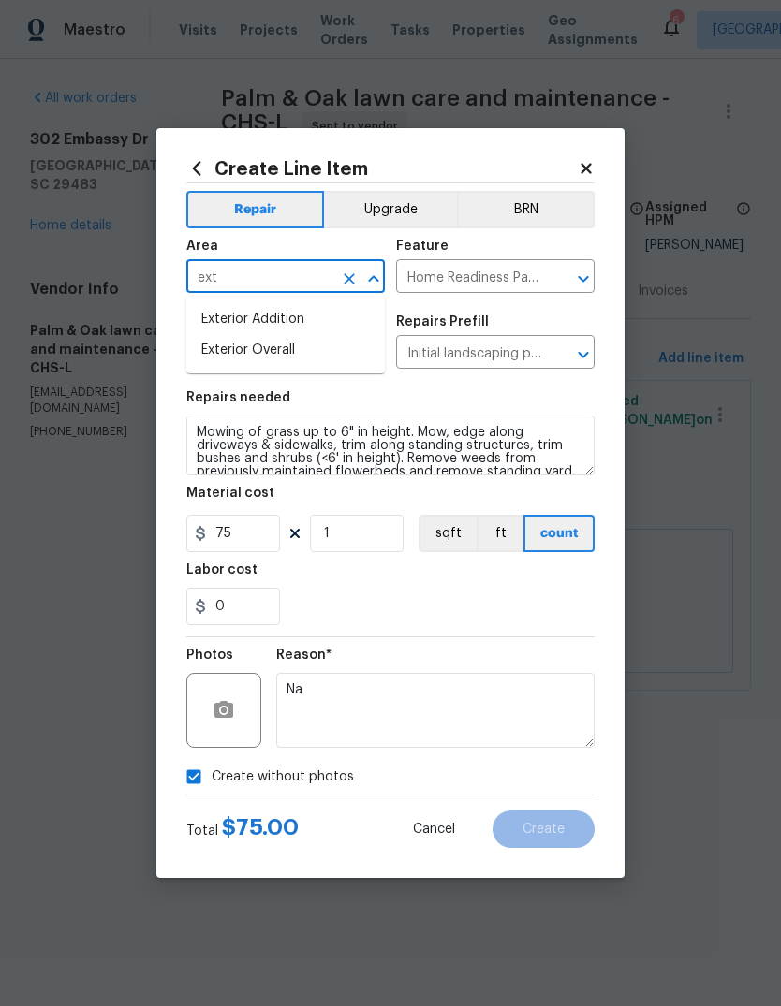
click at [327, 355] on li "Exterior Overall" at bounding box center [285, 350] width 198 height 31
type input "Exterior Overall"
click at [504, 573] on div "Labor cost" at bounding box center [390, 576] width 408 height 24
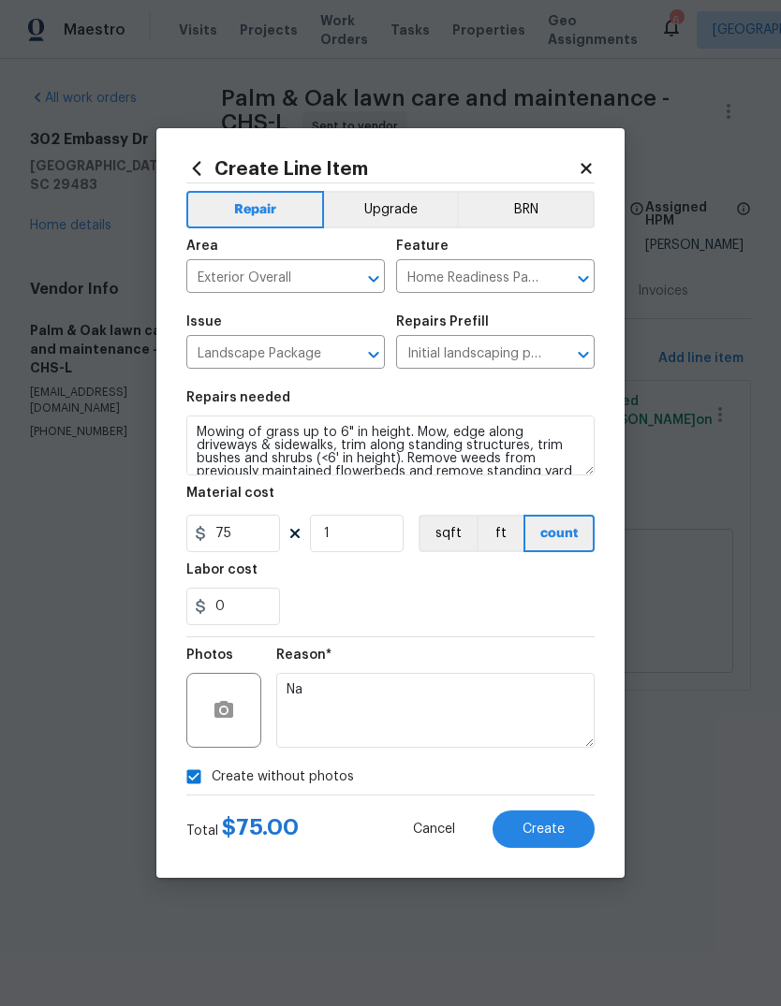
click at [553, 843] on button "Create" at bounding box center [543, 829] width 102 height 37
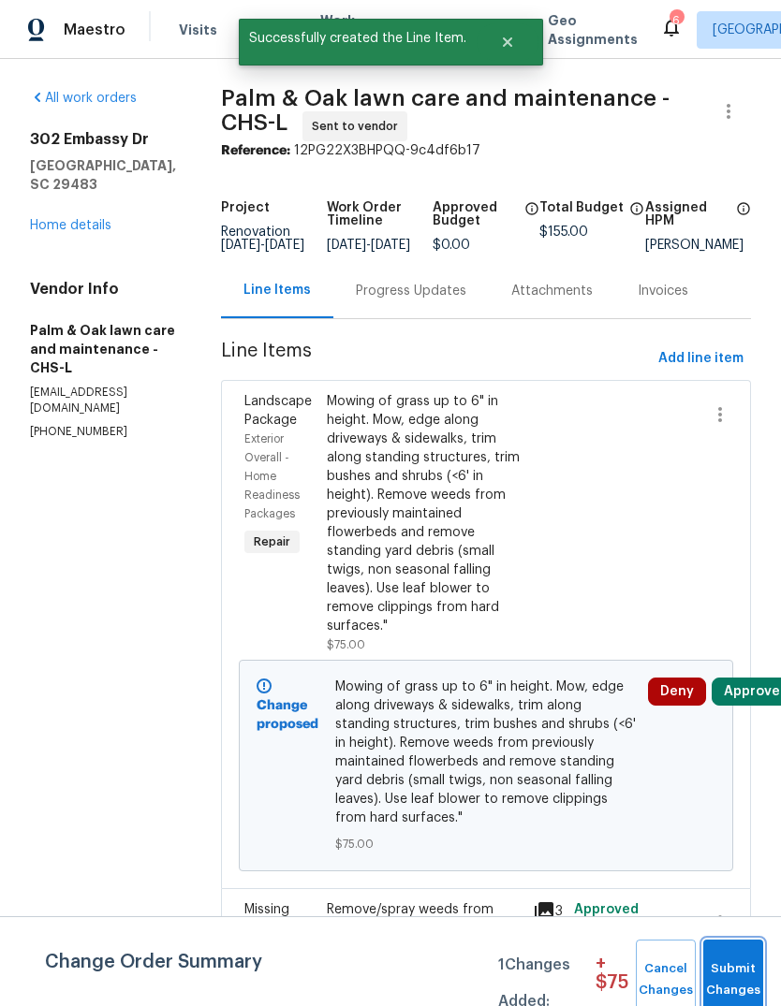
click at [739, 976] on span "Submit Changes" at bounding box center [733, 980] width 41 height 43
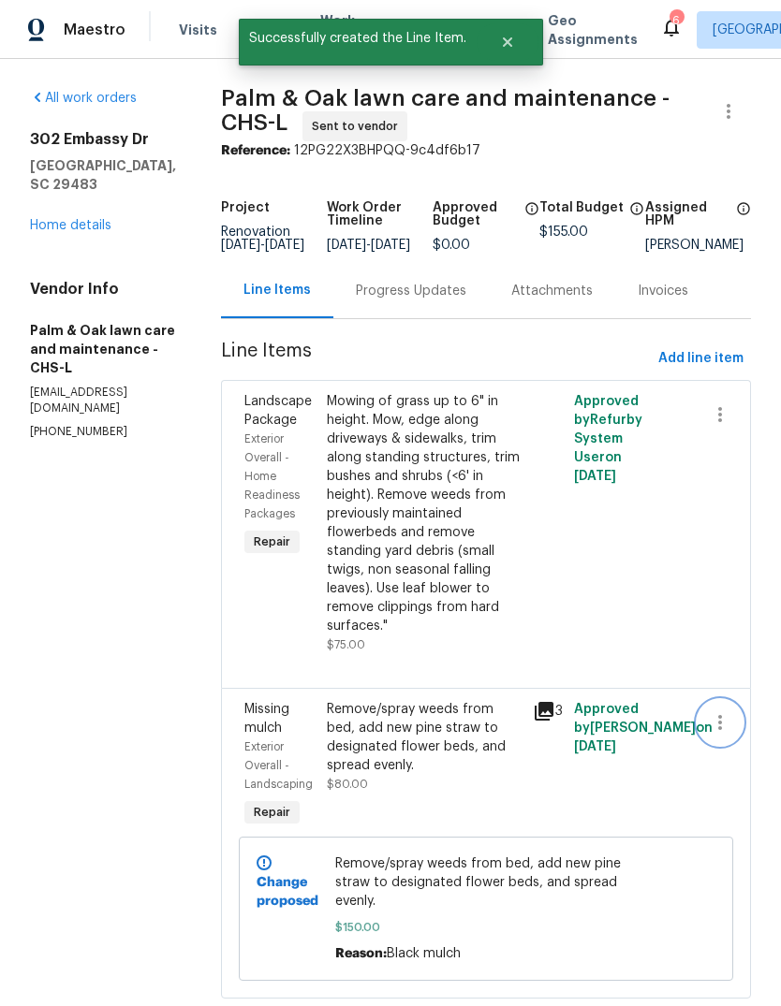
click at [725, 734] on icon "button" at bounding box center [720, 723] width 22 height 22
click at [734, 747] on li "Cancel" at bounding box center [729, 736] width 72 height 31
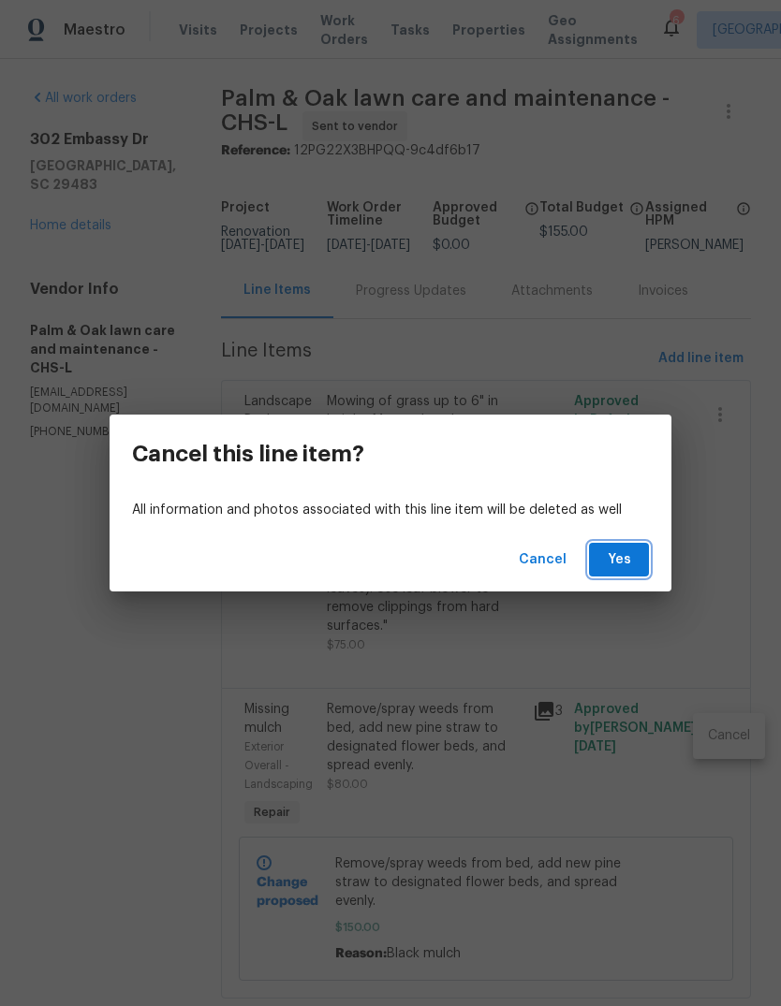
click at [640, 543] on button "Yes" at bounding box center [619, 560] width 60 height 35
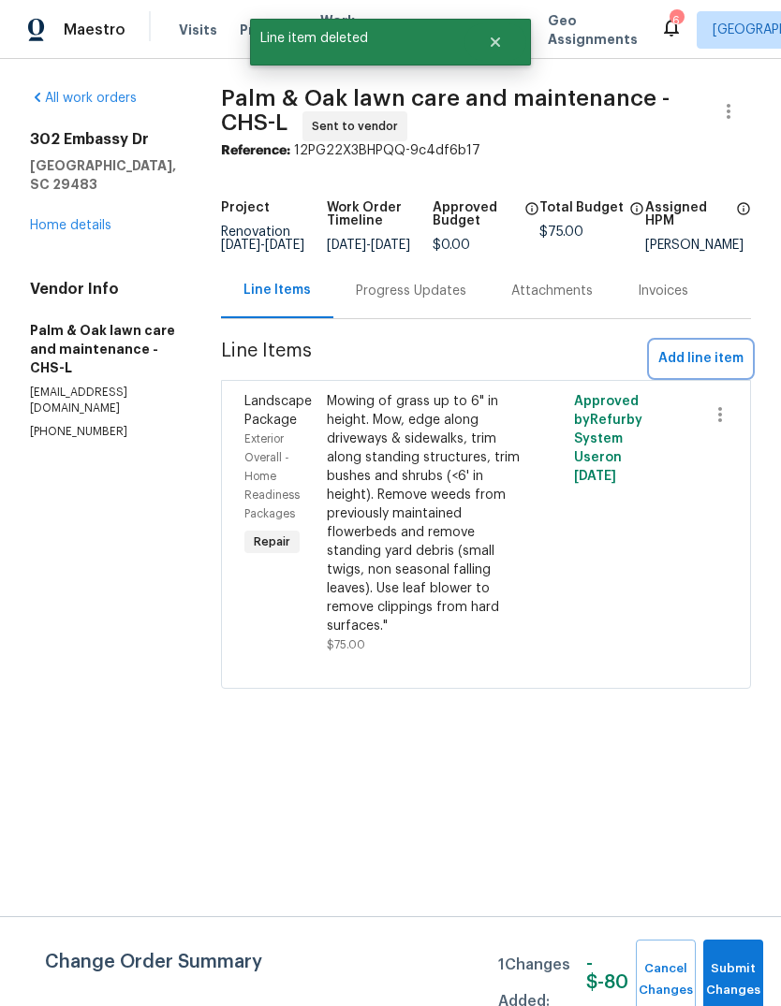
click at [698, 371] on span "Add line item" at bounding box center [700, 358] width 85 height 23
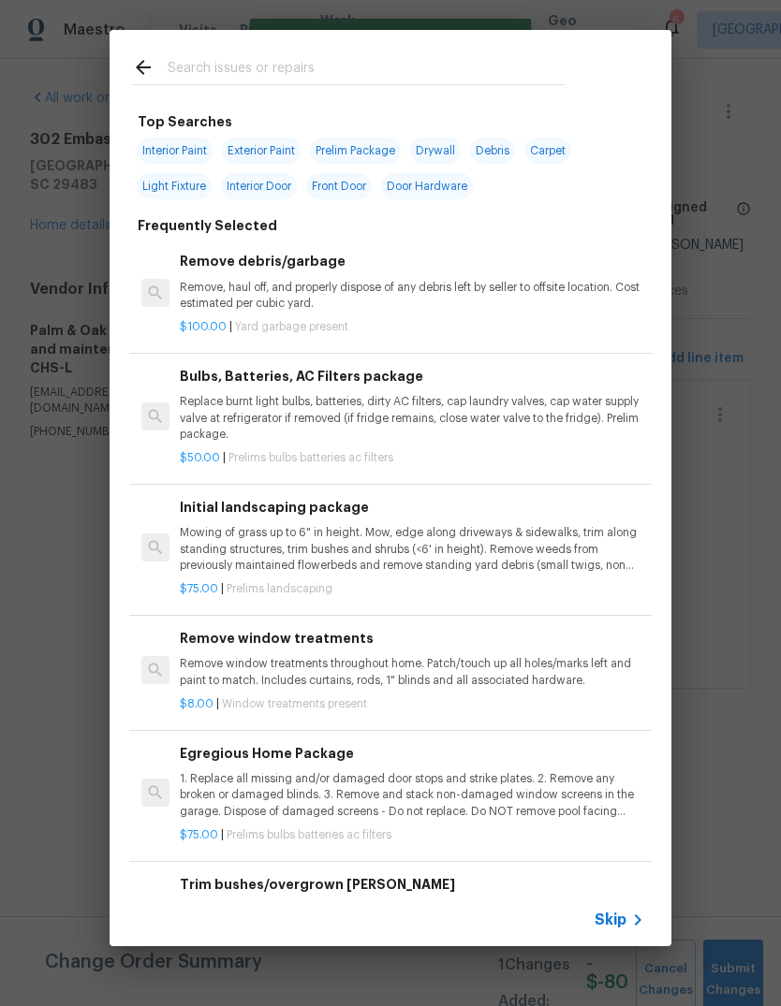
click at [399, 49] on div at bounding box center [349, 67] width 478 height 74
click at [463, 52] on div at bounding box center [349, 67] width 478 height 74
click at [383, 58] on input "text" at bounding box center [366, 70] width 397 height 28
type input "Mulch"
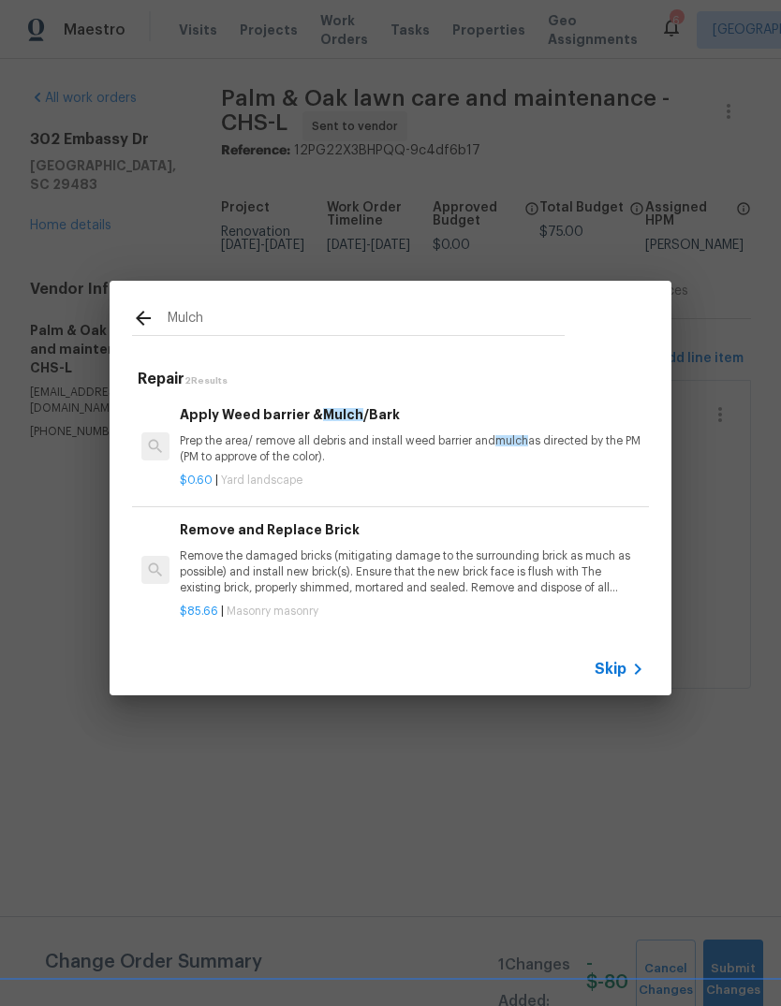
click at [452, 454] on p "Prep the area/ remove all debris and install weed barrier and mulch as directed…" at bounding box center [412, 449] width 464 height 32
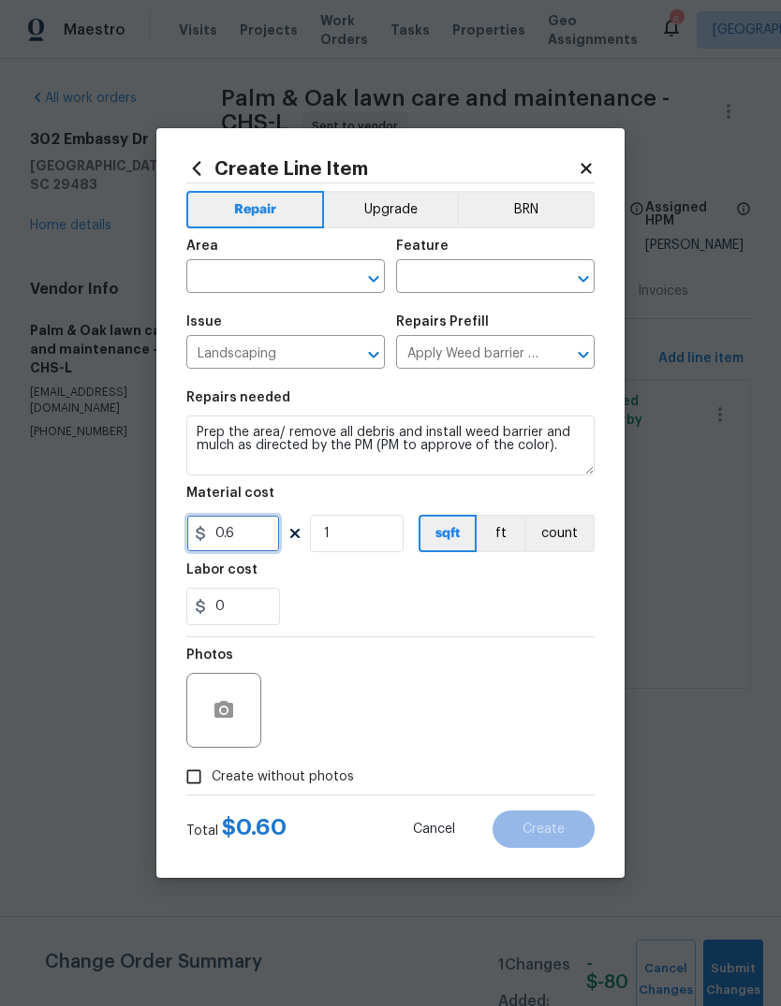
click at [273, 550] on input "0.6" at bounding box center [233, 533] width 94 height 37
type input "150"
click at [219, 281] on input "text" at bounding box center [259, 278] width 146 height 29
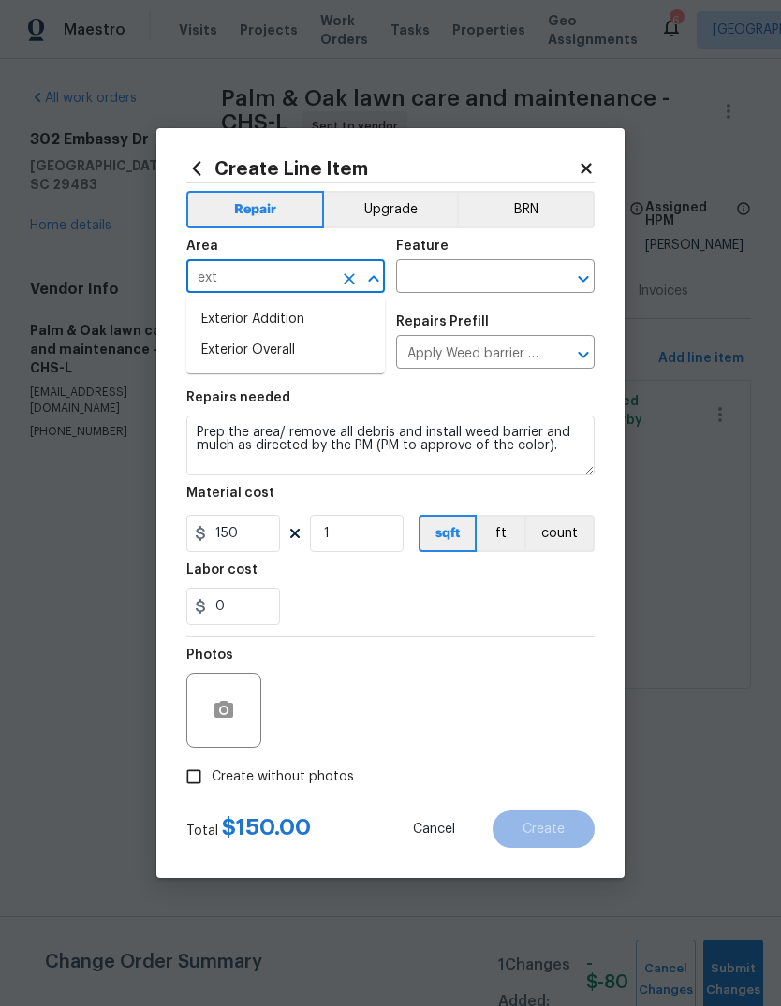
click at [254, 360] on li "Exterior Overall" at bounding box center [285, 350] width 198 height 31
type input "Exterior Overall"
click at [483, 275] on input "text" at bounding box center [469, 278] width 146 height 29
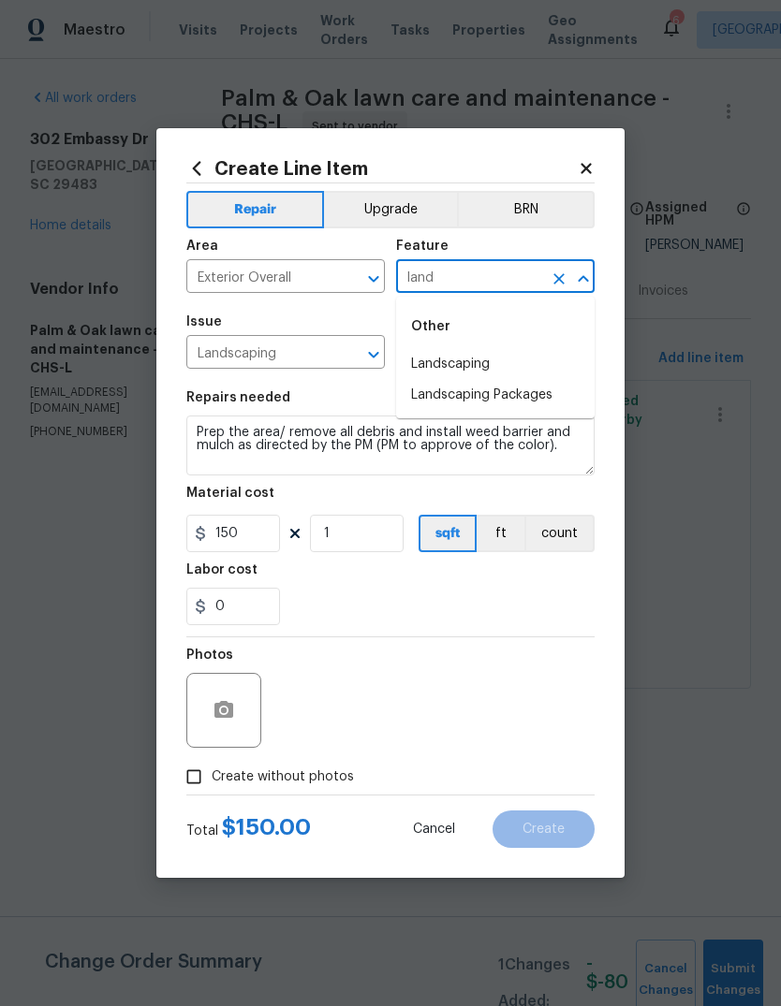
click at [517, 361] on li "Landscaping" at bounding box center [495, 364] width 198 height 31
type input "Landscaping"
click at [512, 599] on div "0" at bounding box center [390, 606] width 408 height 37
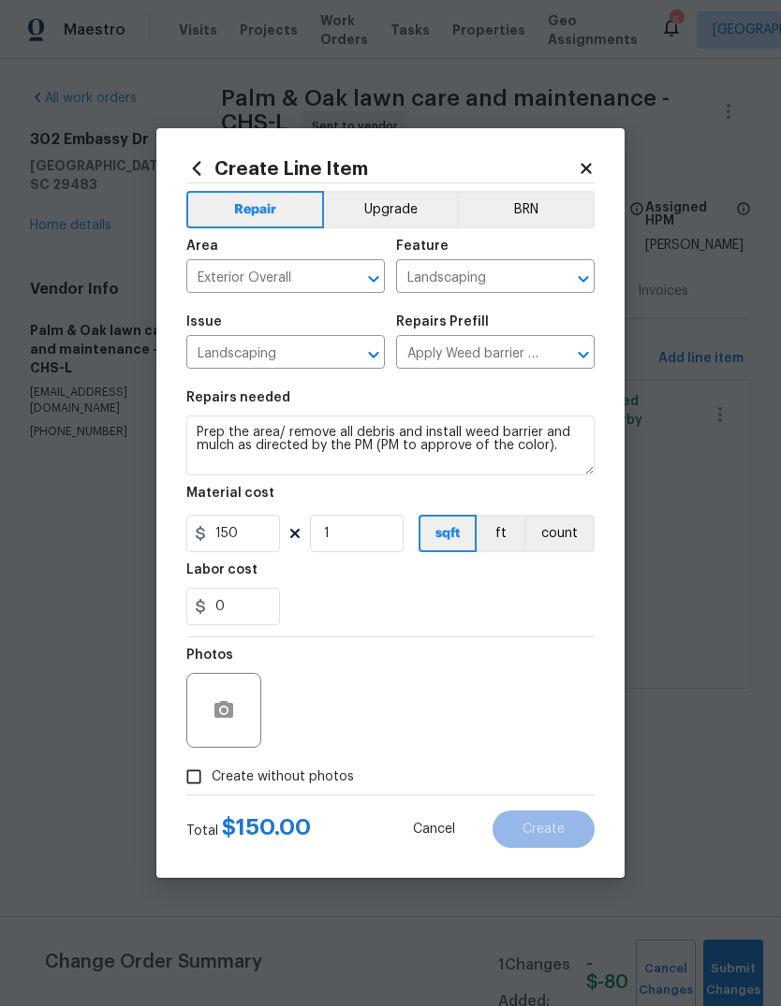
click at [184, 773] on input "Create without photos" at bounding box center [194, 777] width 36 height 36
checkbox input "true"
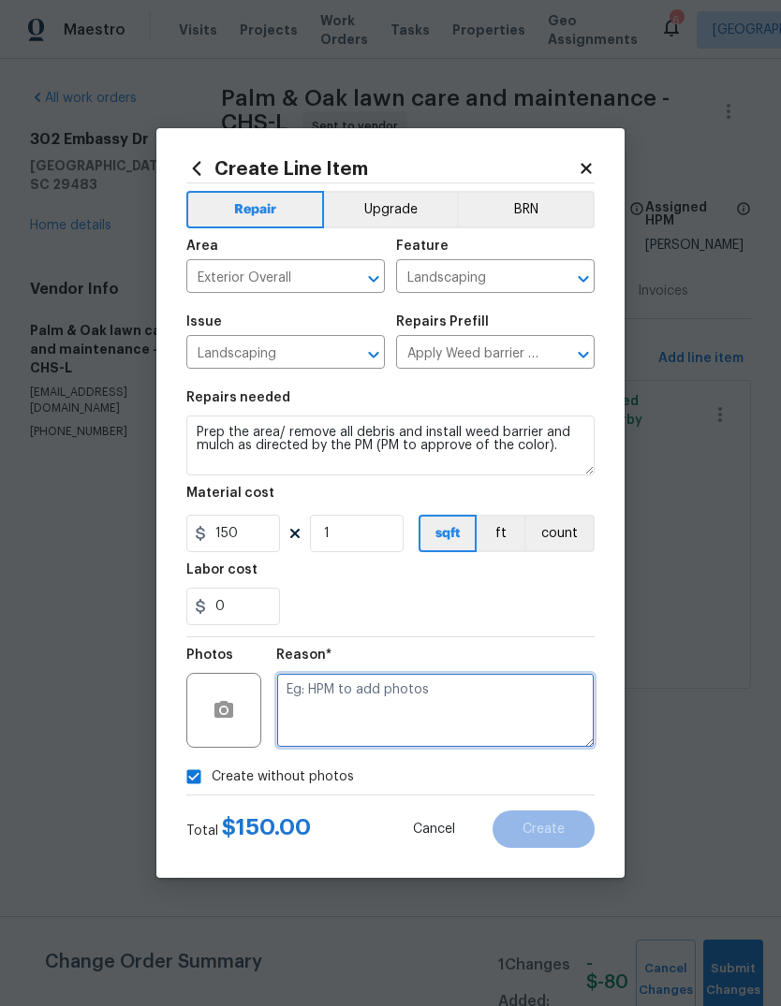
click at [494, 726] on textarea at bounding box center [435, 710] width 318 height 75
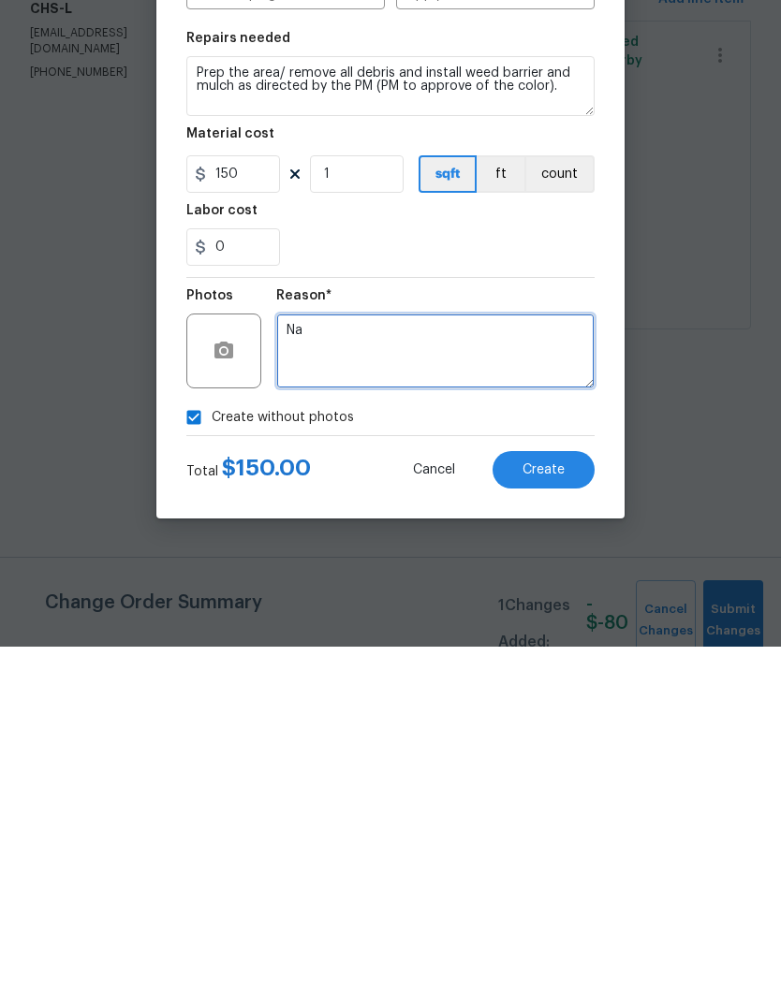
type textarea "Na"
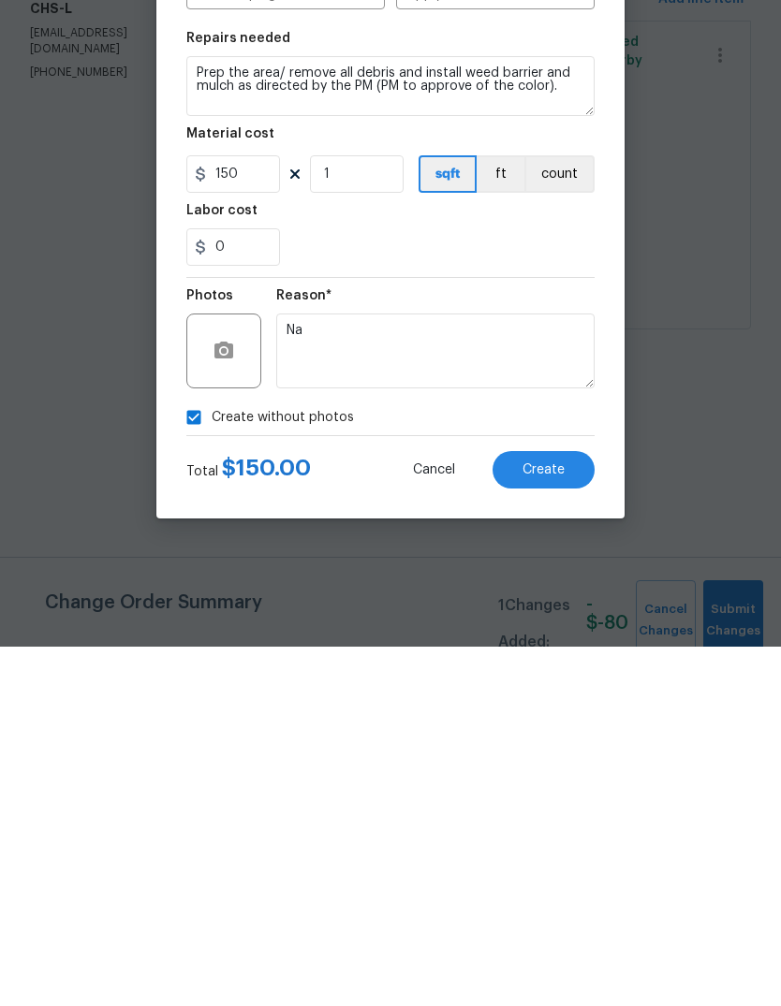
click at [530, 811] on button "Create" at bounding box center [543, 829] width 102 height 37
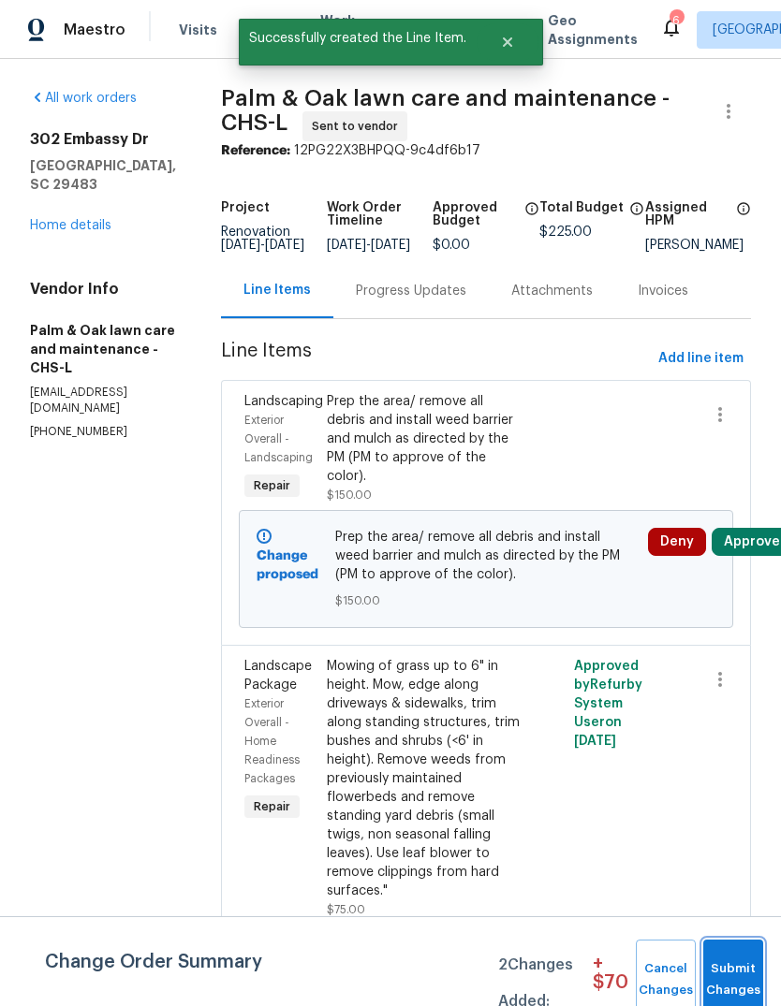
click at [739, 969] on span "Submit Changes" at bounding box center [733, 980] width 41 height 43
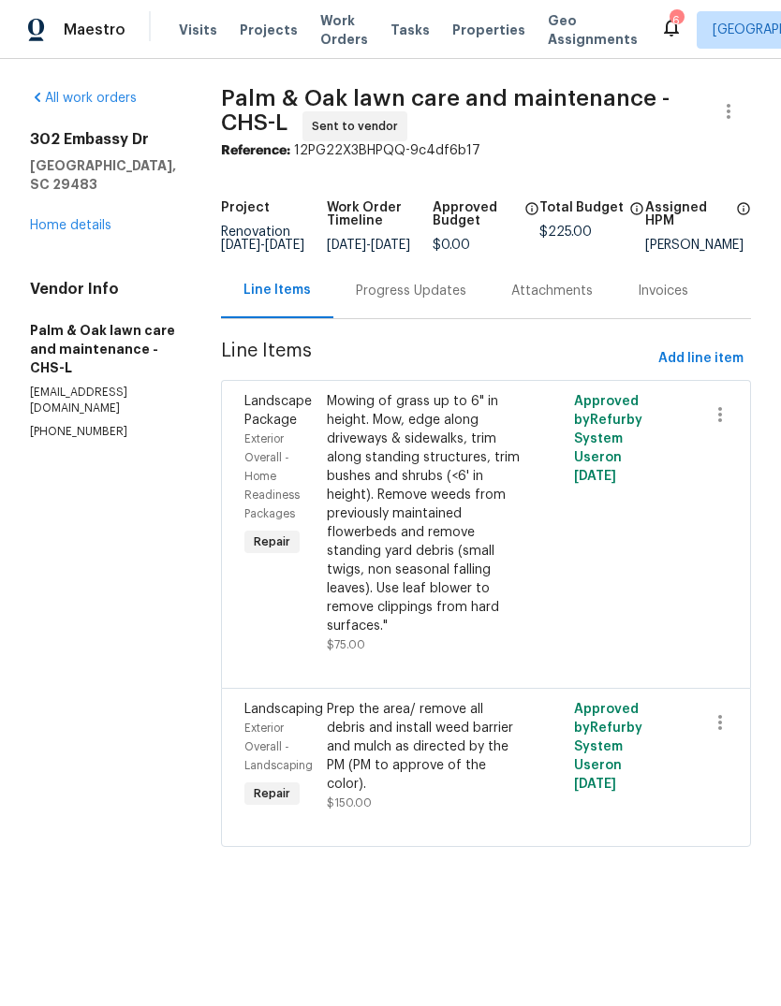
click at [91, 219] on link "Home details" at bounding box center [70, 225] width 81 height 13
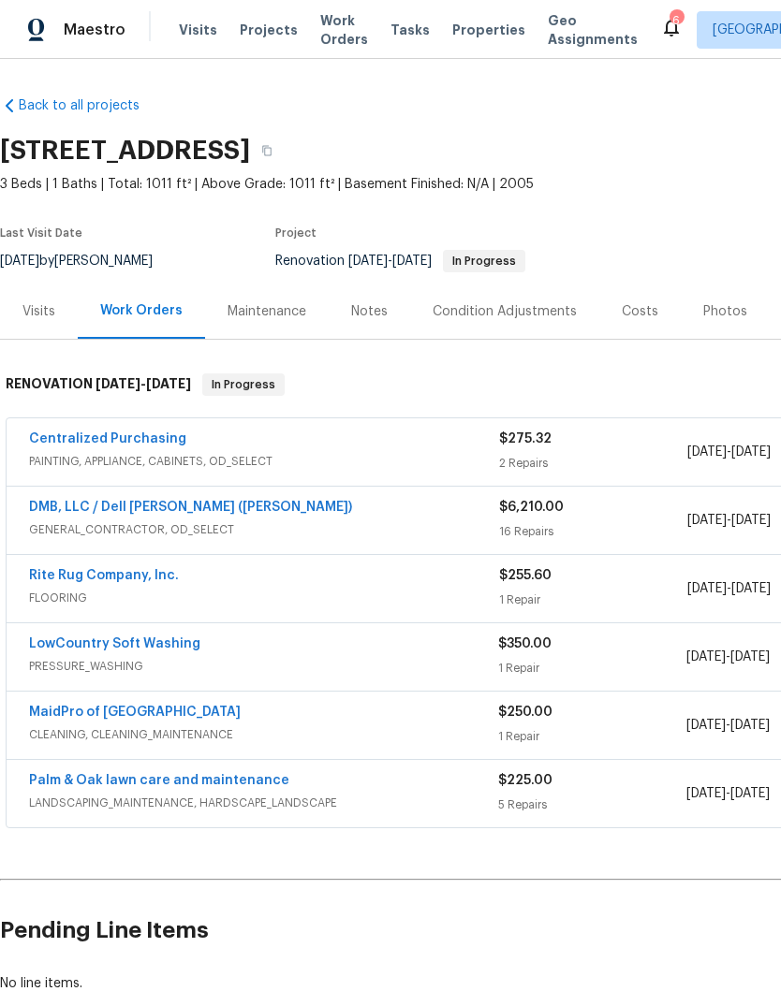
click at [645, 306] on div "Costs" at bounding box center [640, 311] width 37 height 19
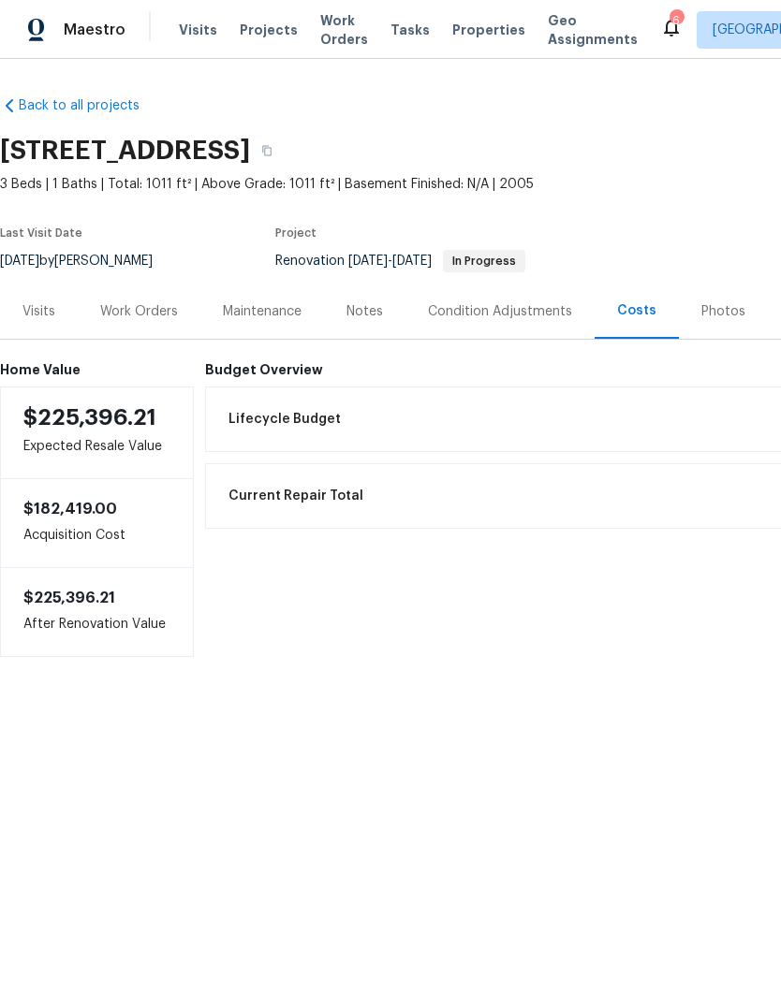
click at [490, 34] on span "Properties" at bounding box center [488, 30] width 73 height 19
